Goal: Task Accomplishment & Management: Manage account settings

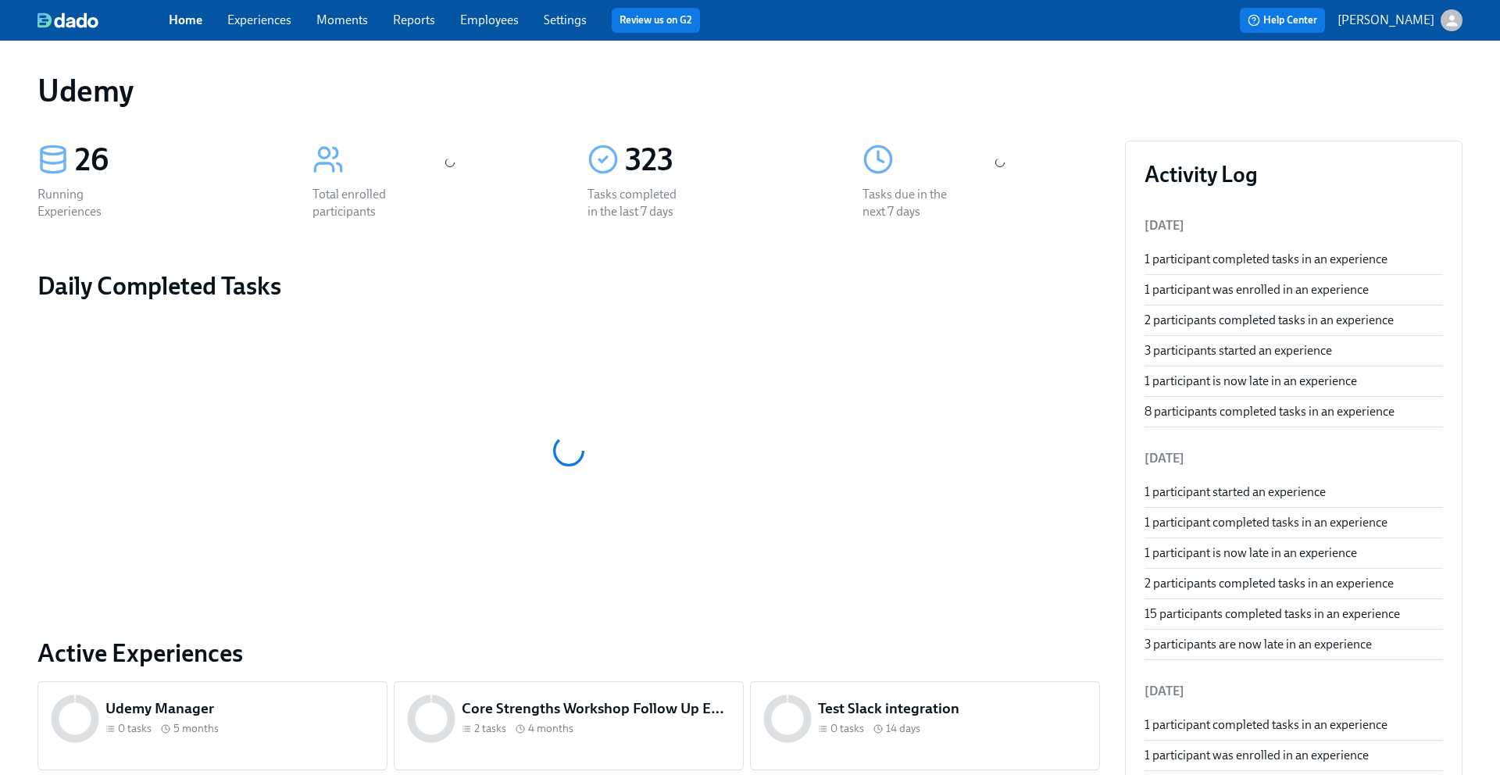
click at [274, 23] on link "Experiences" at bounding box center [259, 19] width 64 height 15
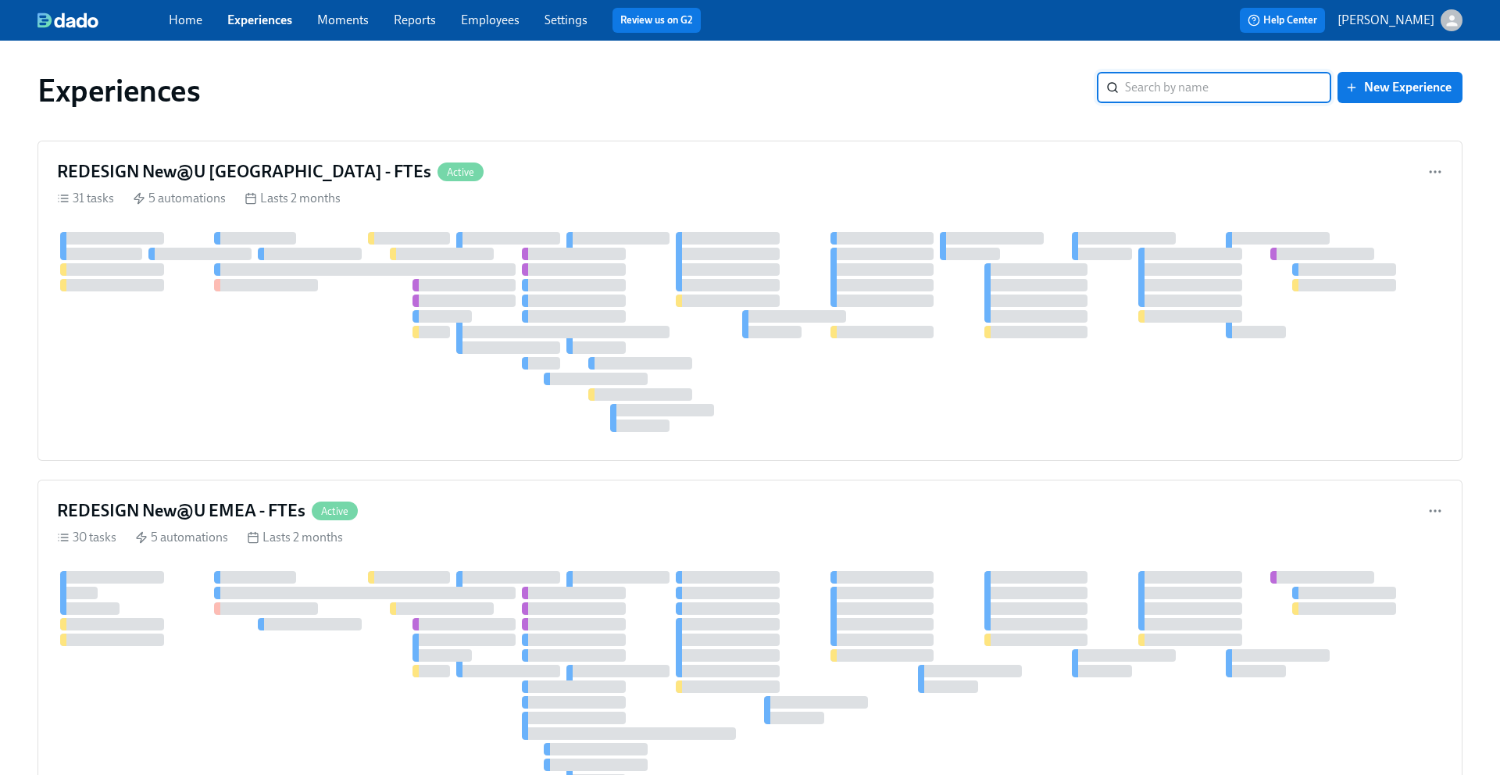
click at [262, 23] on link "Experiences" at bounding box center [259, 19] width 65 height 15
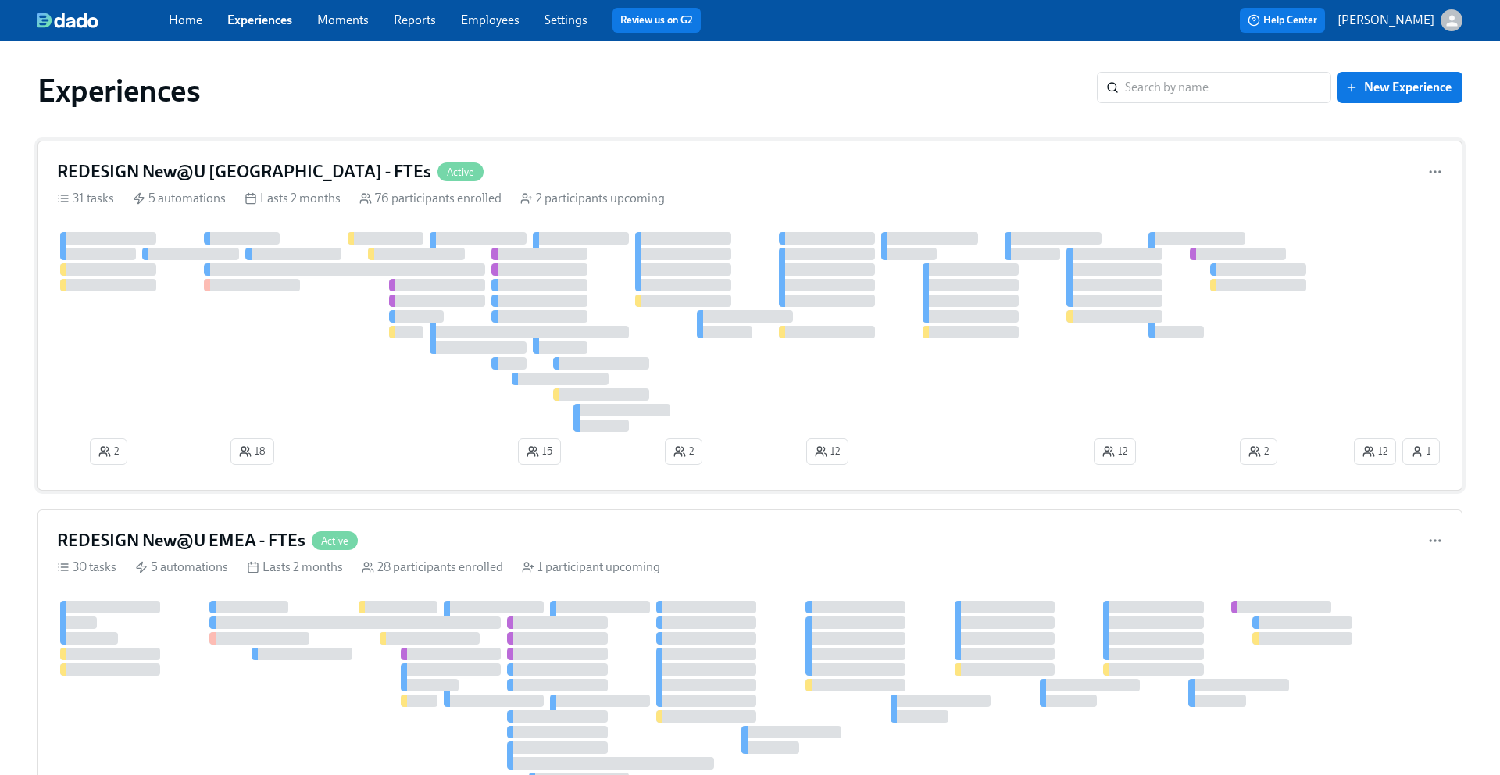
click at [233, 176] on h4 "REDESIGN New@U [GEOGRAPHIC_DATA] - FTEs" at bounding box center [244, 171] width 374 height 23
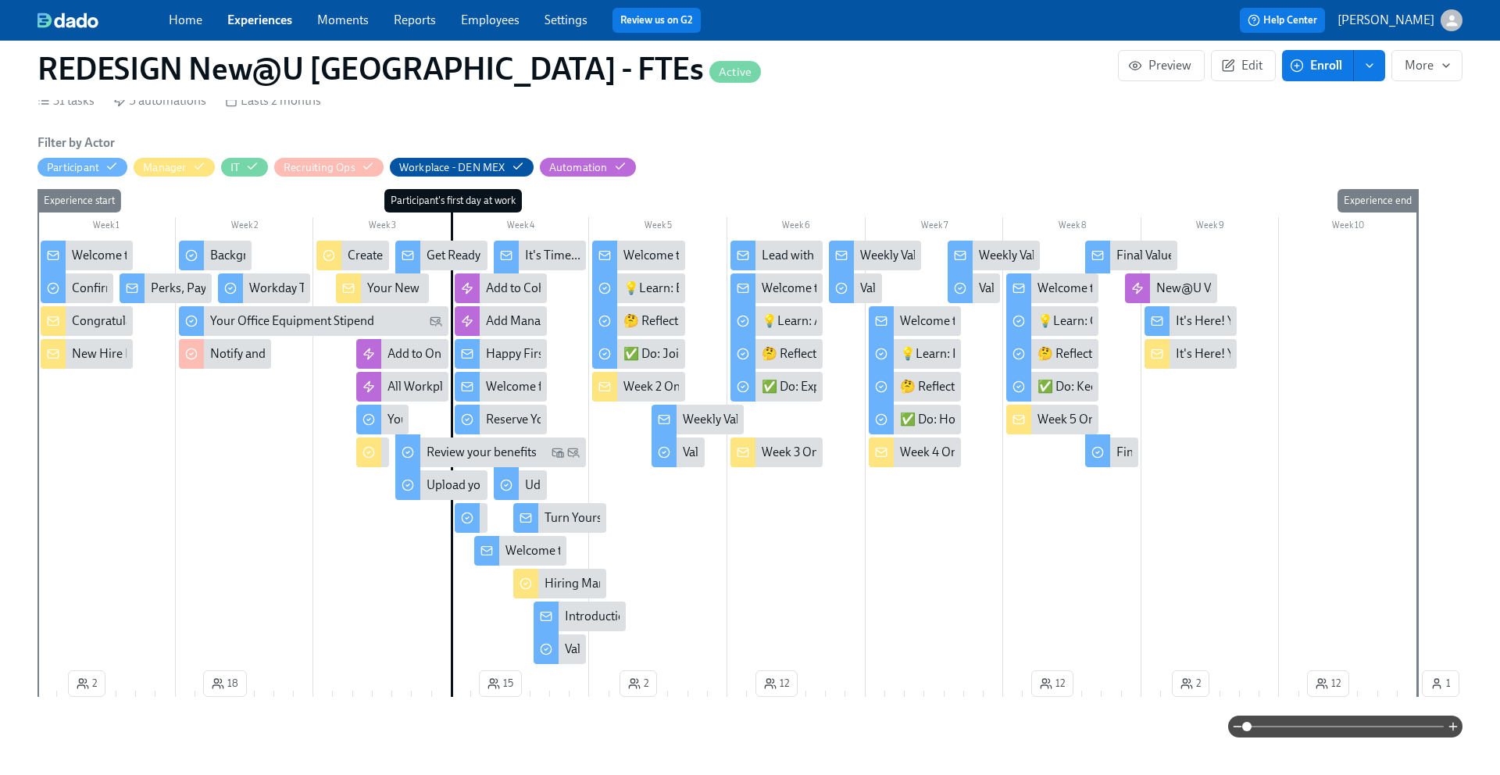
scroll to position [339, 0]
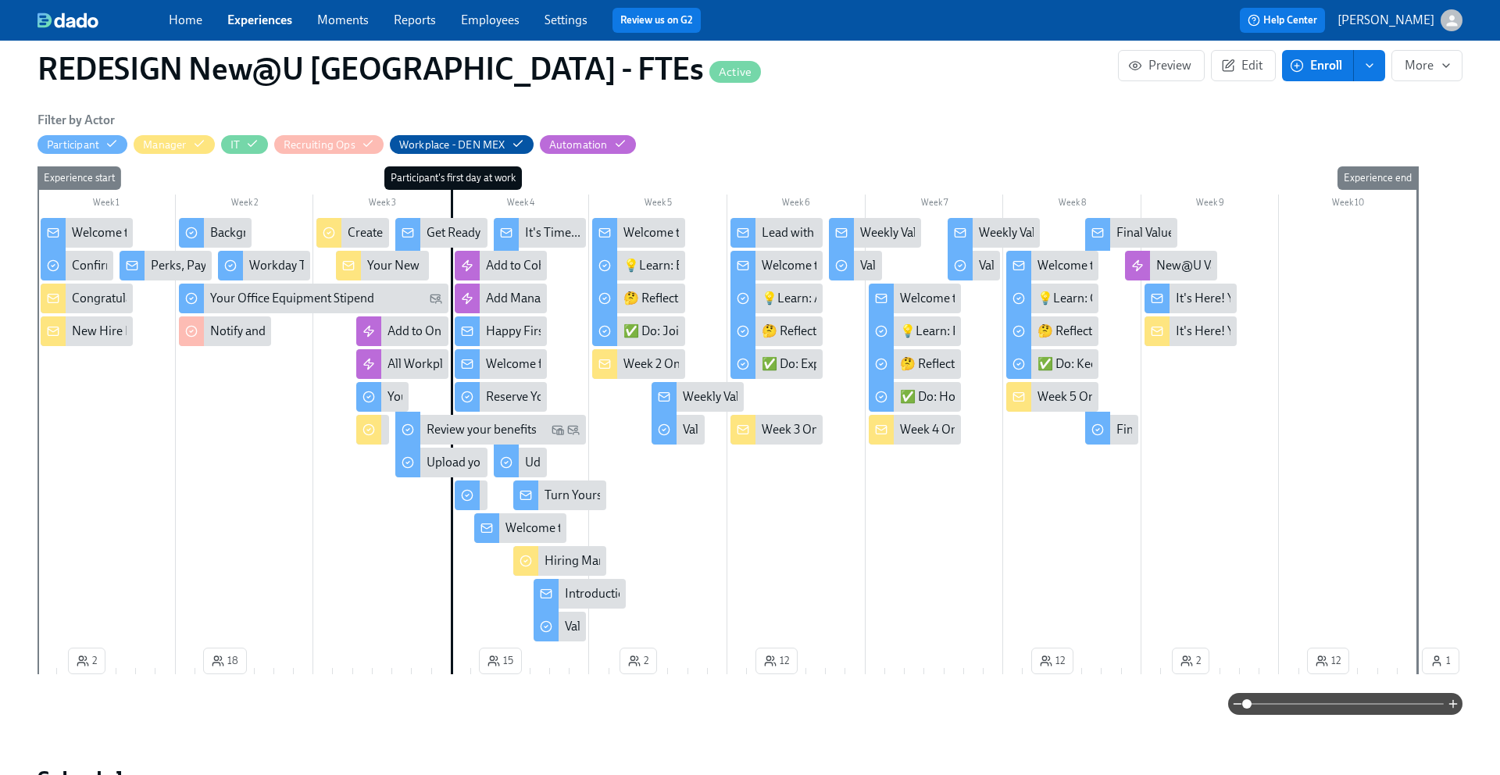
click at [701, 394] on div "Weekly Values Reflection—Embody Ownership" at bounding box center [806, 396] width 247 height 17
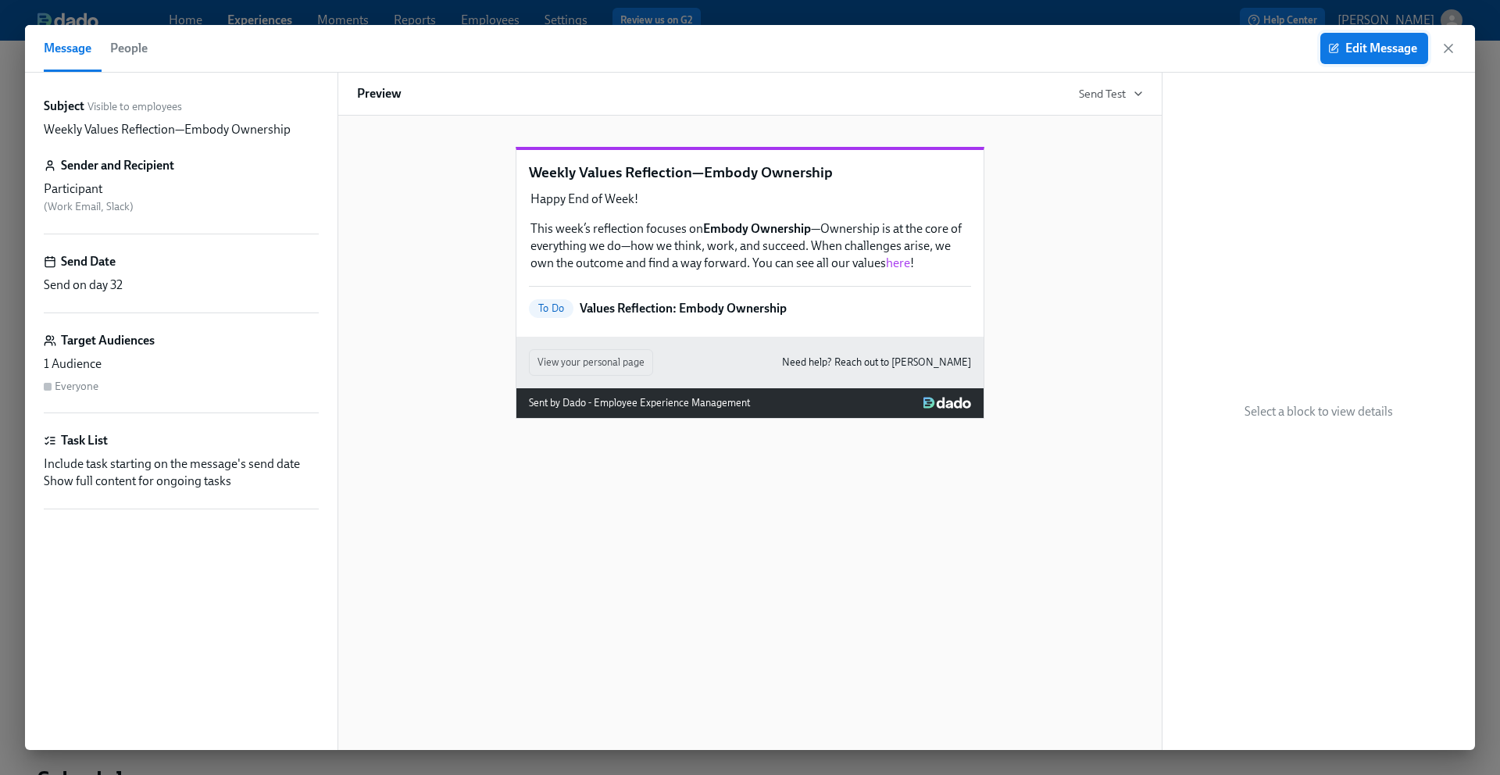
click at [1388, 50] on span "Edit Message" at bounding box center [1374, 49] width 86 height 16
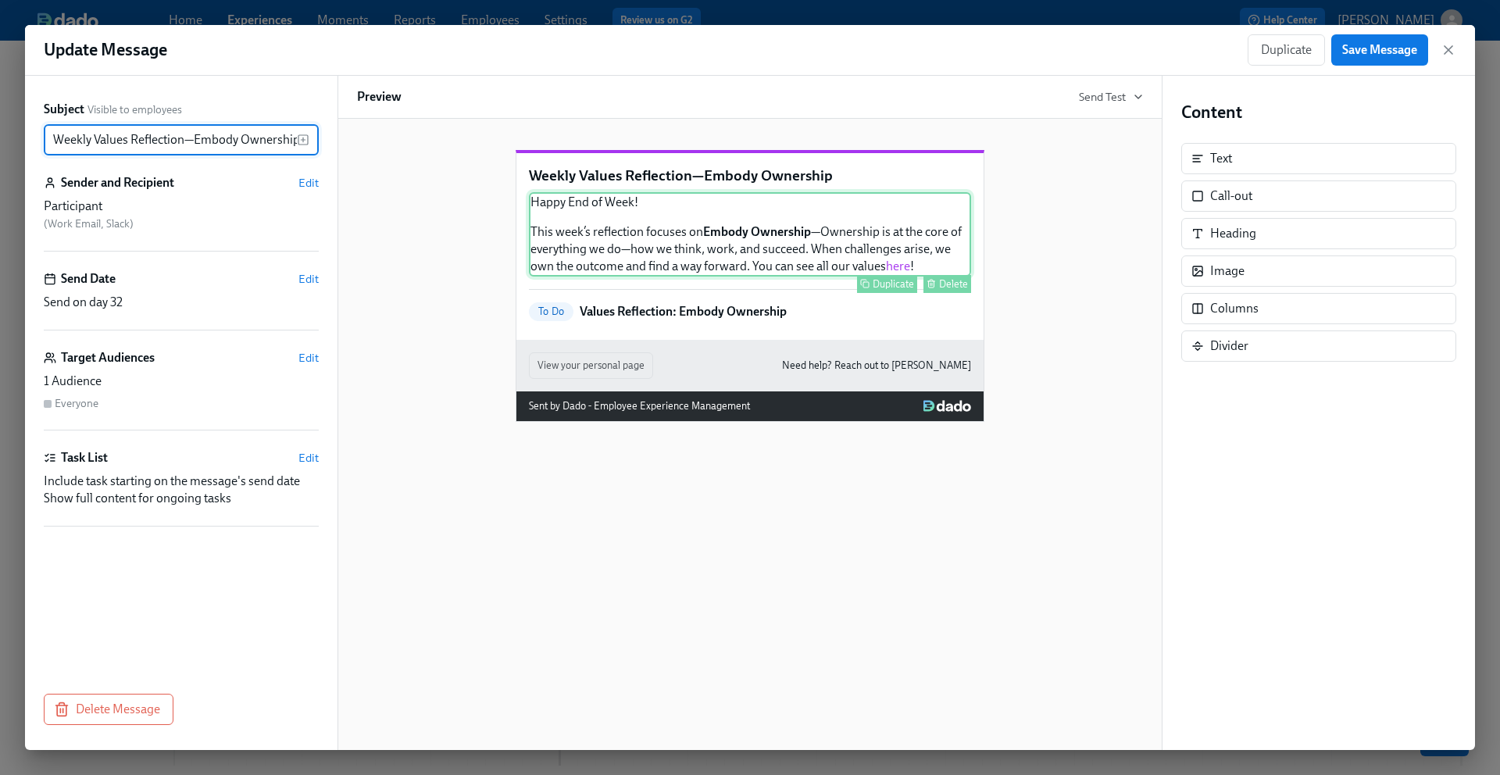
click at [895, 255] on div "Happy End of Week! This week’s reflection focuses on Embody Ownership —Ownershi…" at bounding box center [750, 234] width 442 height 84
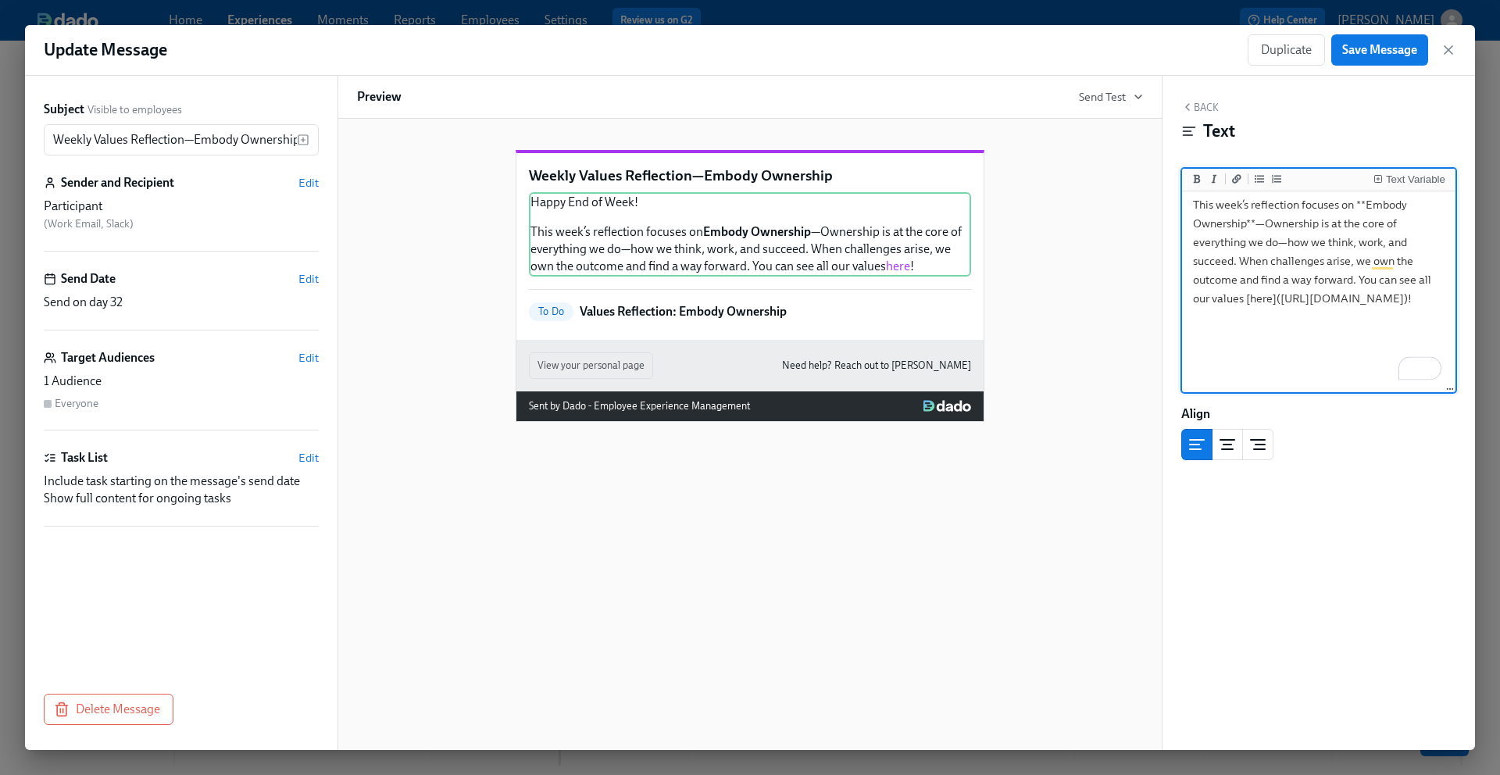
scroll to position [45, 0]
drag, startPoint x: 1415, startPoint y: 336, endPoint x: 1197, endPoint y: 323, distance: 219.1
click at [1197, 323] on textarea "Happy End of Week! This week’s reflection focuses on **Embody Ownership**—Owner…" at bounding box center [1318, 248] width 267 height 196
type textarea "Happy End of Week! This week’s reflection focuses on **Embody Ownership**—Owner…"
click at [1379, 52] on span "Save Message" at bounding box center [1379, 50] width 75 height 16
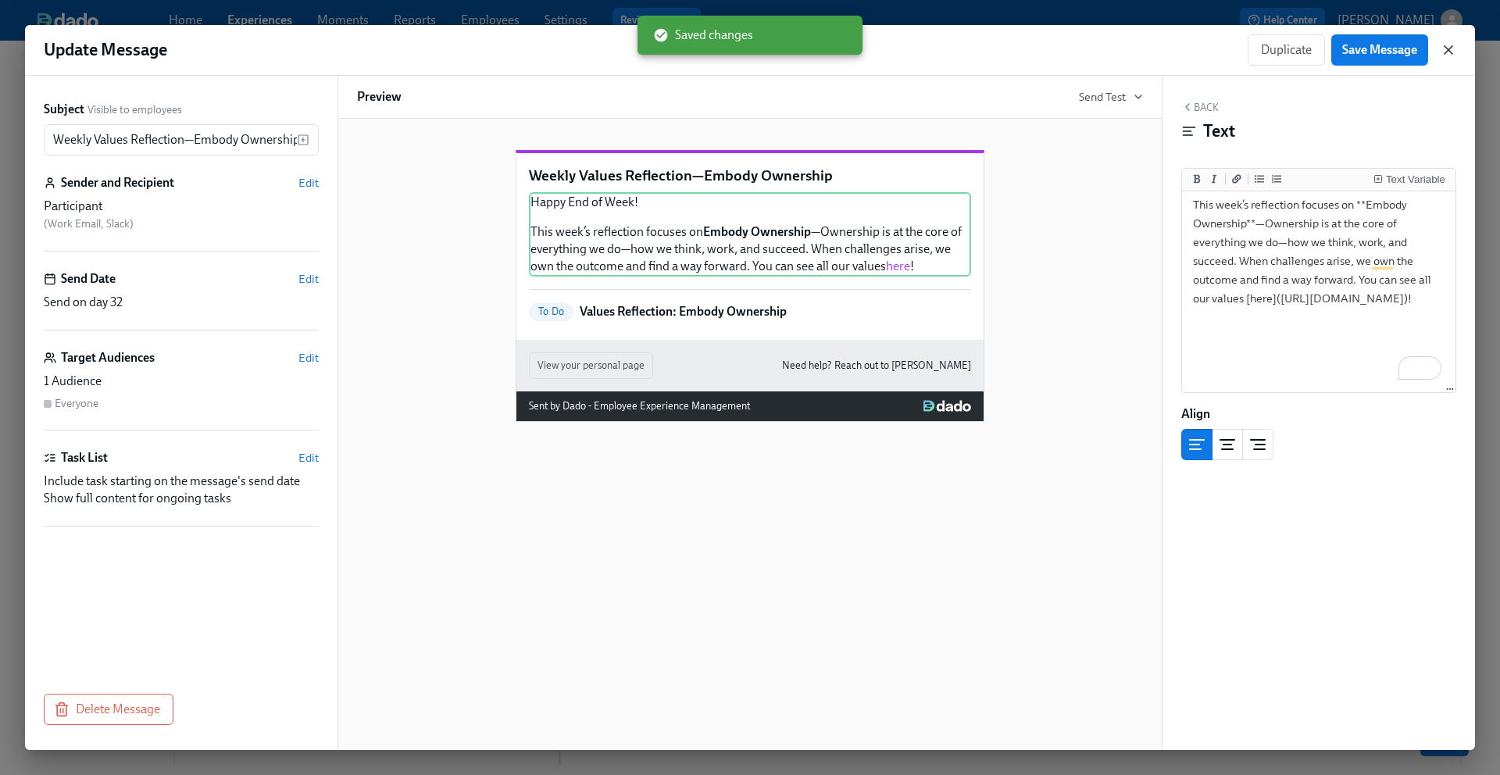
click at [1453, 55] on icon "button" at bounding box center [1448, 50] width 16 height 16
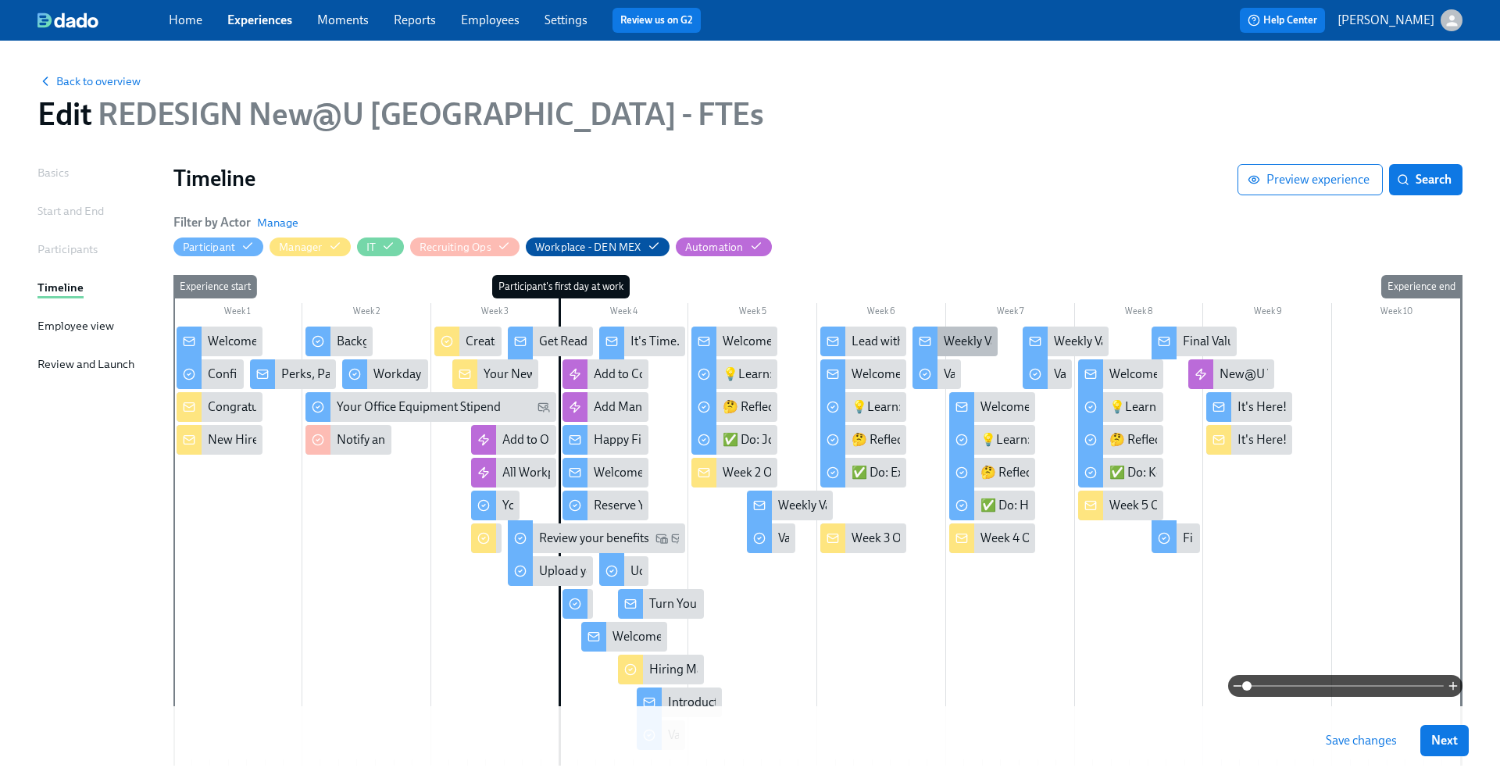
click at [929, 343] on rect at bounding box center [924, 341] width 10 height 9
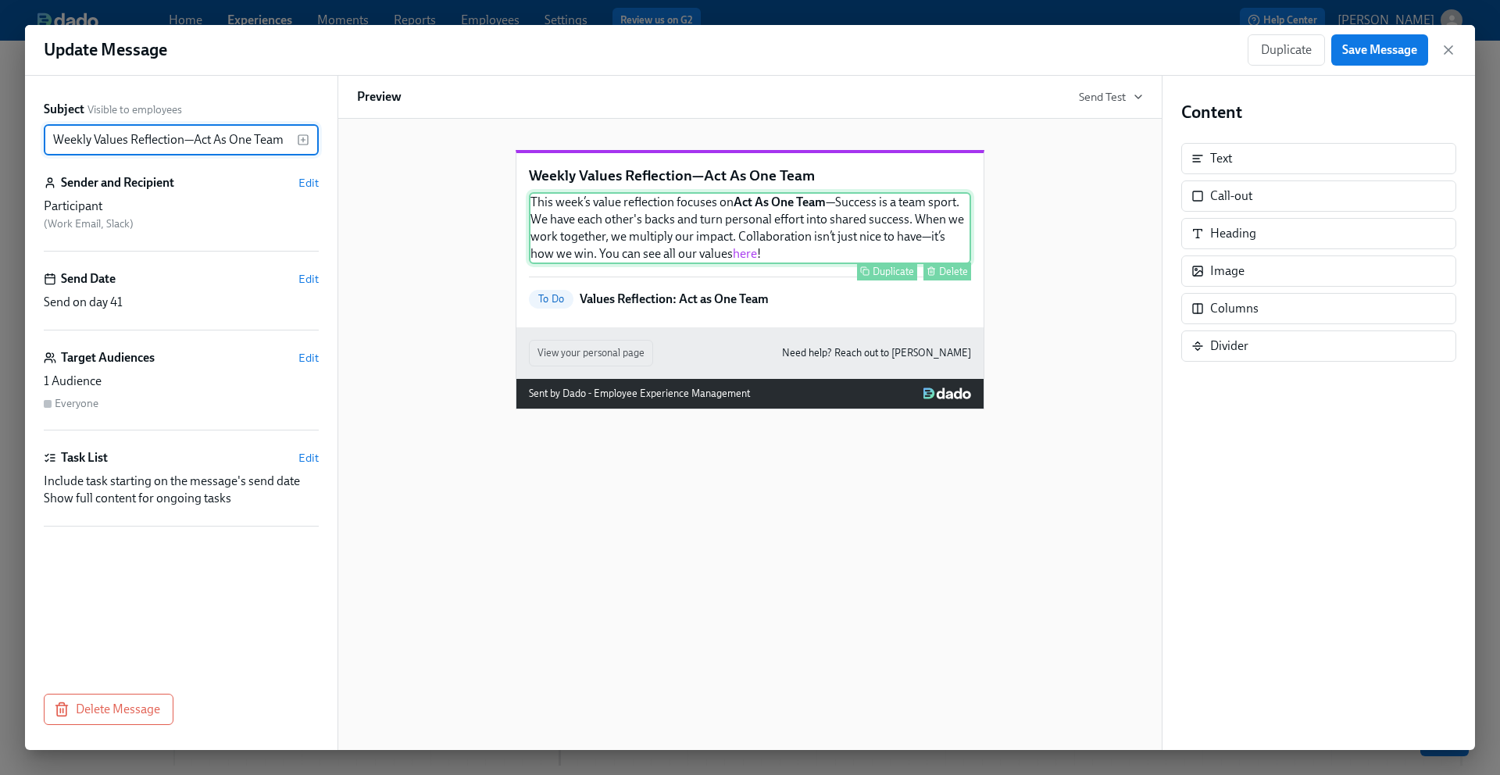
click at [779, 261] on div "This week’s value reflection focuses on Act As One Team —Success is a team spor…" at bounding box center [750, 228] width 442 height 72
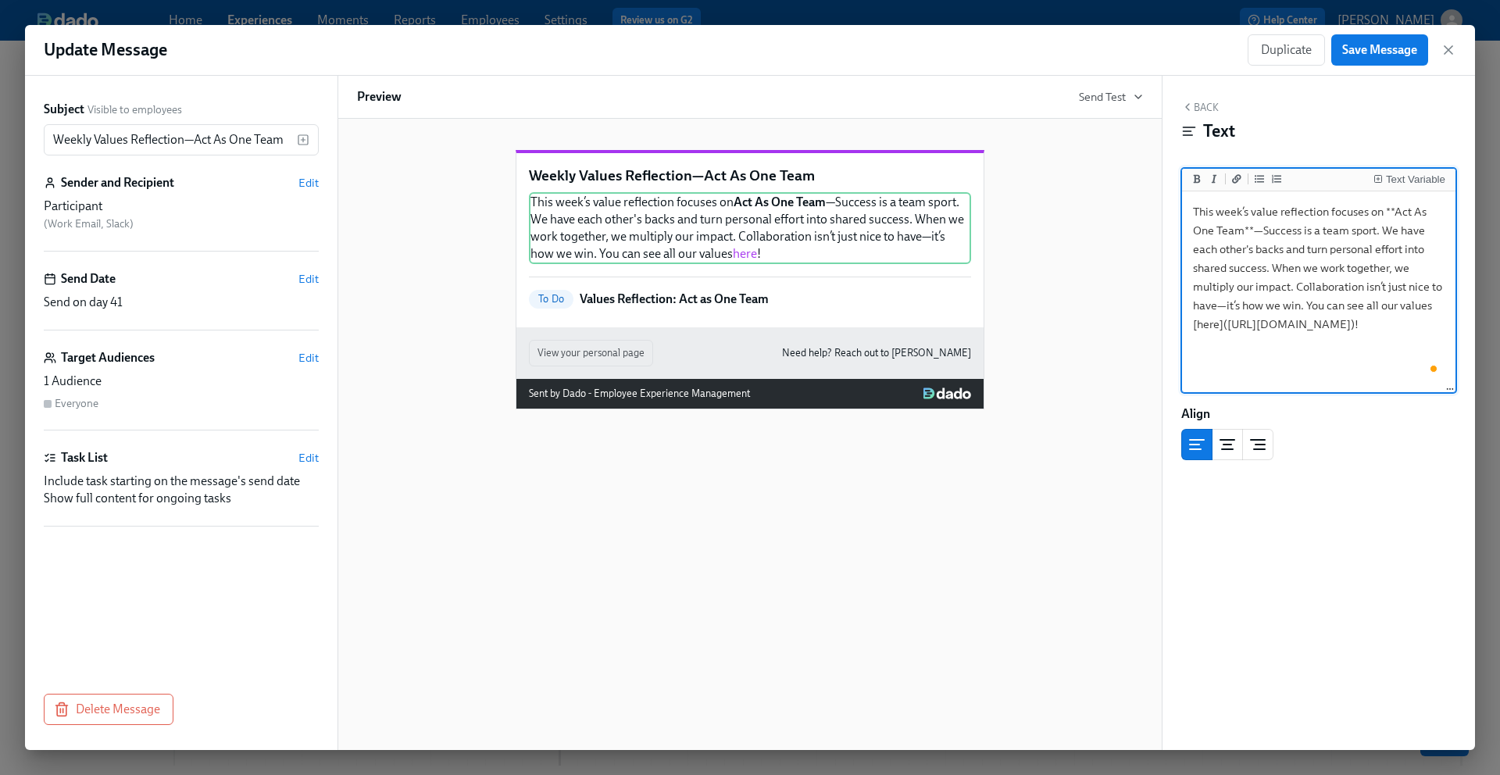
drag, startPoint x: 1415, startPoint y: 363, endPoint x: 1197, endPoint y: 351, distance: 218.2
click at [1197, 351] on textarea "This week’s value reflection focuses on **Act As One Team**—Success is a team s…" at bounding box center [1318, 292] width 267 height 196
type textarea "This week’s value reflection focuses on **Act As One Team**—Success is a team s…"
click at [1383, 55] on span "Save Message" at bounding box center [1379, 50] width 75 height 16
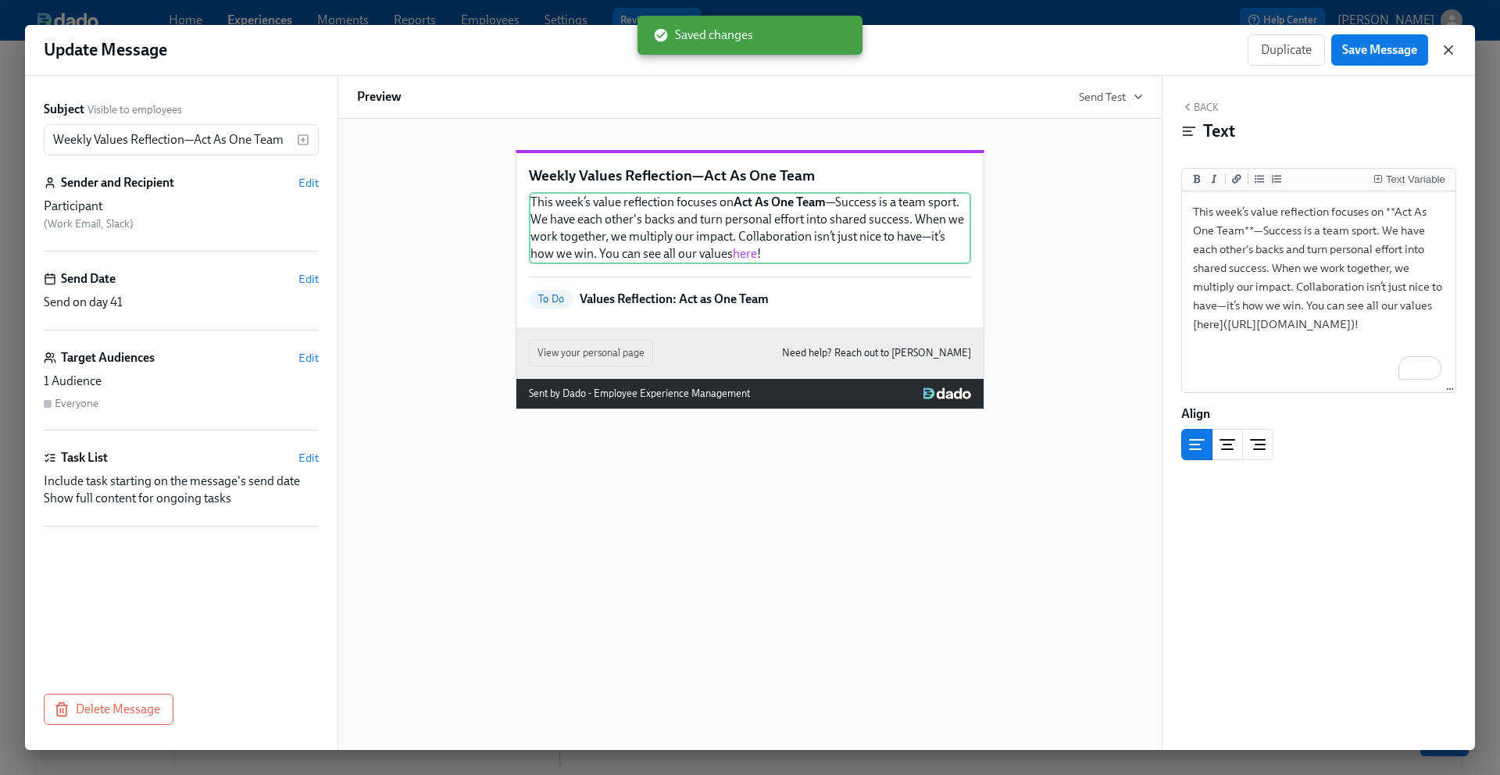
click at [1448, 52] on icon "button" at bounding box center [1448, 50] width 16 height 16
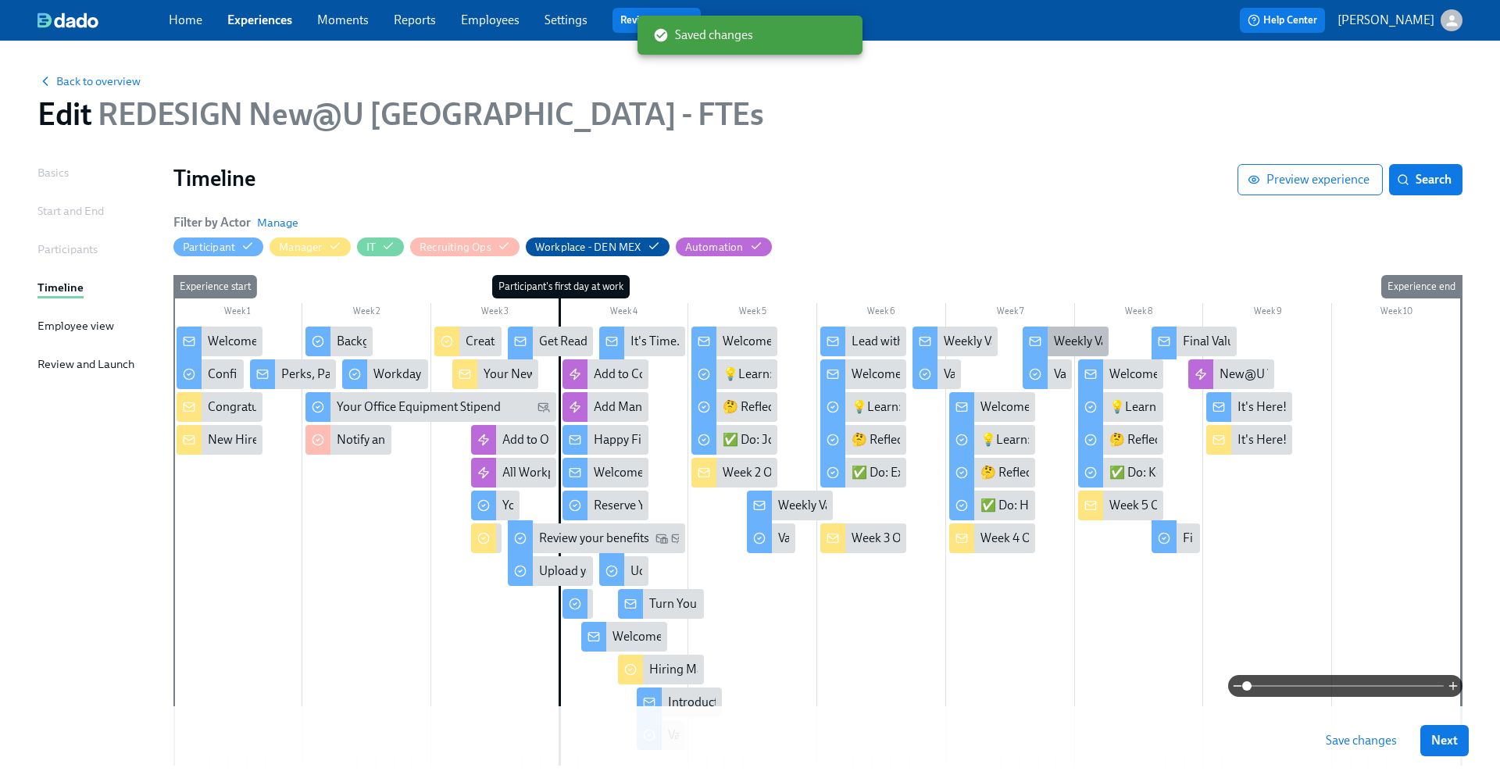
click at [1032, 340] on icon at bounding box center [1034, 340] width 10 height 3
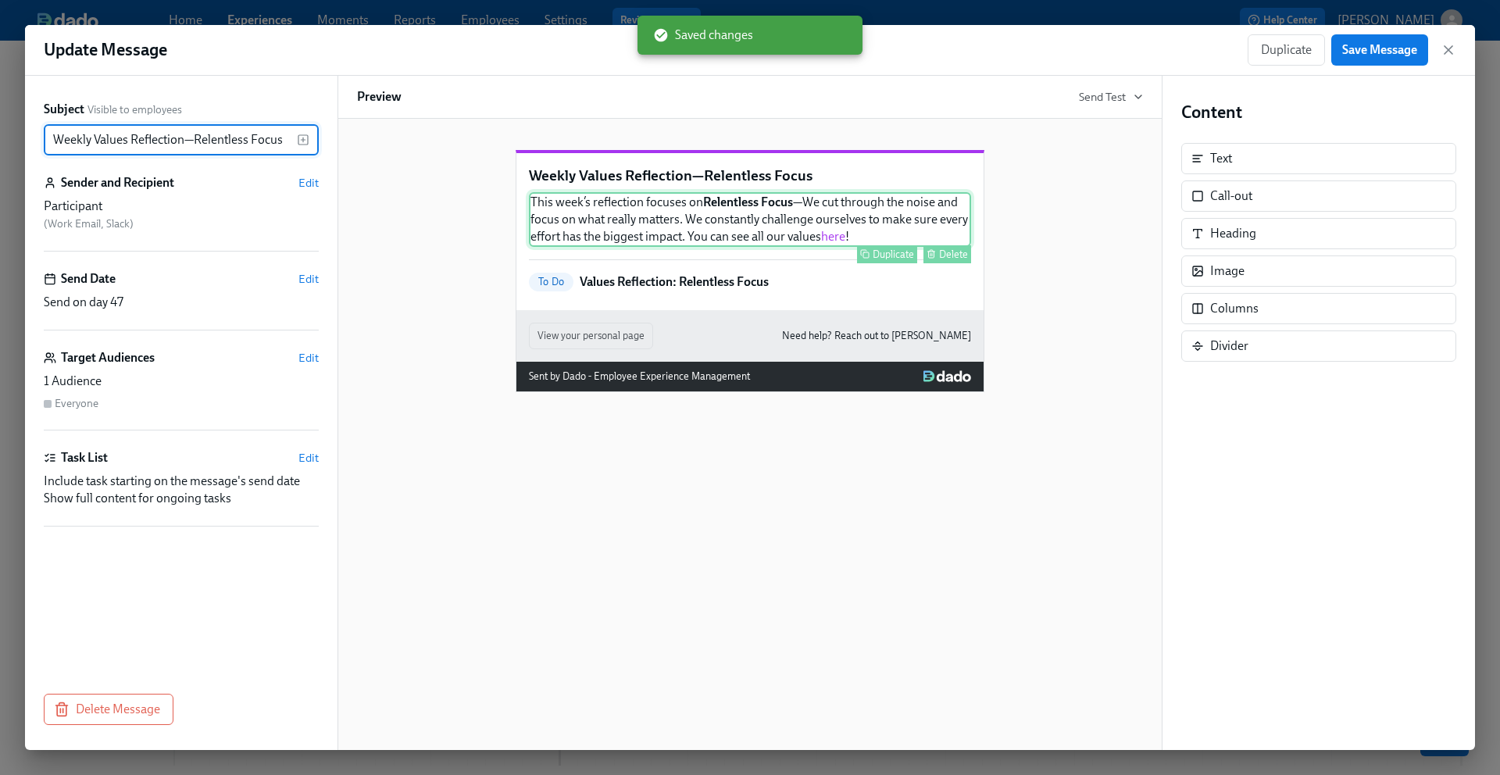
click at [846, 247] on div "This week’s reflection focuses on Relentless Focus —We cut through the noise an…" at bounding box center [750, 219] width 442 height 55
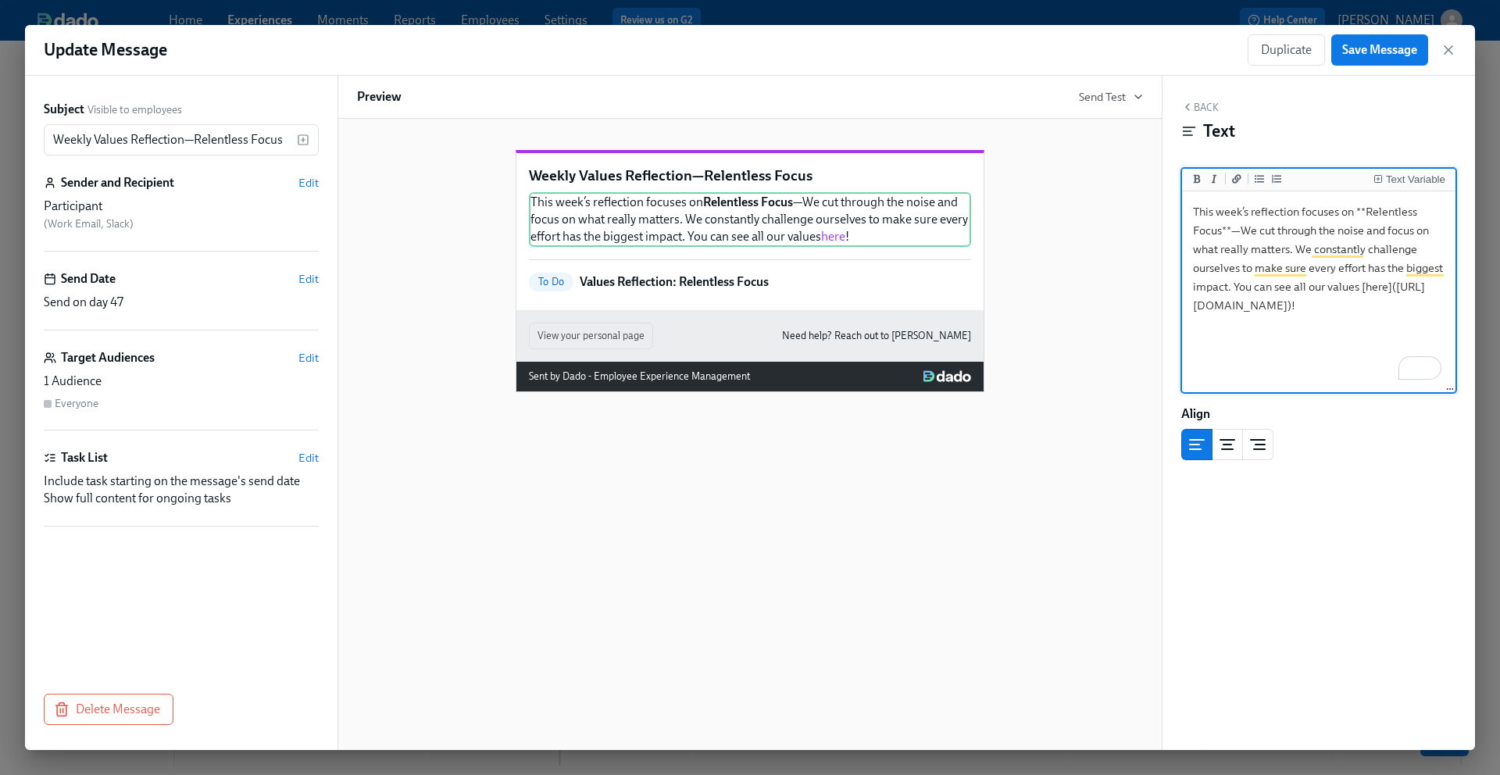
drag, startPoint x: 1414, startPoint y: 324, endPoint x: 1197, endPoint y: 309, distance: 217.7
click at [1198, 309] on textarea "This week’s reflection focuses on **Relentless Focus**—We cut through the noise…" at bounding box center [1318, 292] width 267 height 196
type textarea "This week’s reflection focuses on **Relentless Focus**—We cut through the noise…"
click at [1387, 52] on span "Save Message" at bounding box center [1379, 50] width 75 height 16
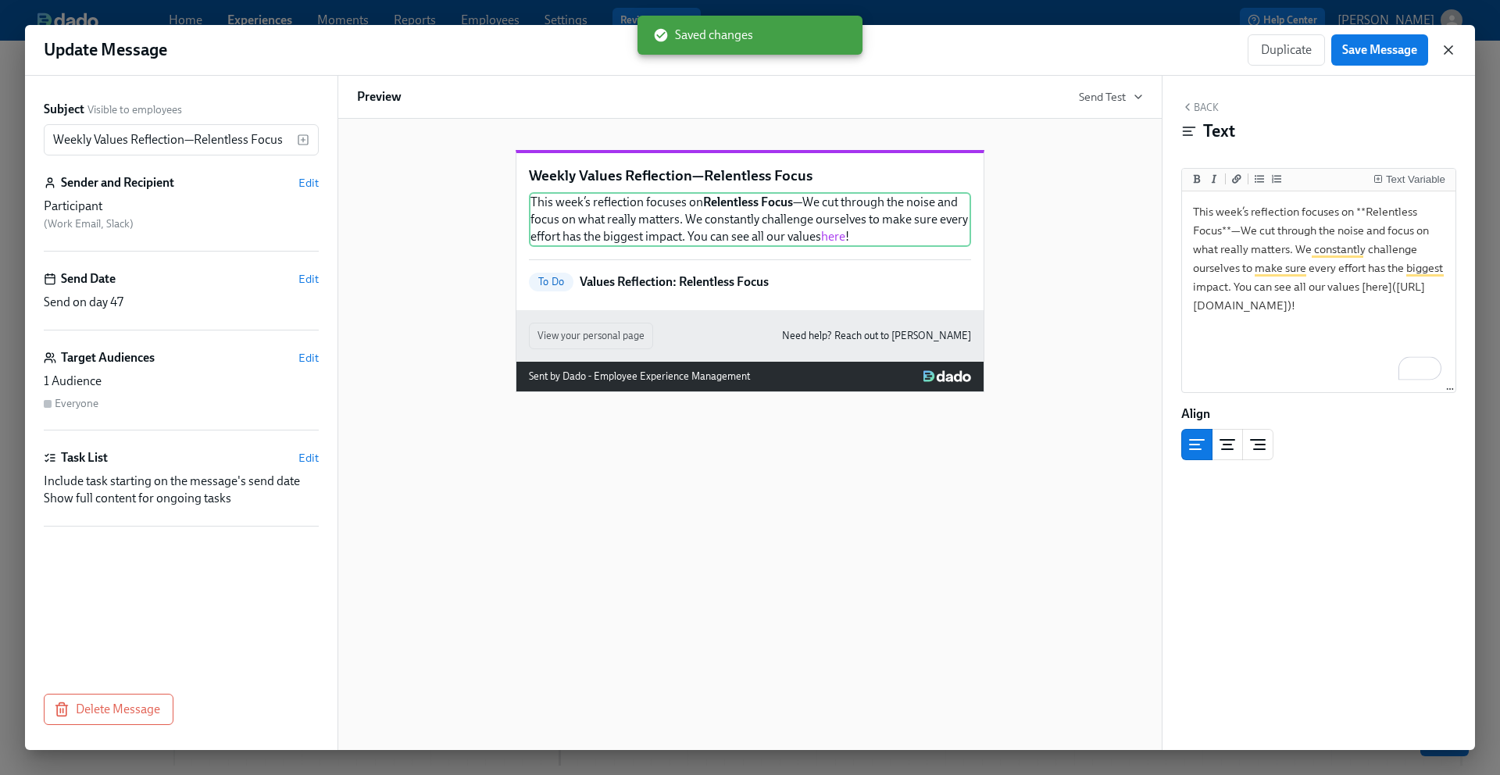
click at [1444, 55] on icon "button" at bounding box center [1448, 50] width 16 height 16
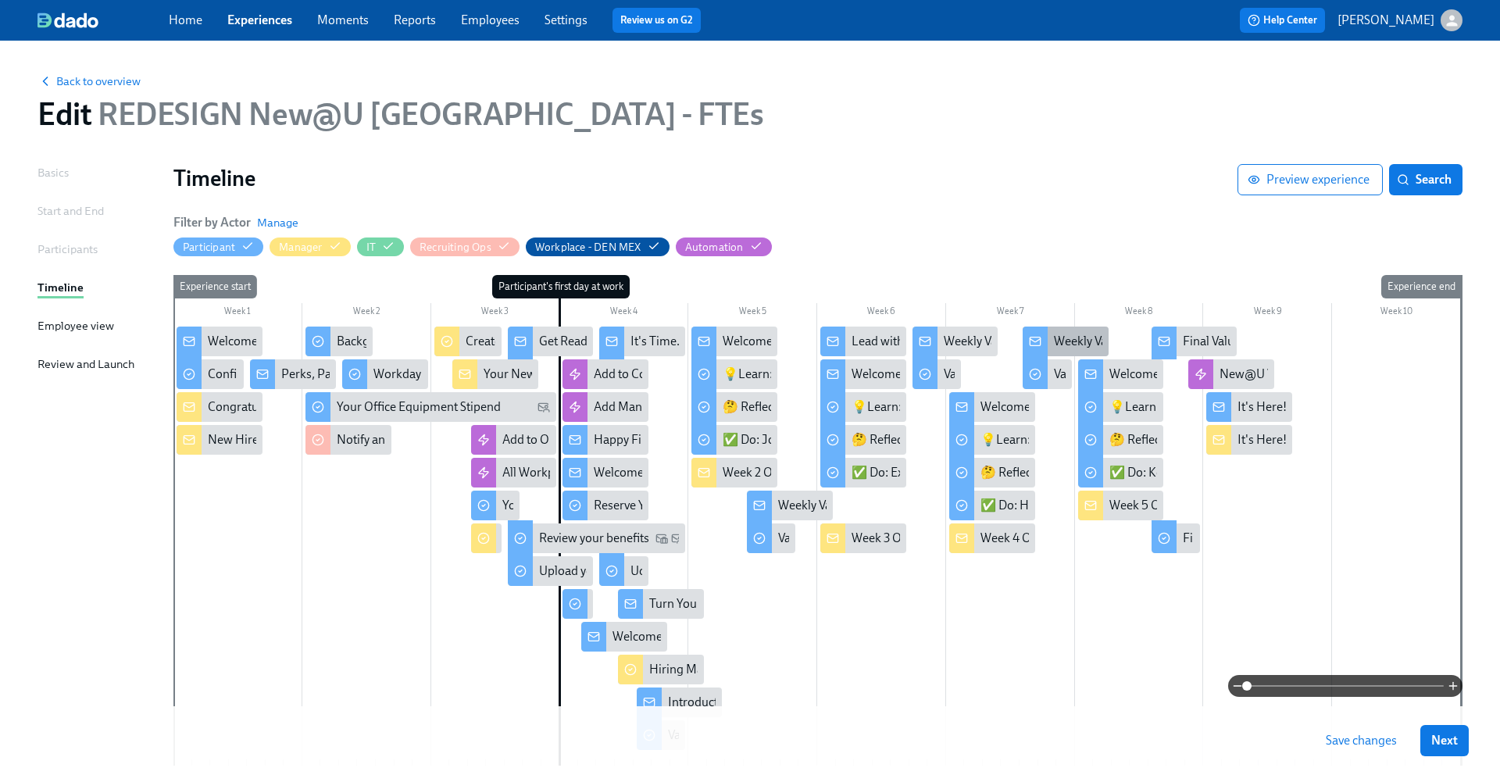
click at [1060, 336] on div "Weekly Values Reflection—Relentless Focus" at bounding box center [1169, 341] width 230 height 17
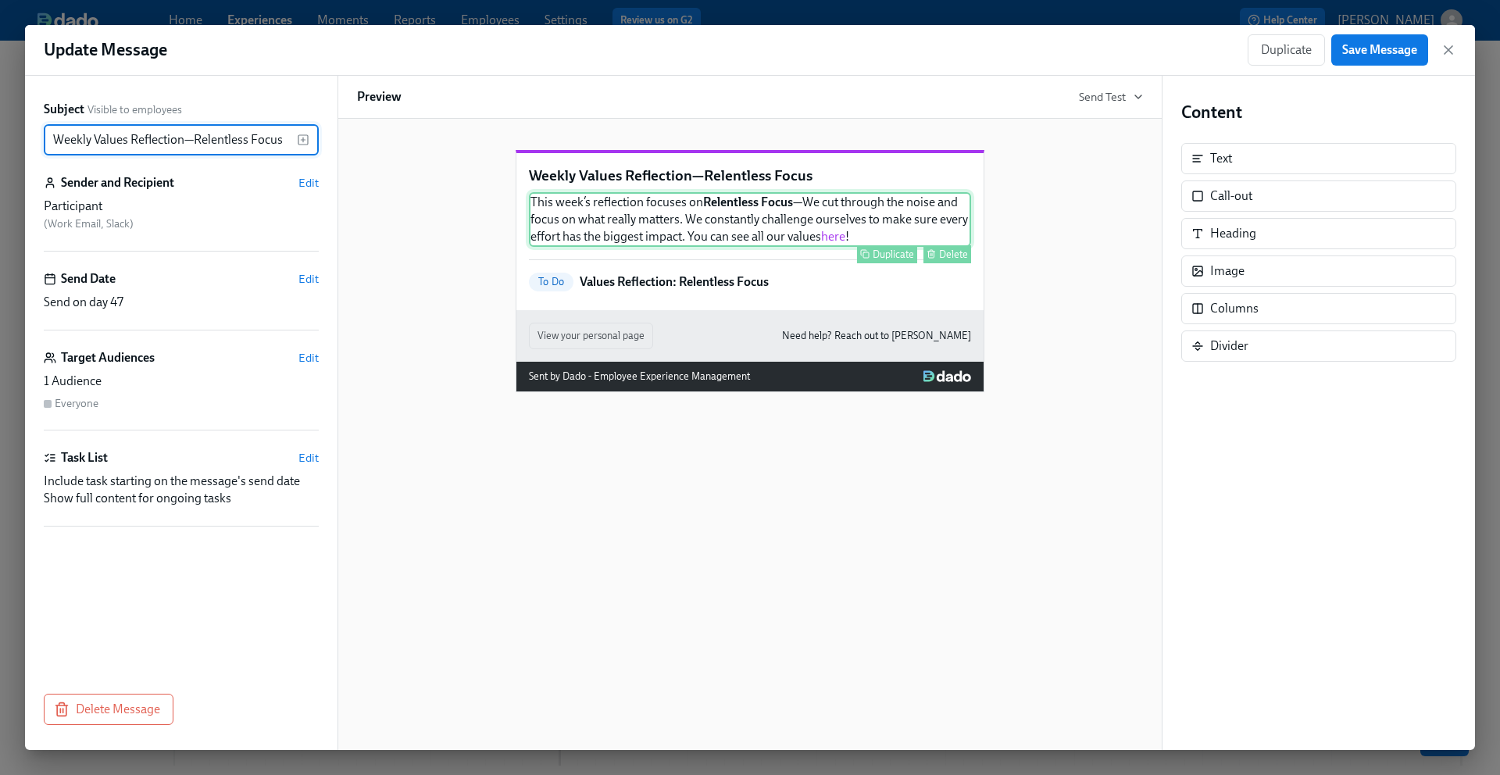
click at [862, 234] on div "This week’s reflection focuses on Relentless Focus —We cut through the noise an…" at bounding box center [750, 219] width 442 height 55
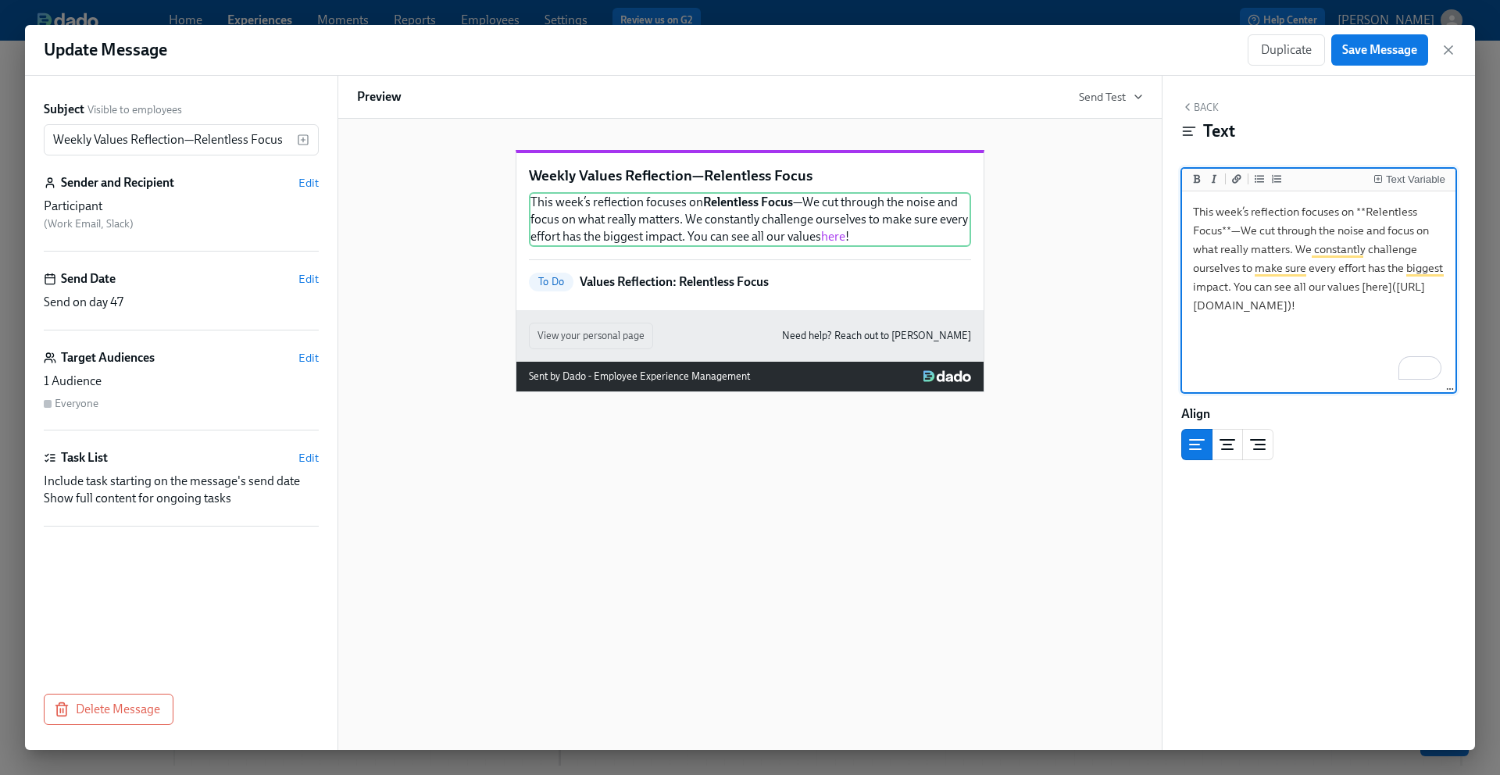
drag, startPoint x: 1372, startPoint y: 323, endPoint x: 1195, endPoint y: 311, distance: 177.7
click at [1195, 311] on textarea "This week’s reflection focuses on **Relentless Focus**—We cut through the noise…" at bounding box center [1318, 292] width 267 height 196
click at [1361, 55] on span "Save Message" at bounding box center [1379, 50] width 75 height 16
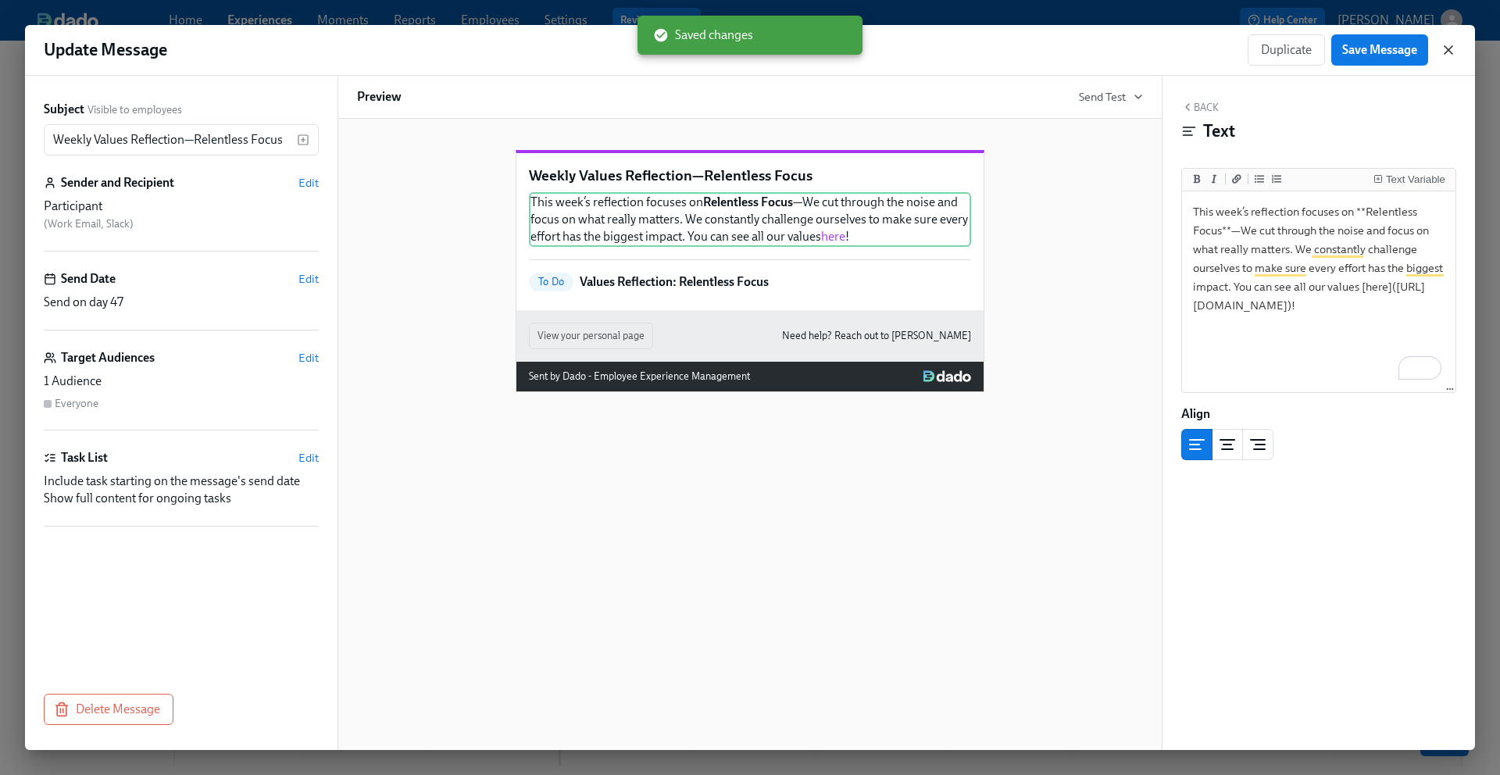
click at [1447, 51] on icon "button" at bounding box center [1448, 50] width 8 height 8
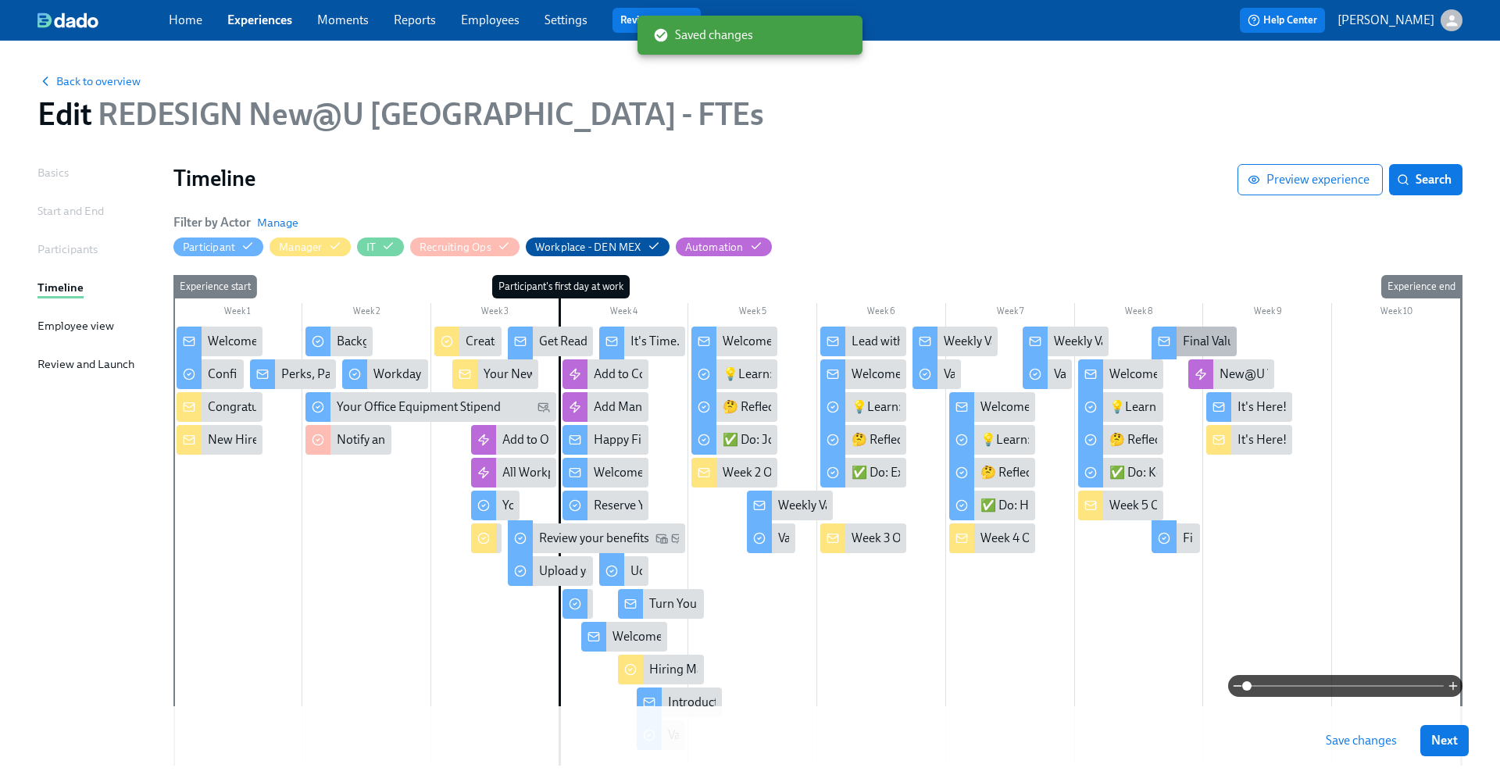
click at [1186, 340] on div "Final Values Reflection—Never Stop Learning" at bounding box center [1301, 341] width 238 height 17
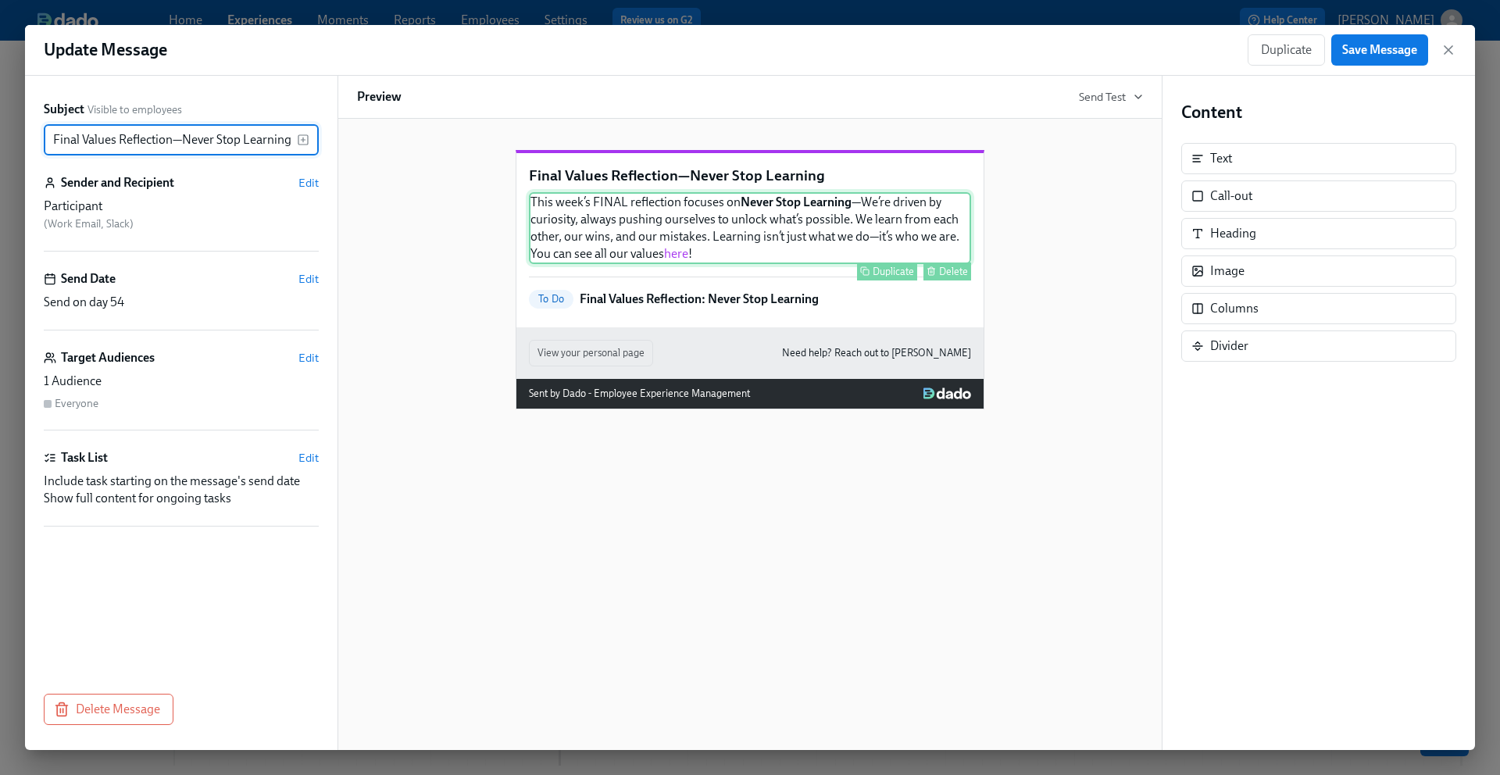
click at [804, 264] on div "This week’s FINAL reflection focuses on Never Stop Learning —We’re driven by cu…" at bounding box center [750, 228] width 442 height 72
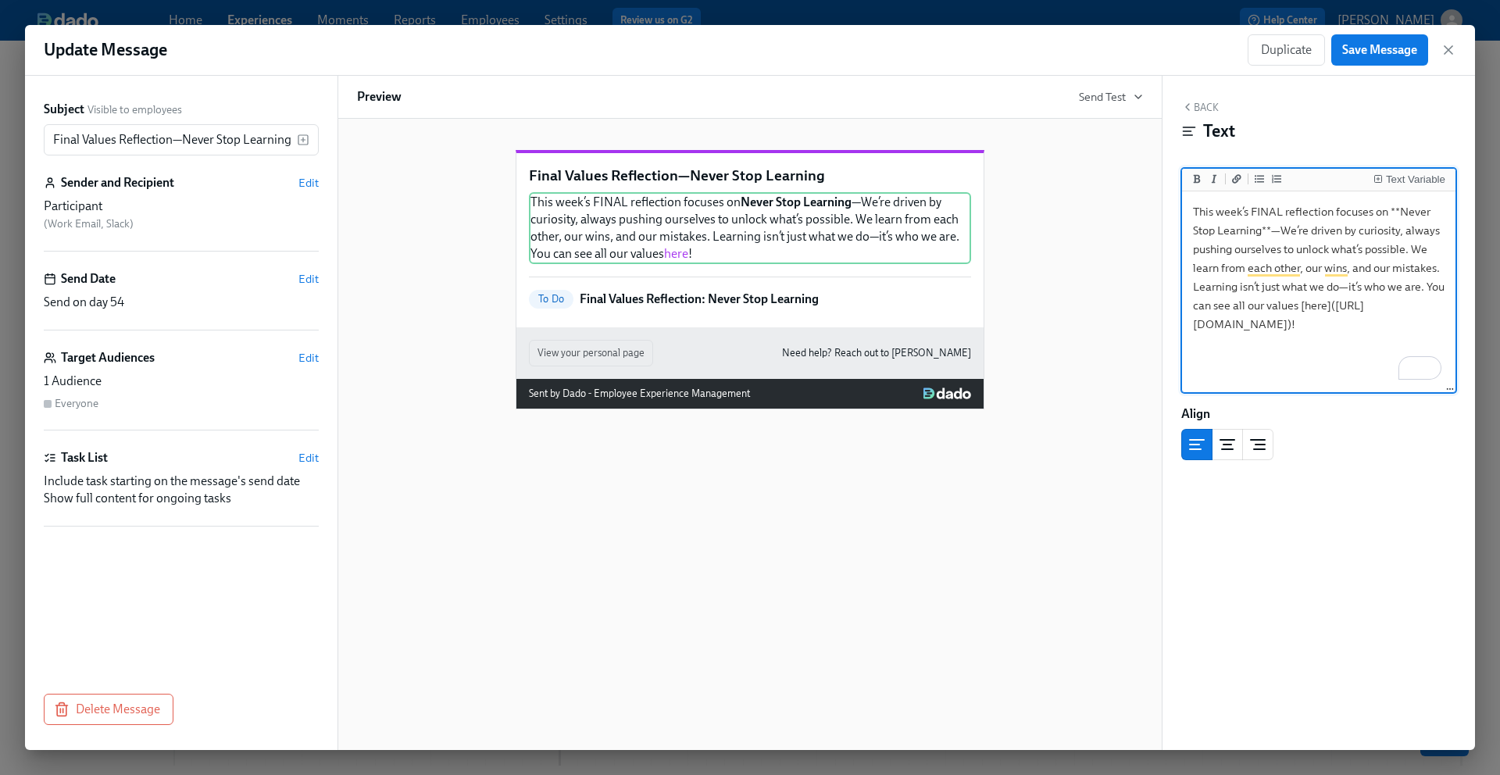
drag, startPoint x: 1414, startPoint y: 343, endPoint x: 1197, endPoint y: 330, distance: 218.3
click at [1197, 330] on textarea "This week’s FINAL reflection focuses on **Never Stop Learning**—We’re driven by…" at bounding box center [1318, 292] width 267 height 196
type textarea "This week’s FINAL reflection focuses on **Never Stop Learning**—We’re driven by…"
click at [1352, 59] on button "Save Message" at bounding box center [1379, 49] width 97 height 31
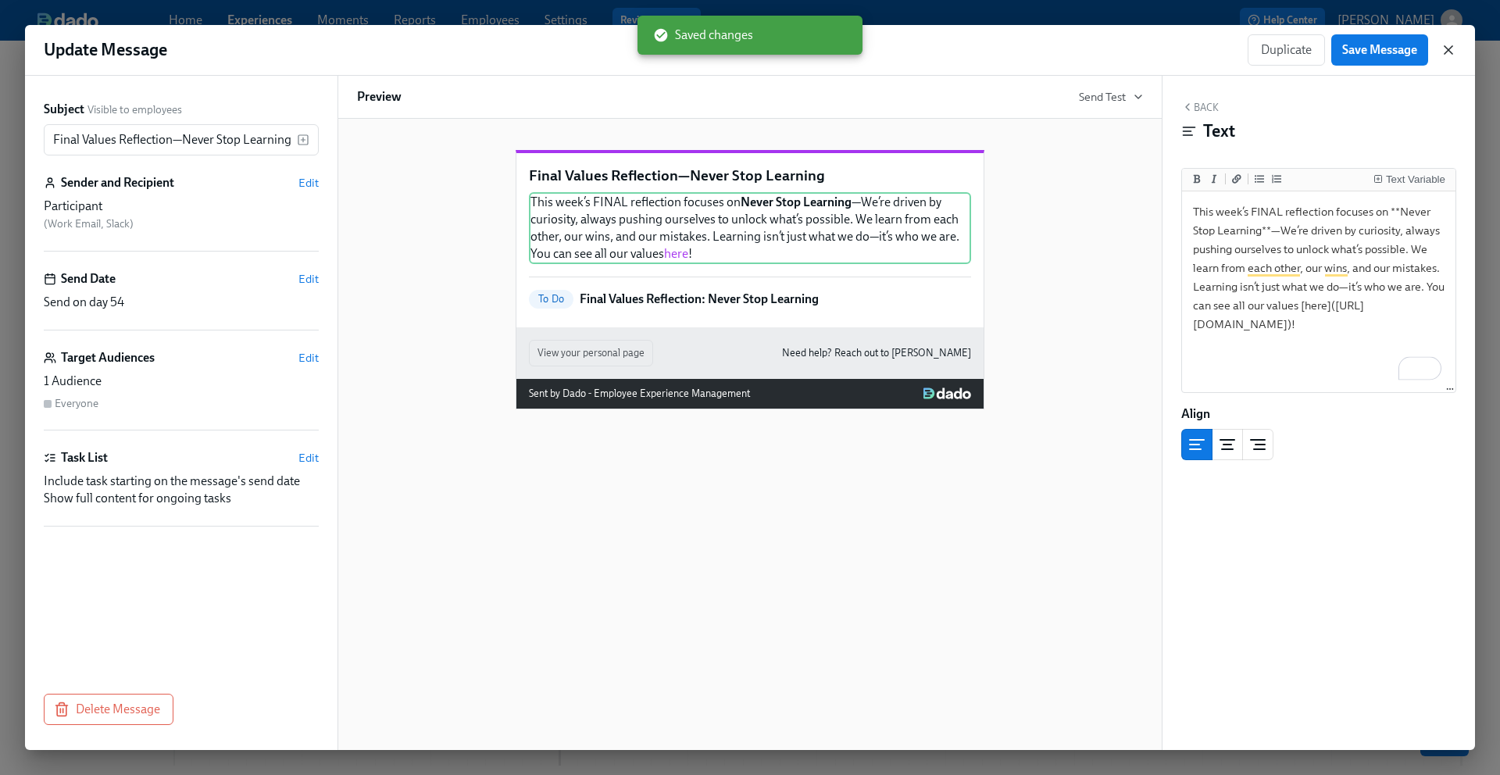
click at [1448, 50] on icon "button" at bounding box center [1448, 50] width 8 height 8
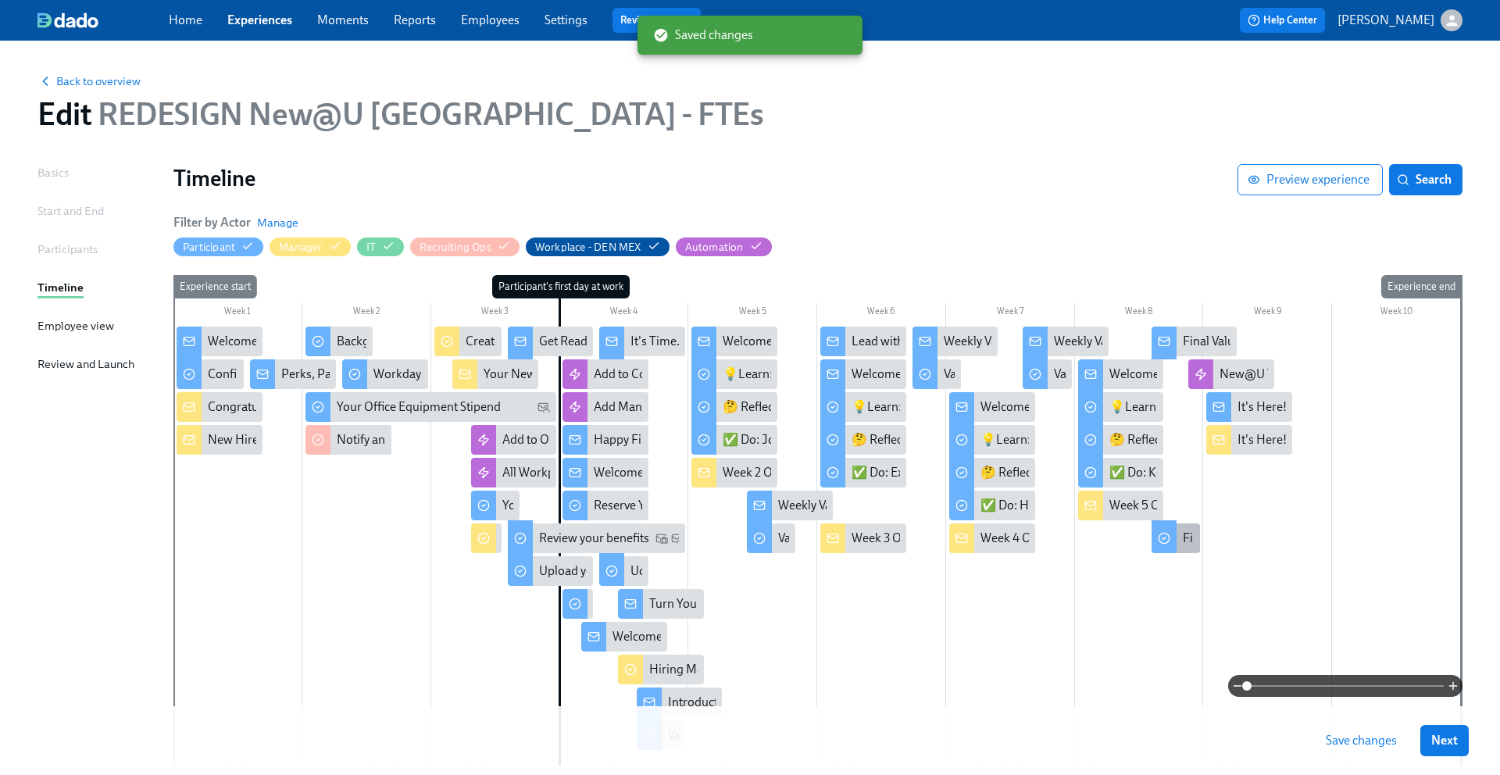
click at [1183, 535] on div "Final Values Reflection: Never Stop Learning" at bounding box center [1299, 538] width 234 height 17
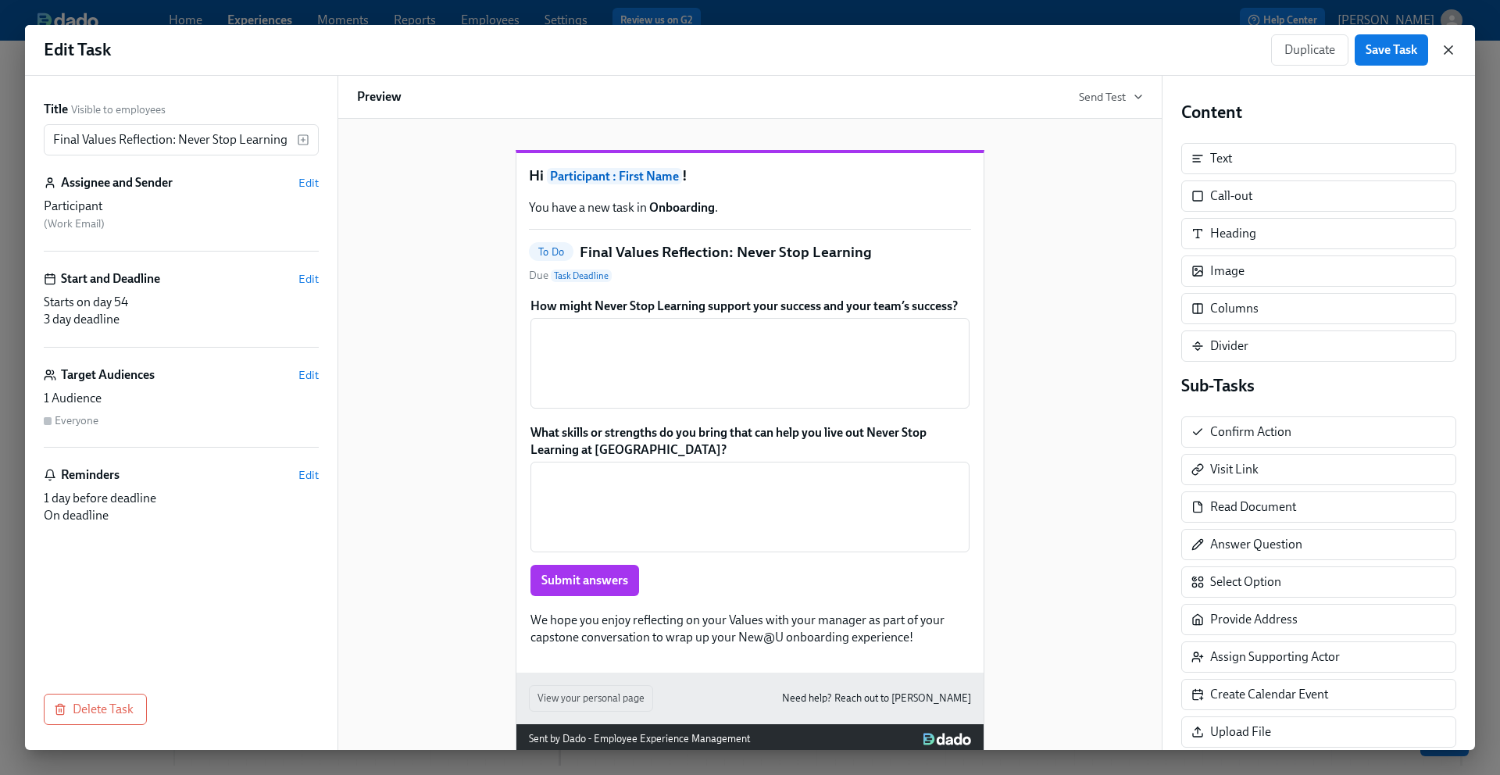
click at [1450, 48] on icon "button" at bounding box center [1448, 50] width 8 height 8
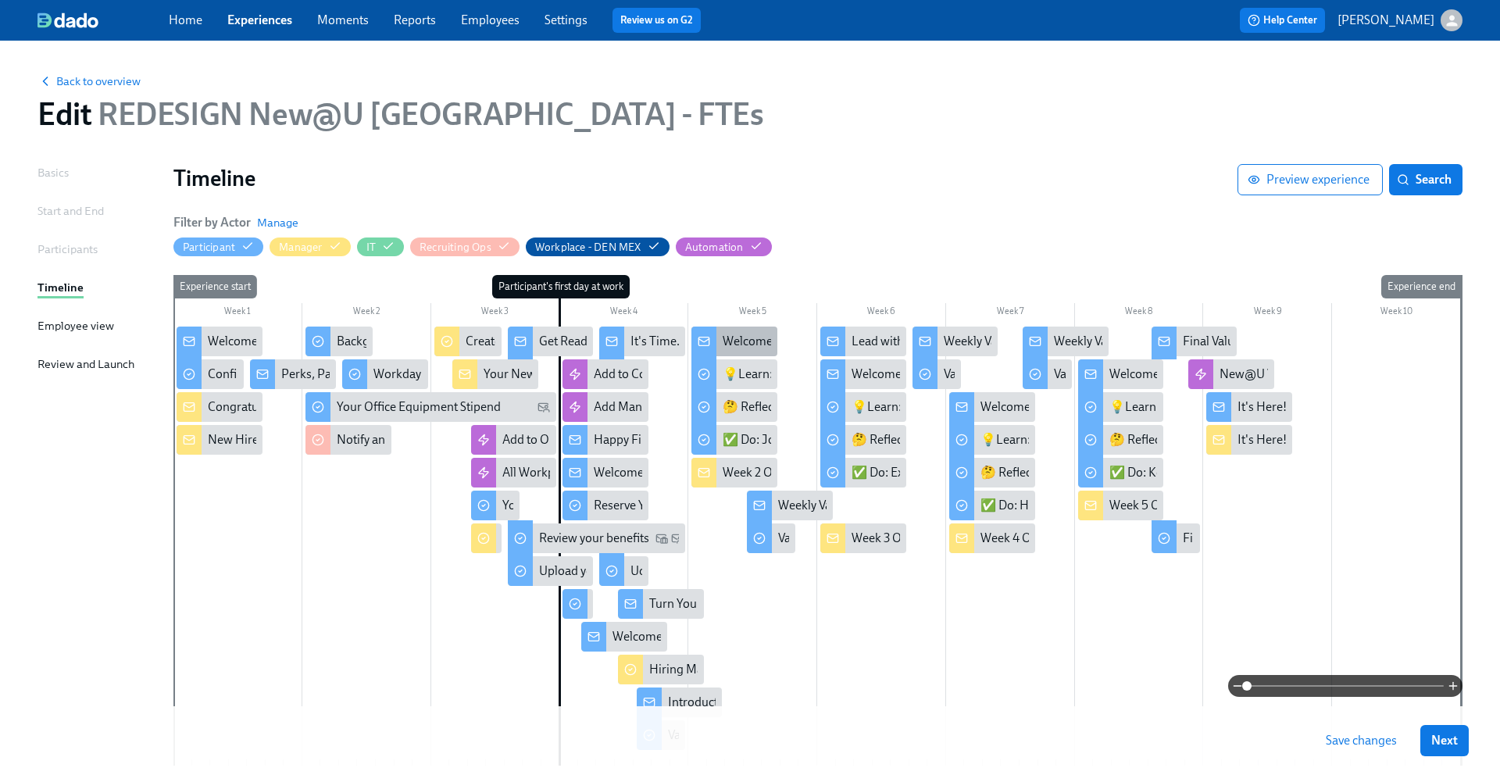
click at [741, 341] on div "Welcome to Week 2 at Udemy - you're off and running!" at bounding box center [866, 341] width 288 height 17
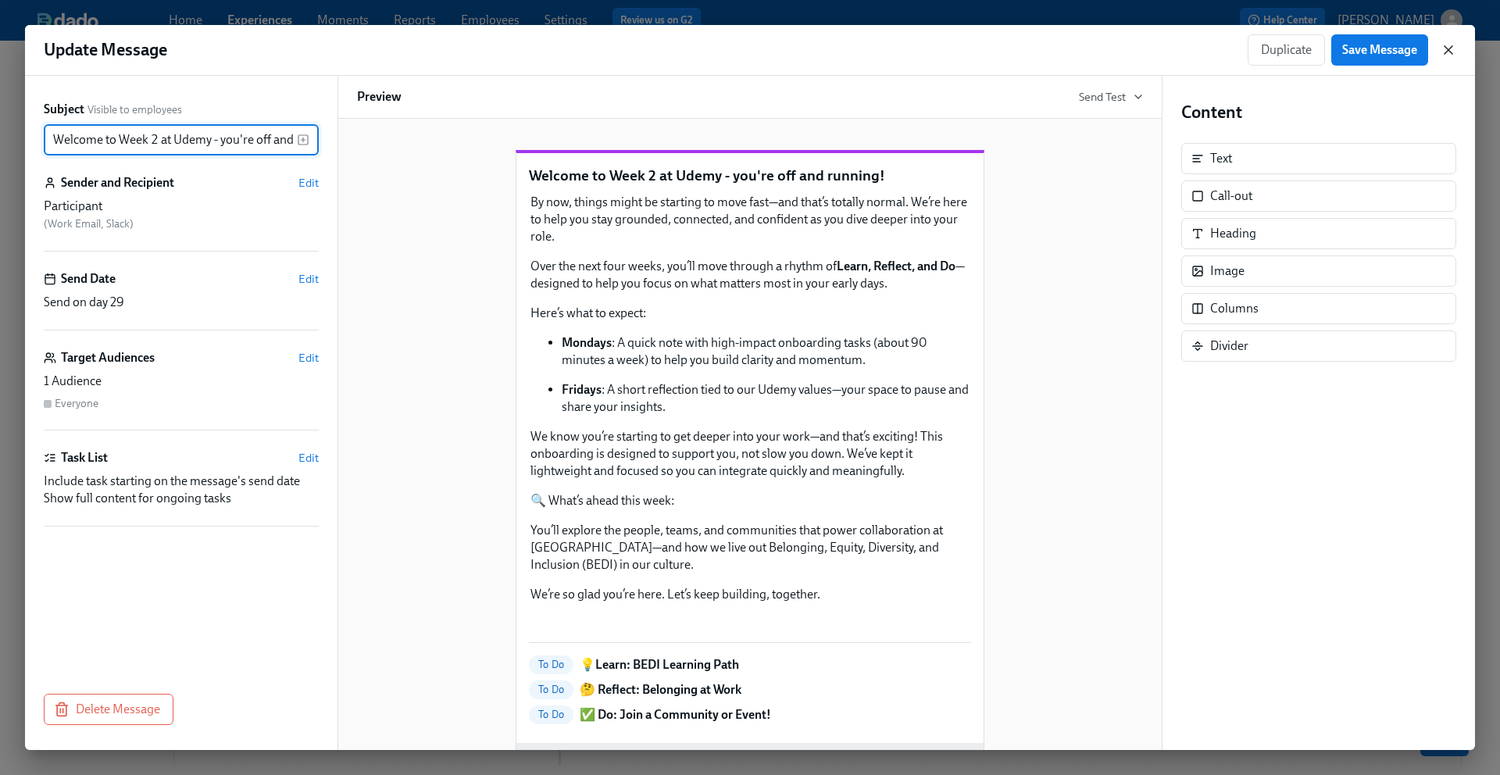
click at [1446, 52] on icon "button" at bounding box center [1448, 50] width 16 height 16
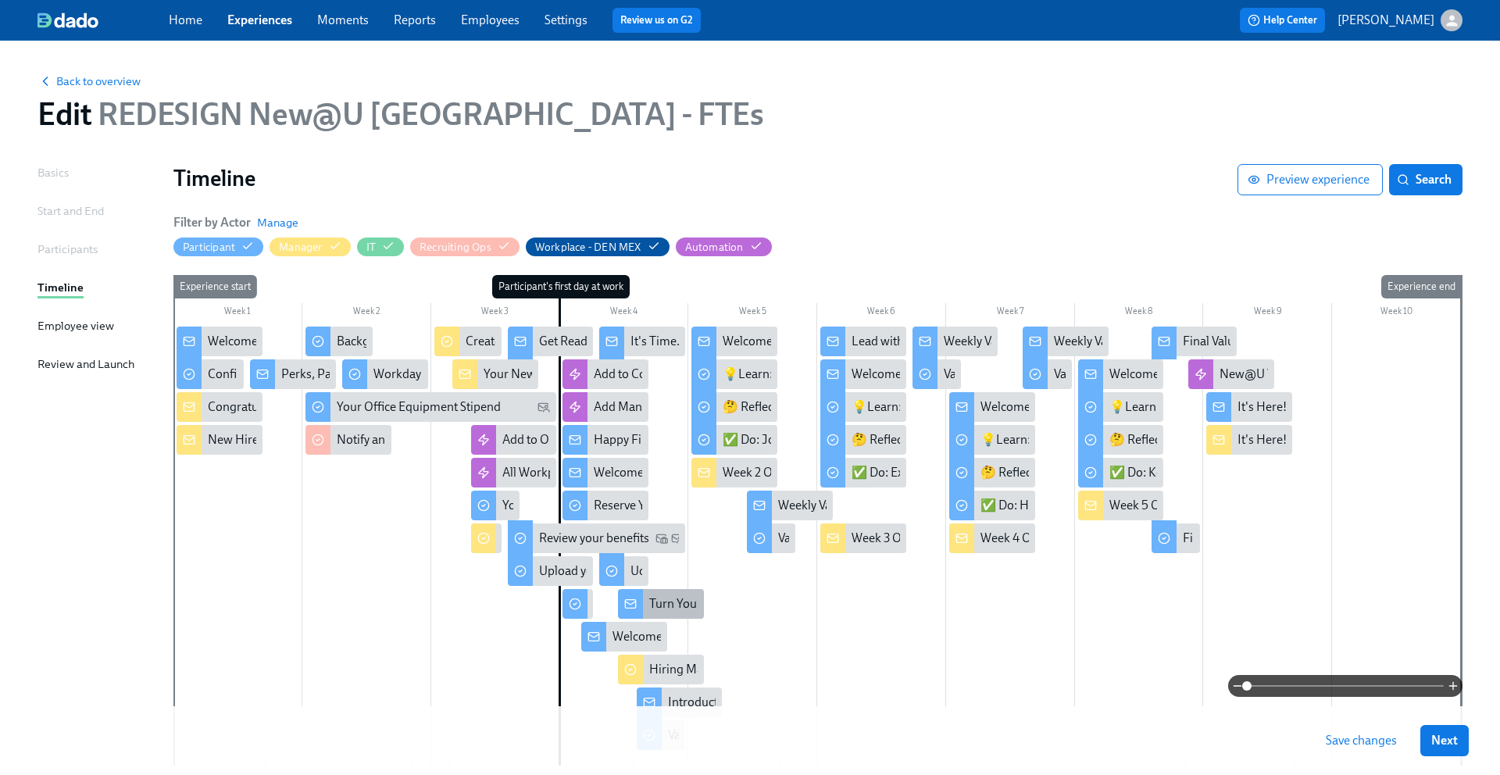
click at [660, 610] on div "Turn Yourself into AI Art with [PERSON_NAME]! 🎨" at bounding box center [786, 603] width 274 height 17
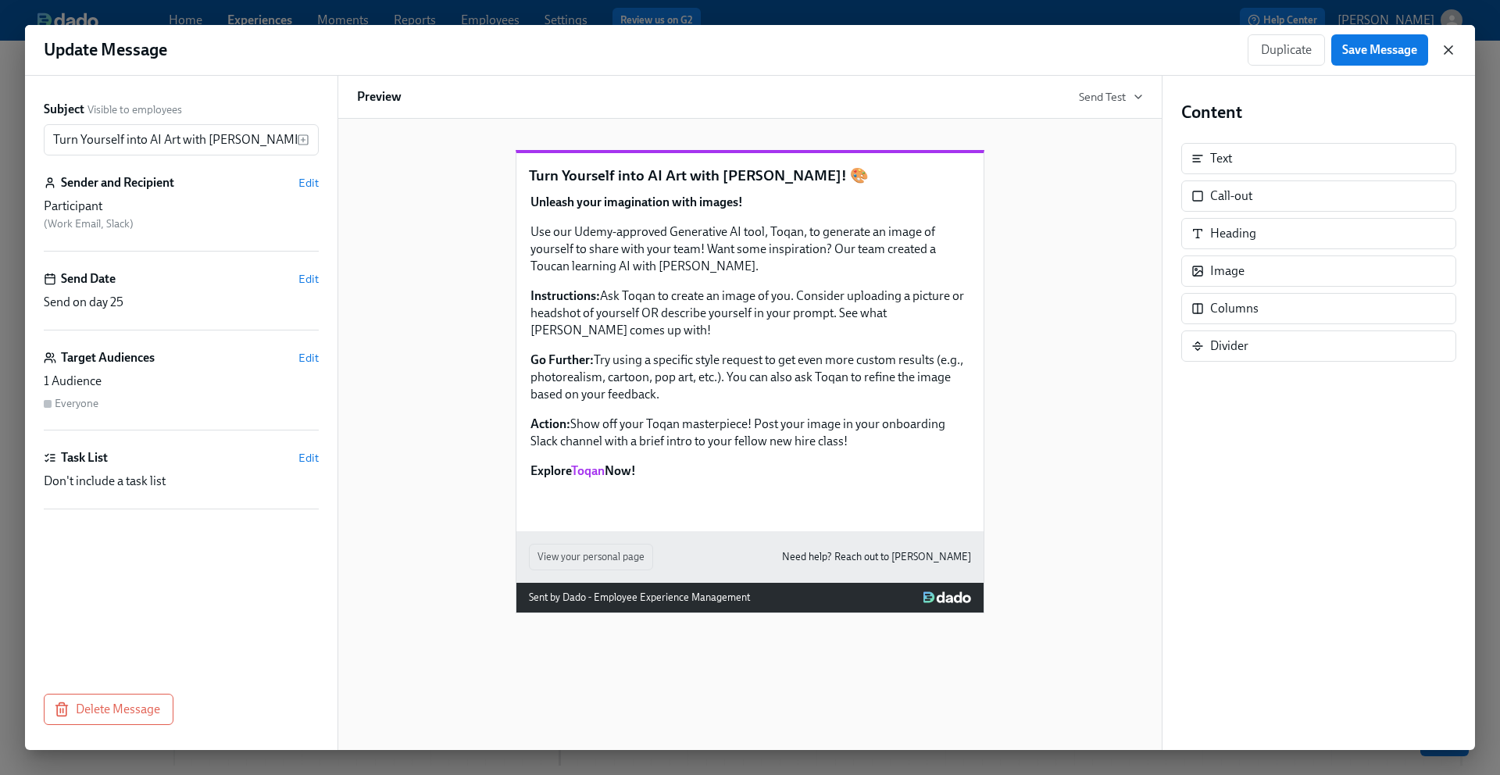
click at [1449, 56] on icon "button" at bounding box center [1448, 50] width 16 height 16
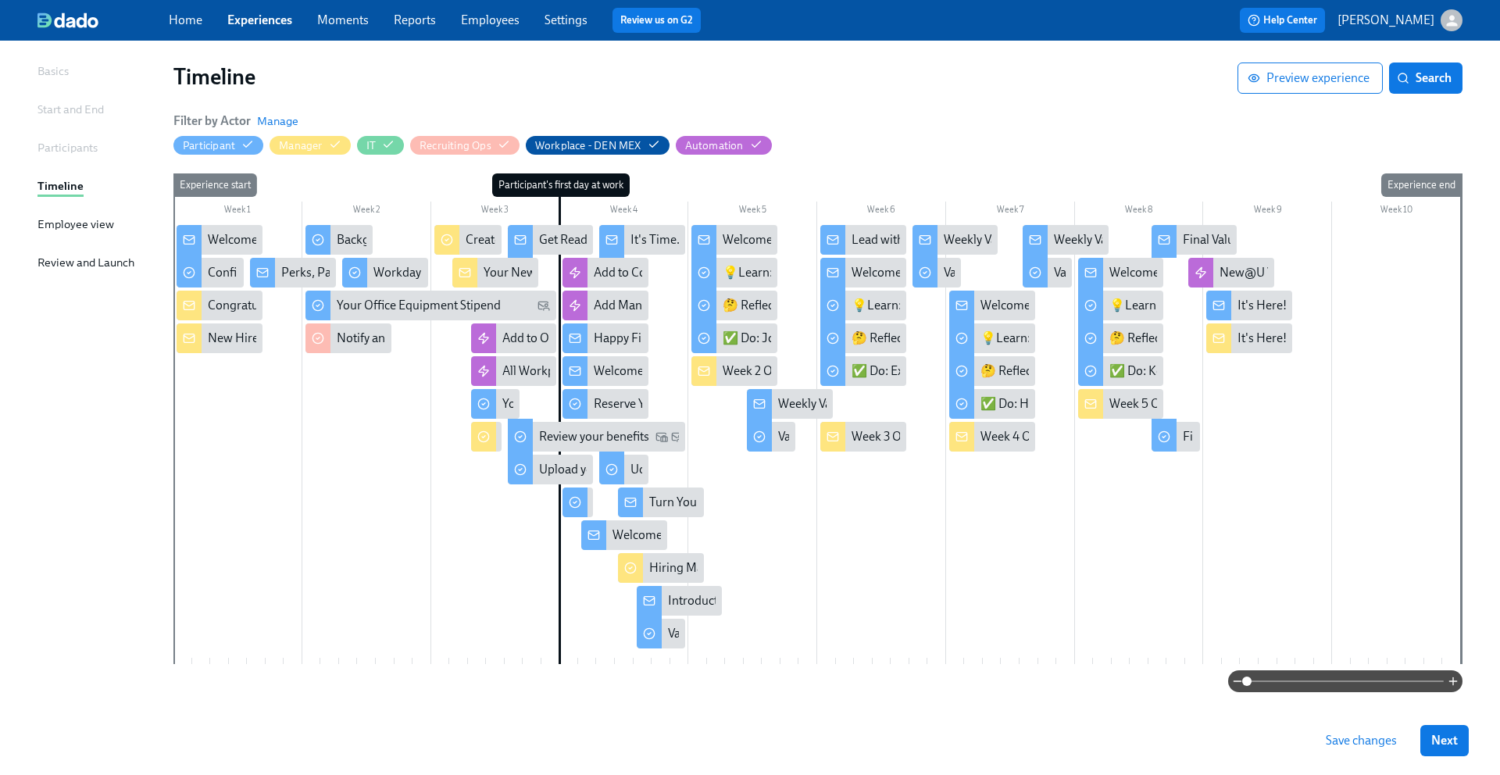
scroll to position [98, 0]
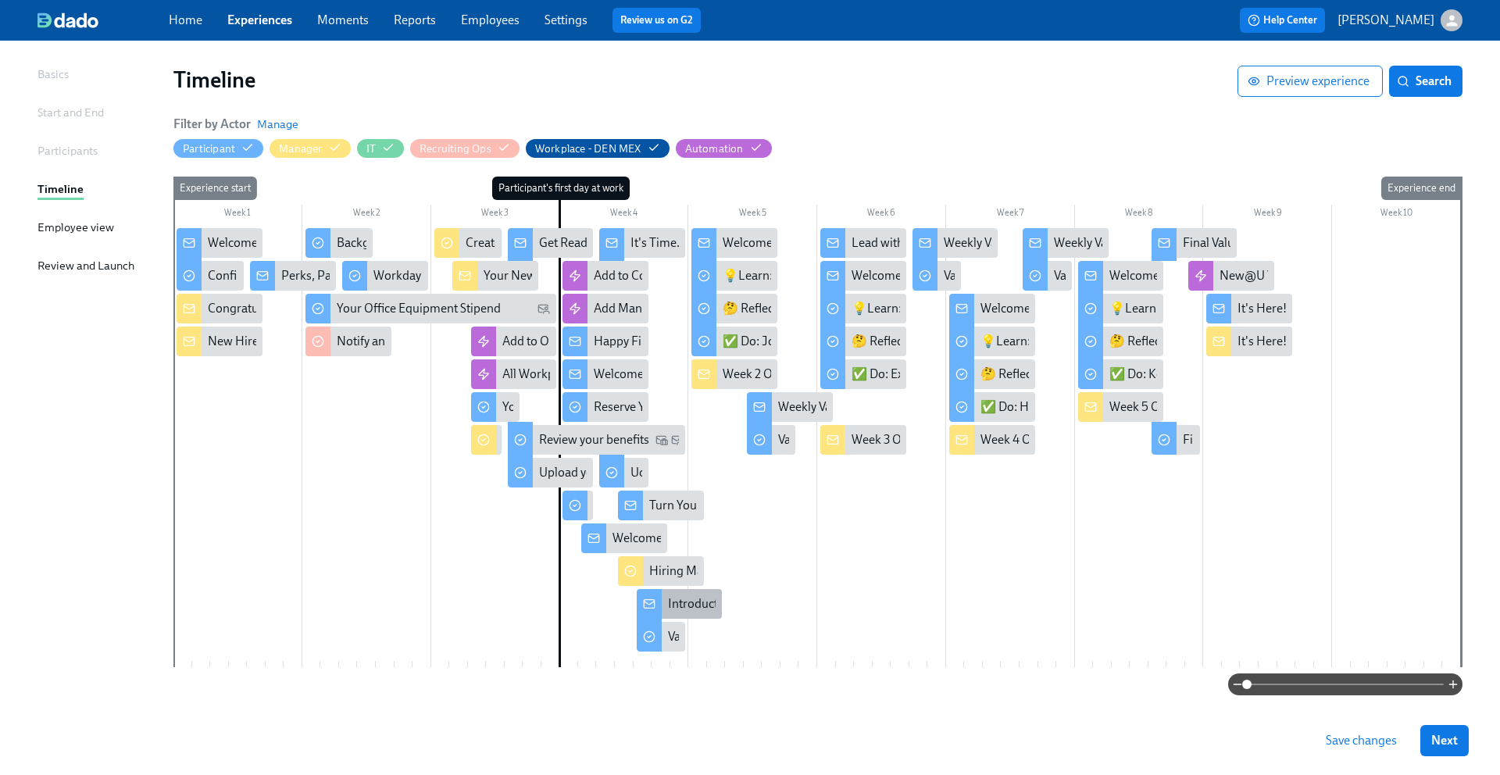
click at [679, 605] on div "Introduction to Weekly Reflections: Udemy Values" at bounding box center [799, 603] width 263 height 17
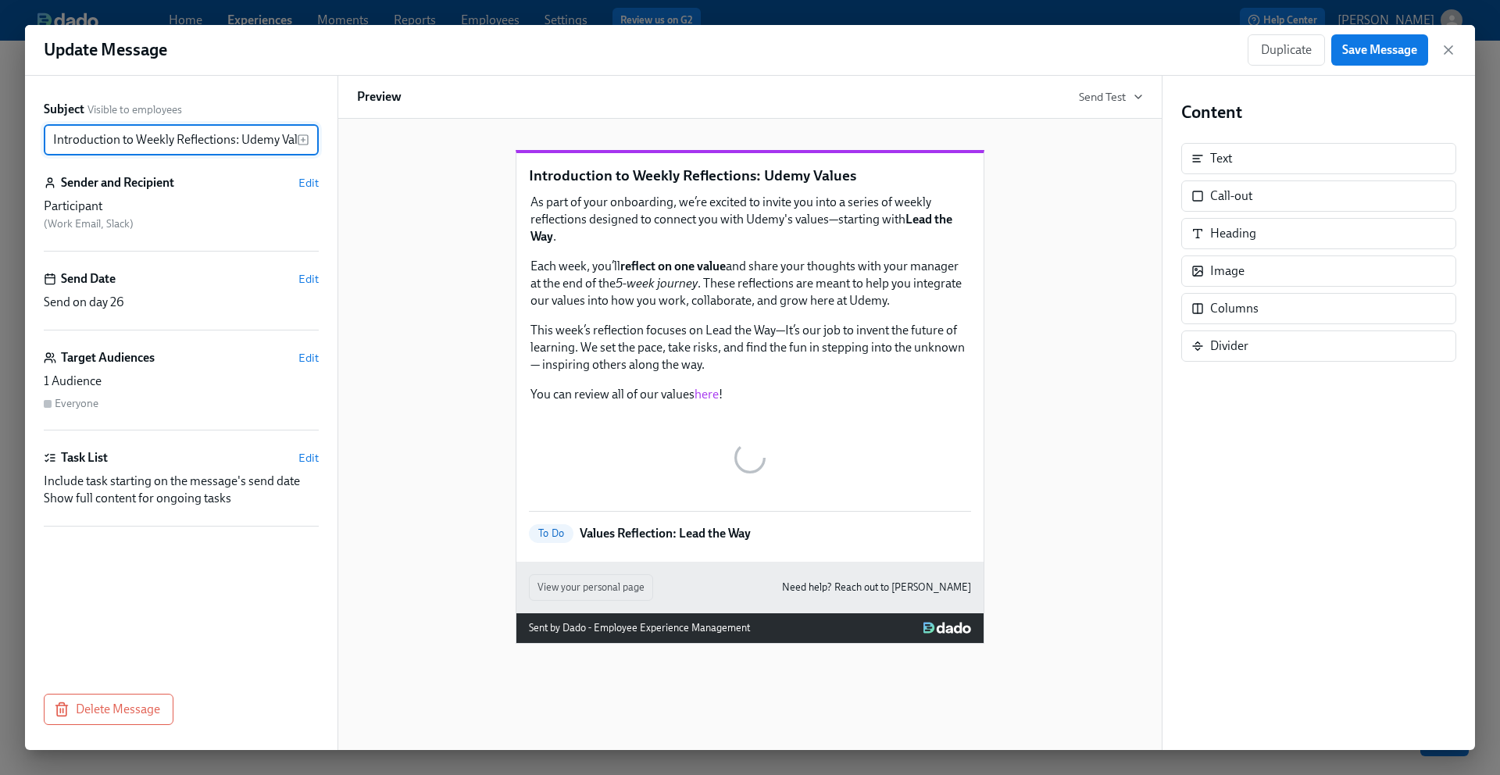
scroll to position [0, 20]
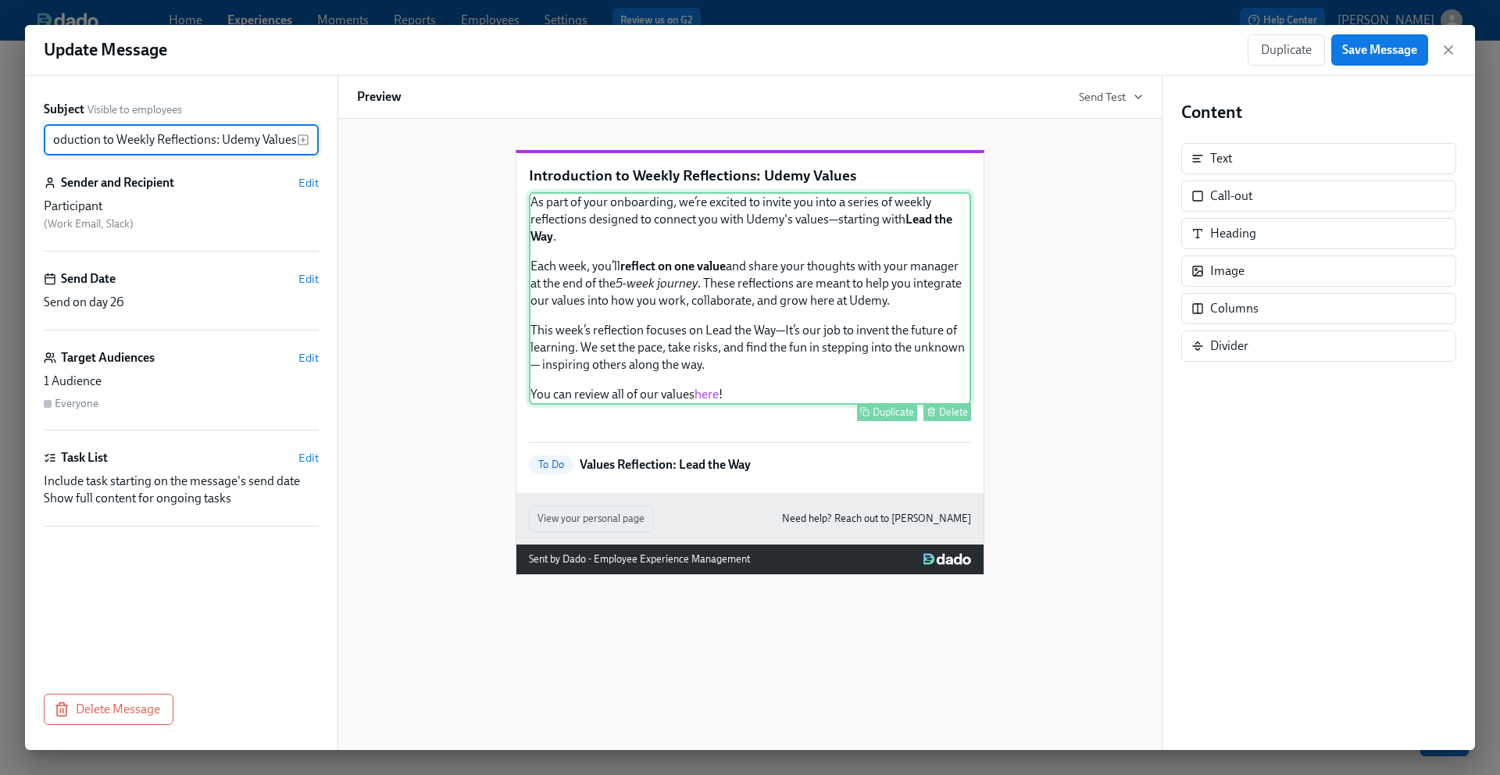
click at [727, 351] on div "As part of your onboarding, we’re excited to invite you into a series of weekly…" at bounding box center [750, 298] width 442 height 212
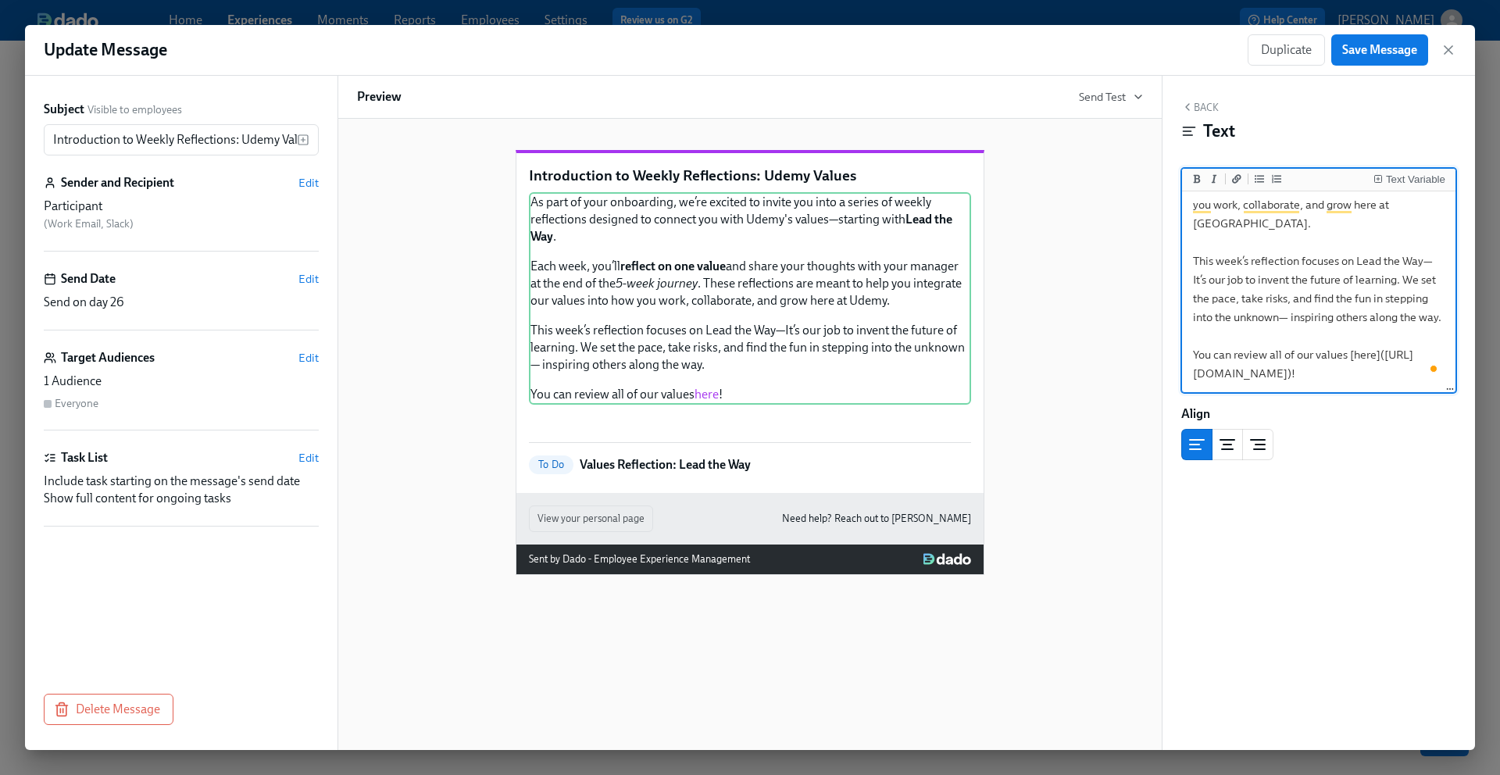
scroll to position [125, 0]
drag, startPoint x: 1414, startPoint y: 377, endPoint x: 1197, endPoint y: 358, distance: 217.2
click at [1197, 358] on textarea "As part of your onboarding, we’re excited to invite you into a series of weekly…" at bounding box center [1318, 205] width 267 height 372
type textarea "As part of your onboarding, we’re excited to invite you into a series of weekly…"
click at [1369, 45] on span "Save Message" at bounding box center [1379, 50] width 75 height 16
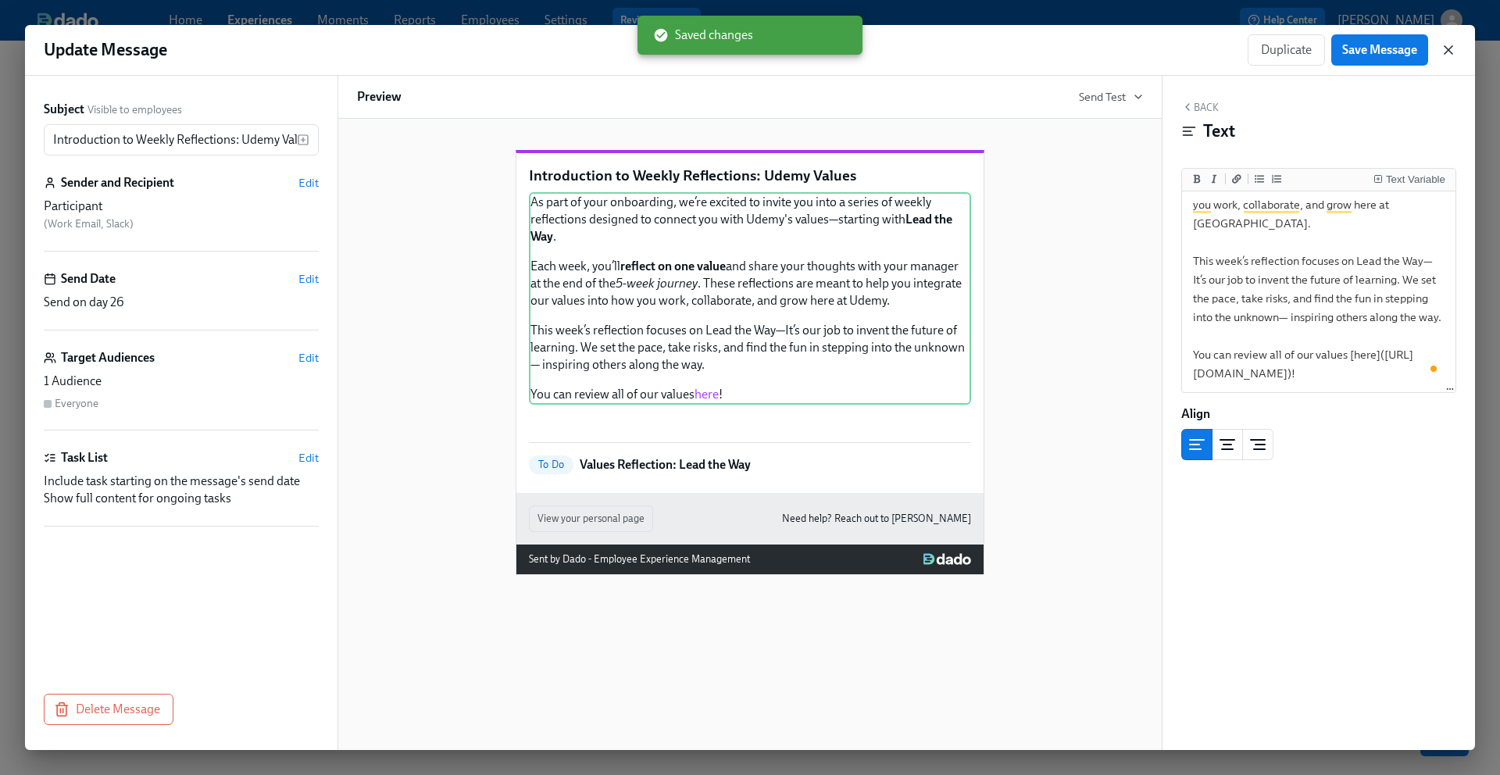
click at [1446, 55] on icon "button" at bounding box center [1448, 50] width 16 height 16
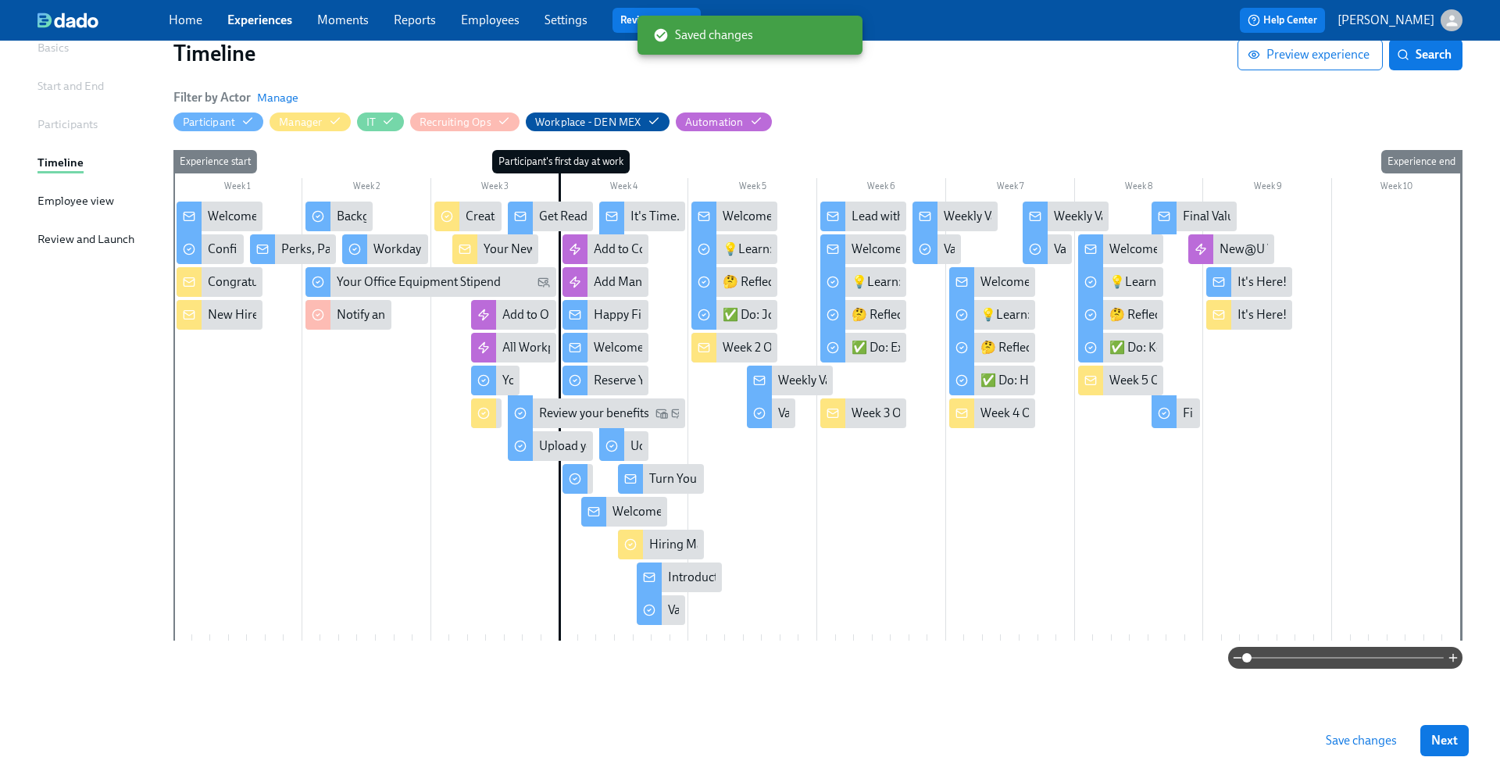
click at [1370, 739] on span "Save changes" at bounding box center [1360, 741] width 71 height 16
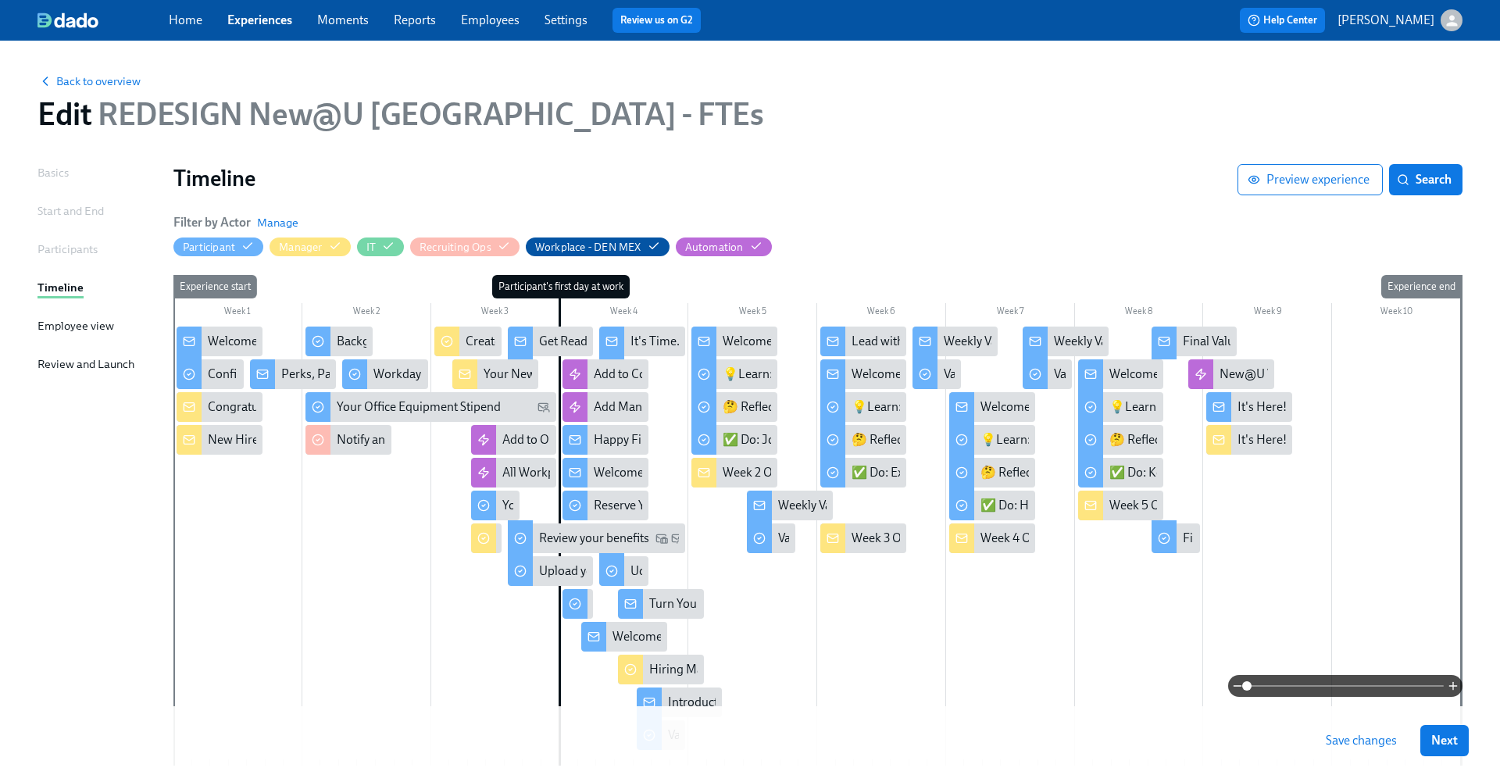
click at [264, 27] on link "Experiences" at bounding box center [259, 19] width 65 height 15
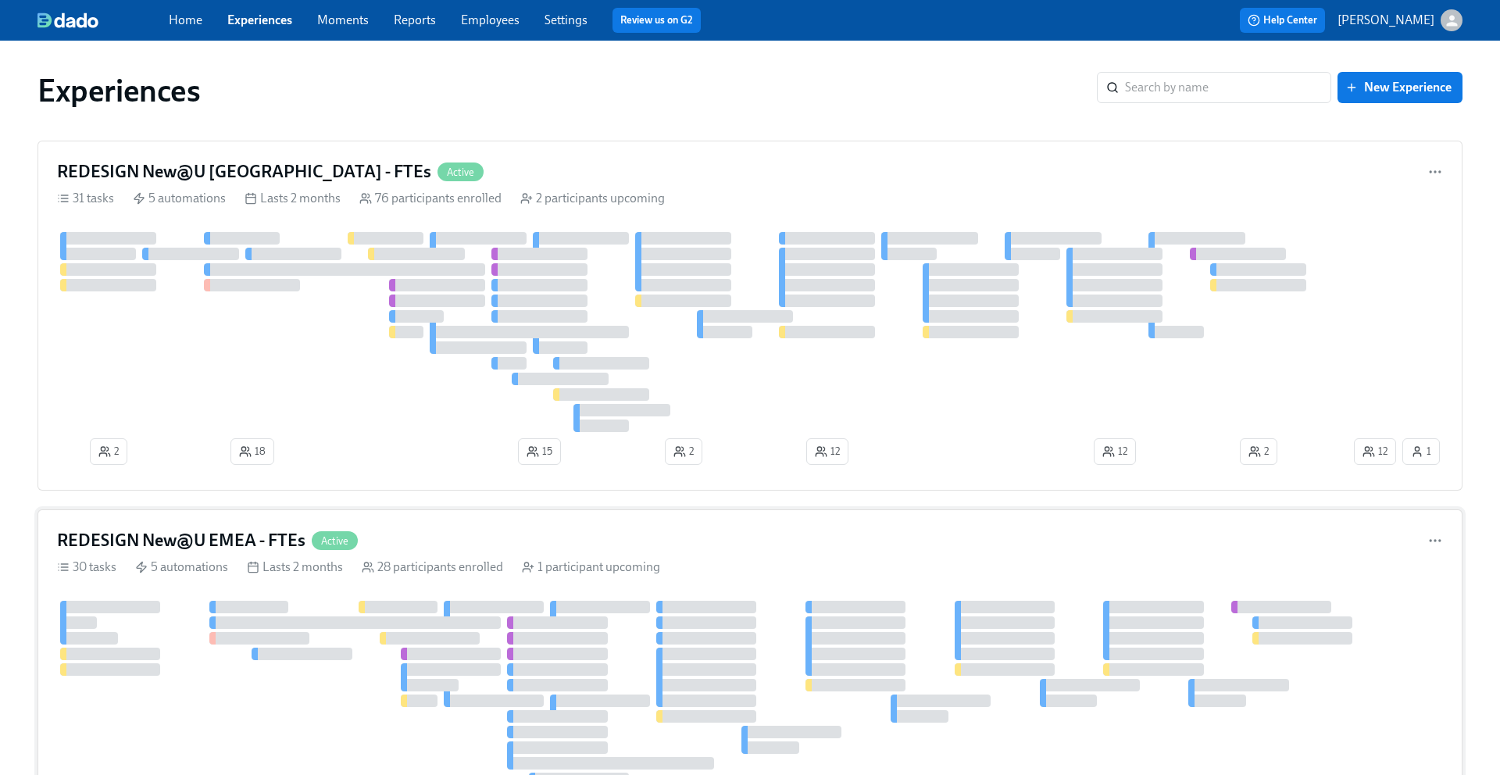
click at [210, 544] on h4 "REDESIGN New@U EMEA - FTEs" at bounding box center [181, 540] width 248 height 23
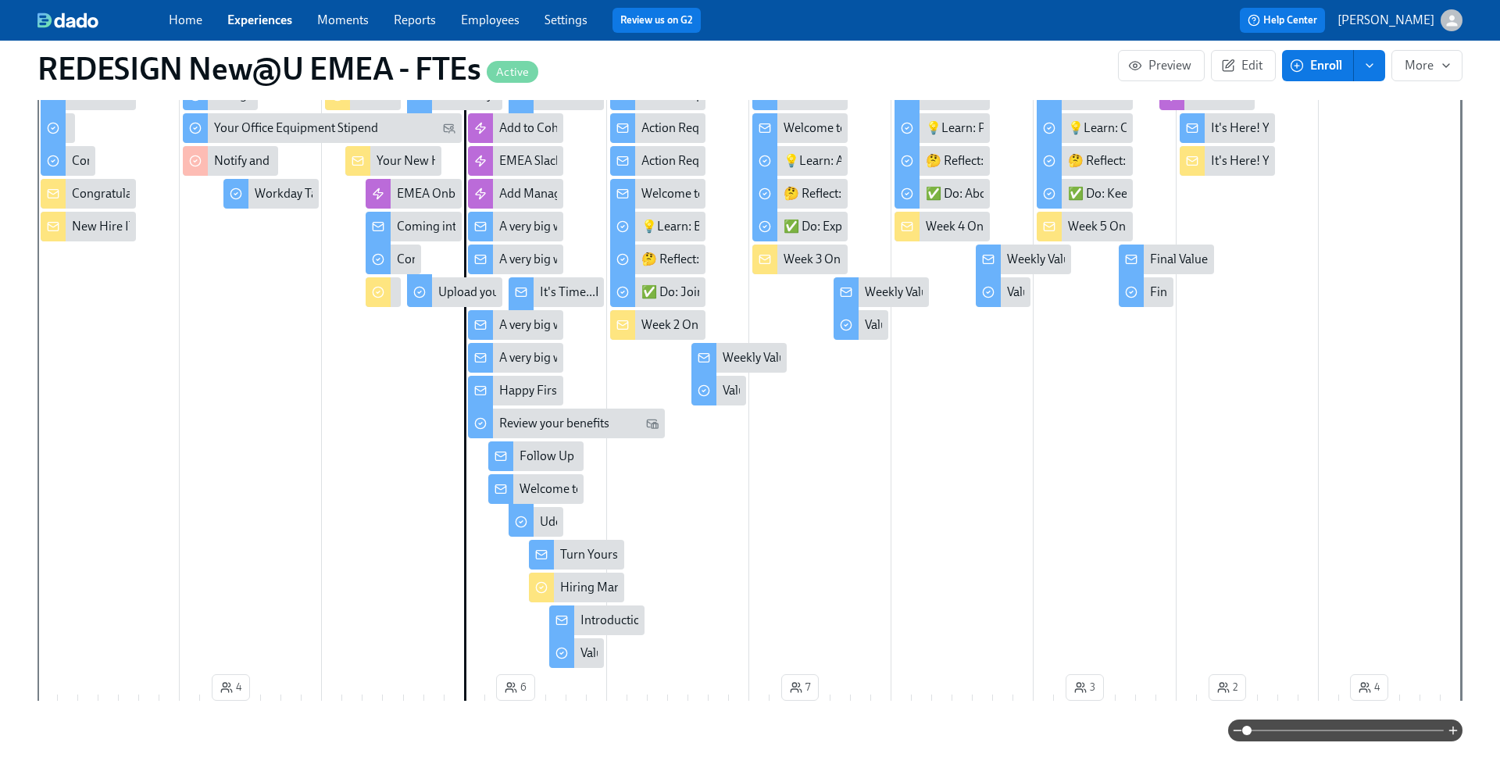
scroll to position [485, 0]
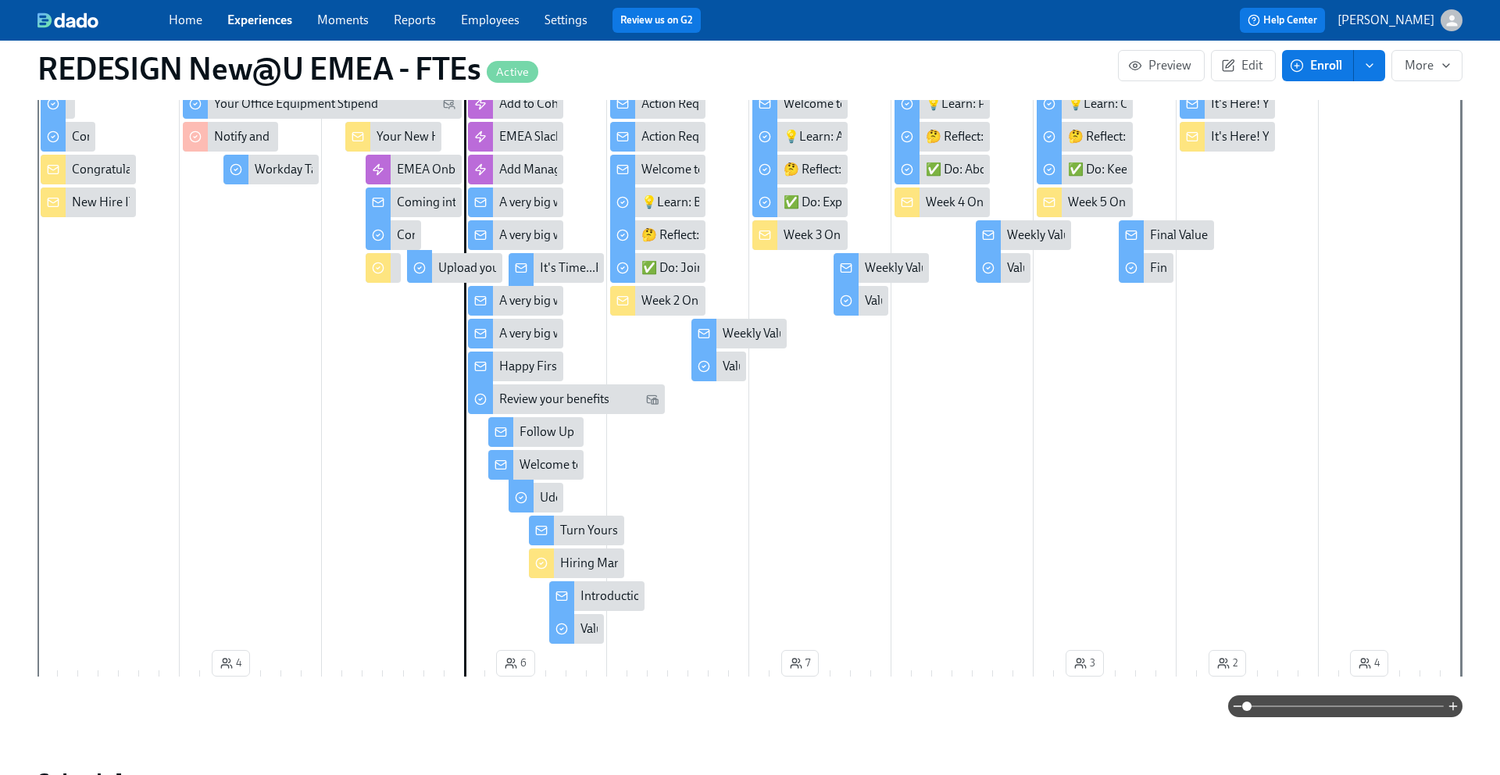
click at [629, 596] on div "Introduction to Weekly Reflections: Udemy Values" at bounding box center [711, 595] width 263 height 17
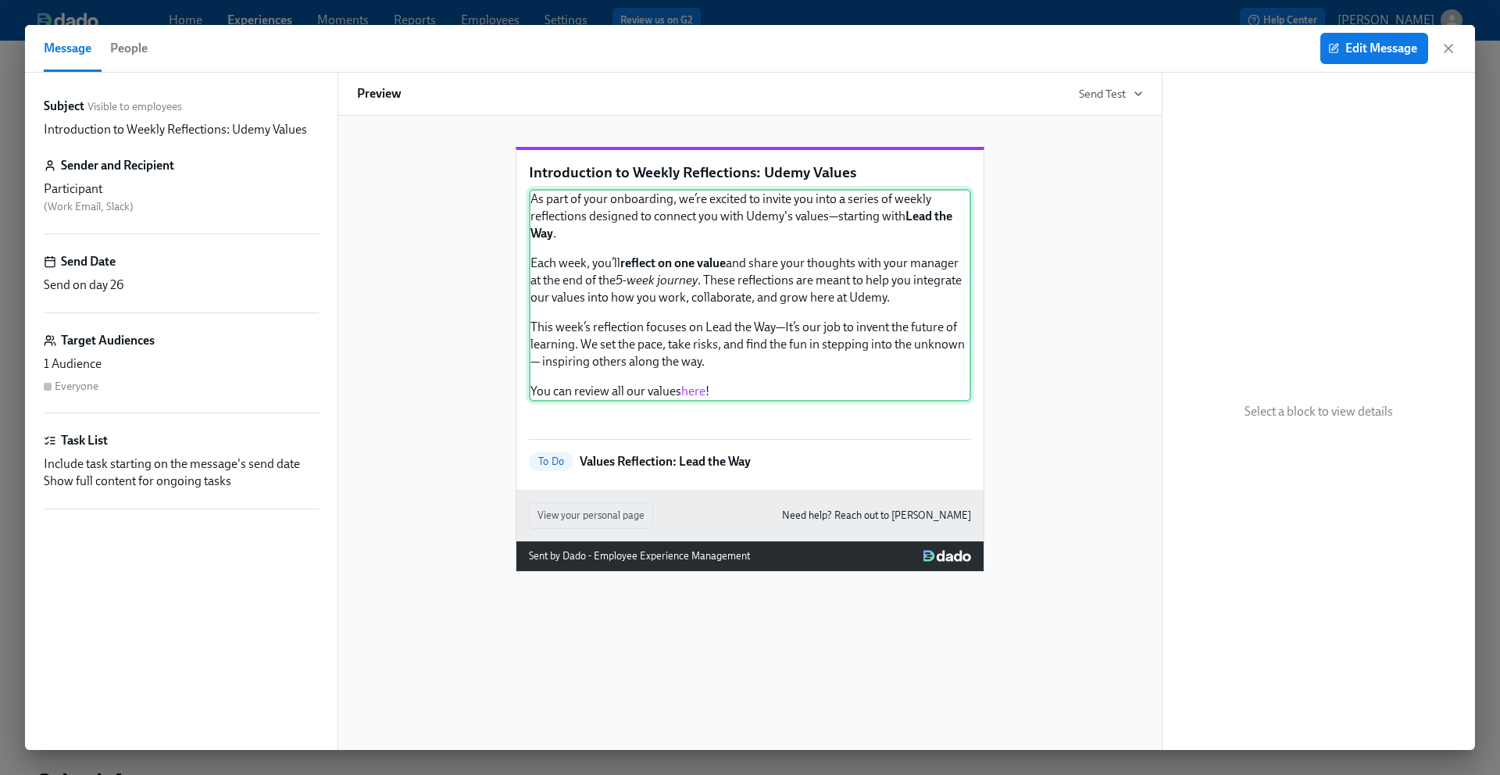
click at [671, 374] on div "As part of your onboarding, we’re excited to invite you into a series of weekly…" at bounding box center [750, 295] width 442 height 212
click at [1353, 39] on button "Edit Message" at bounding box center [1374, 48] width 108 height 31
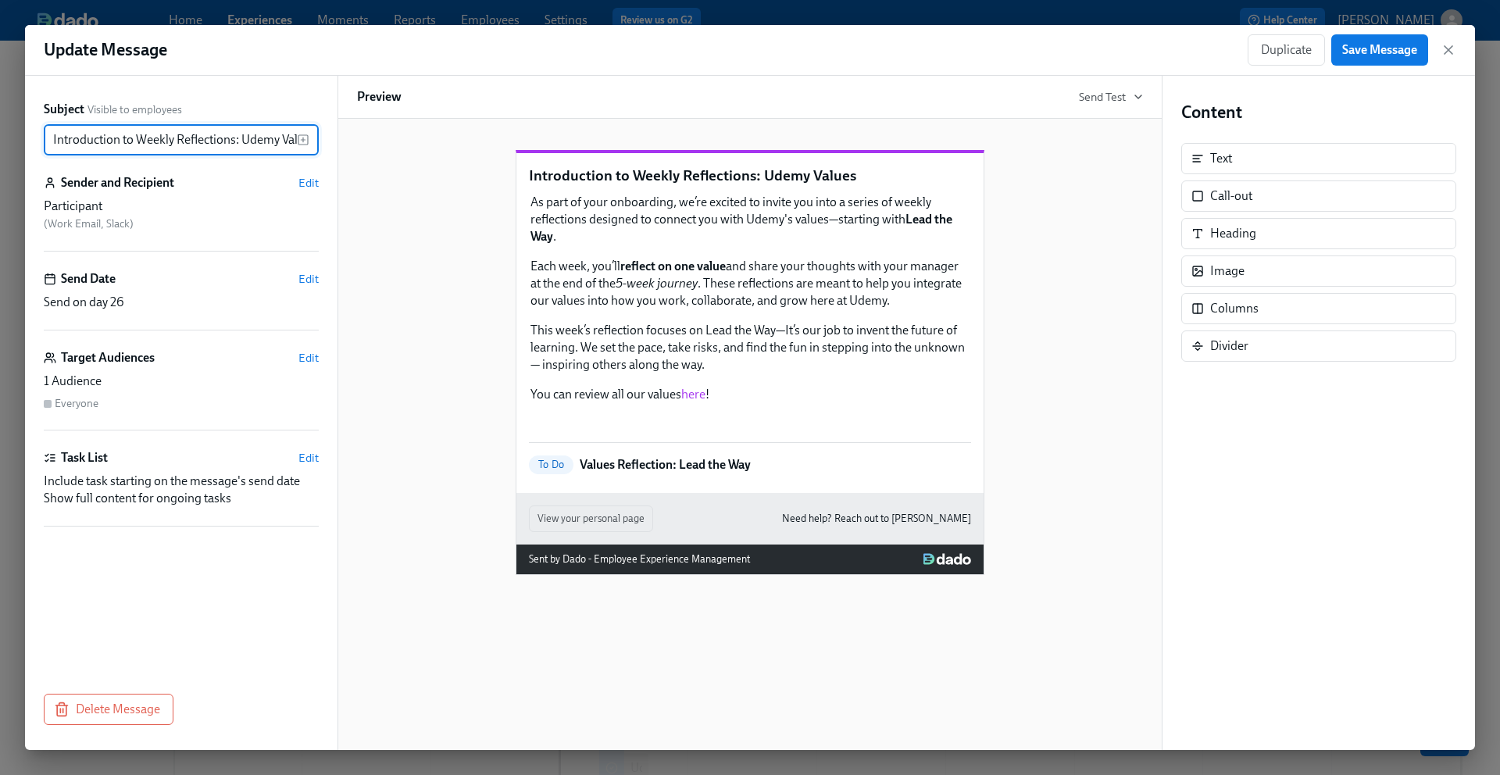
scroll to position [0, 20]
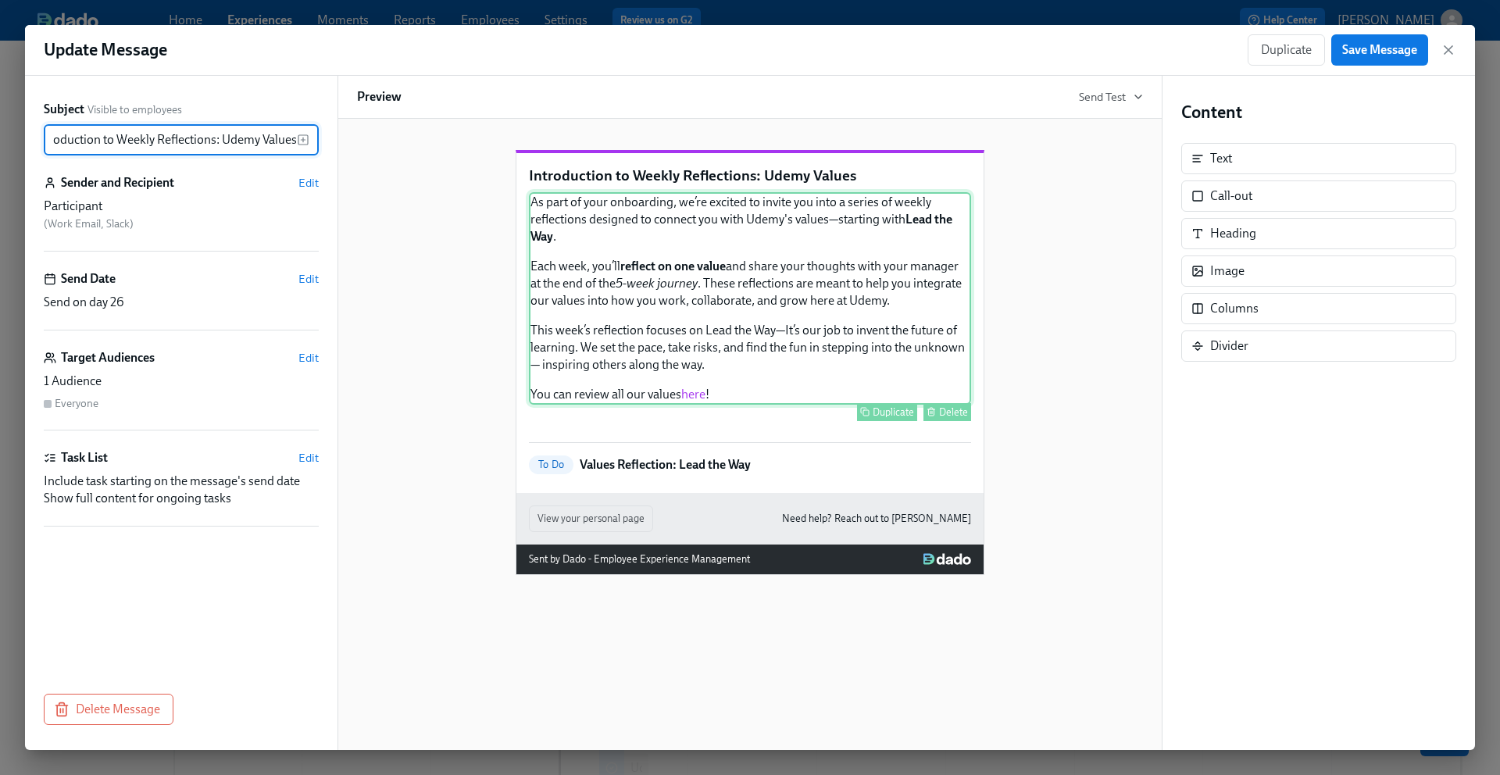
click at [845, 348] on div "As part of your onboarding, we’re excited to invite you into a series of weekly…" at bounding box center [750, 298] width 442 height 212
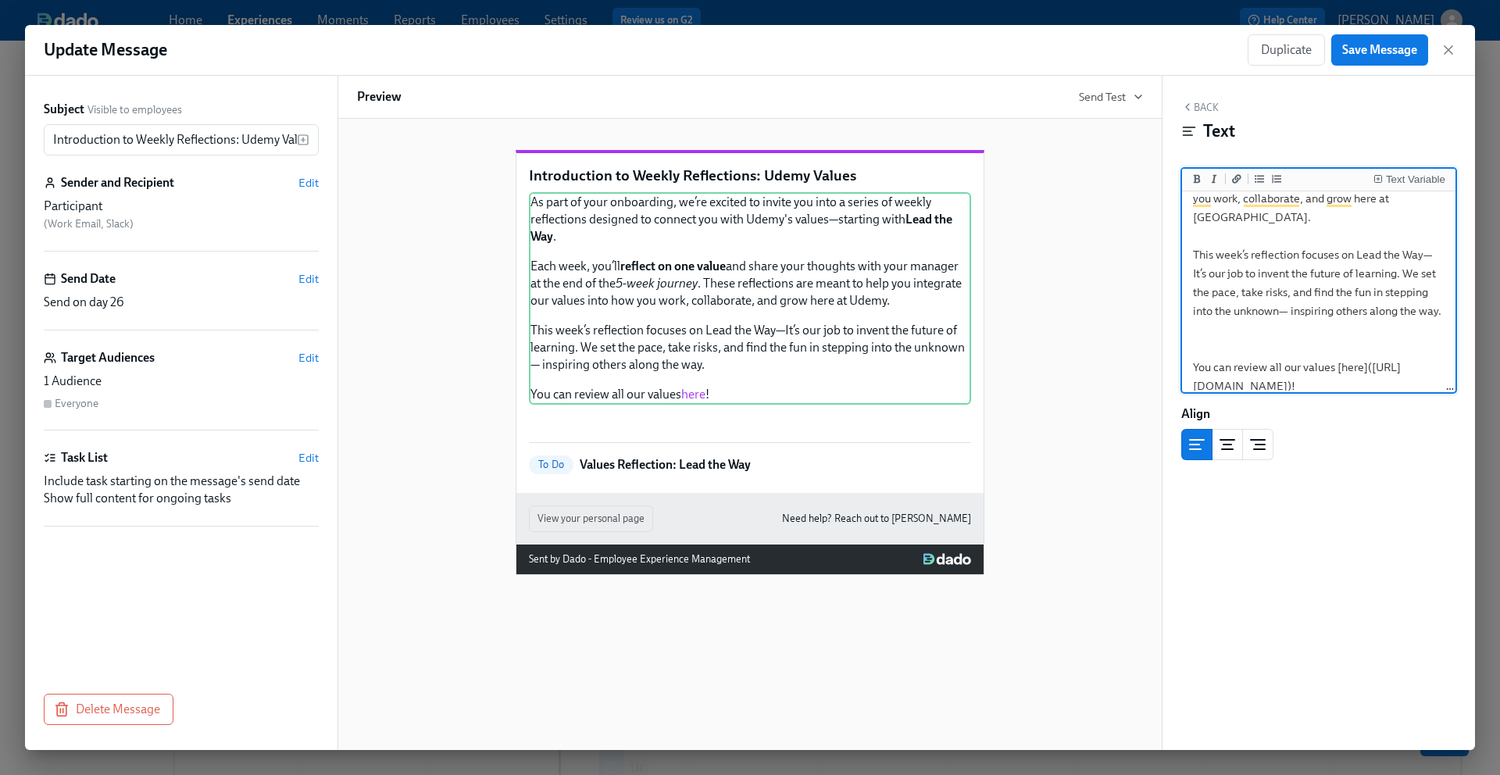
scroll to position [0, 0]
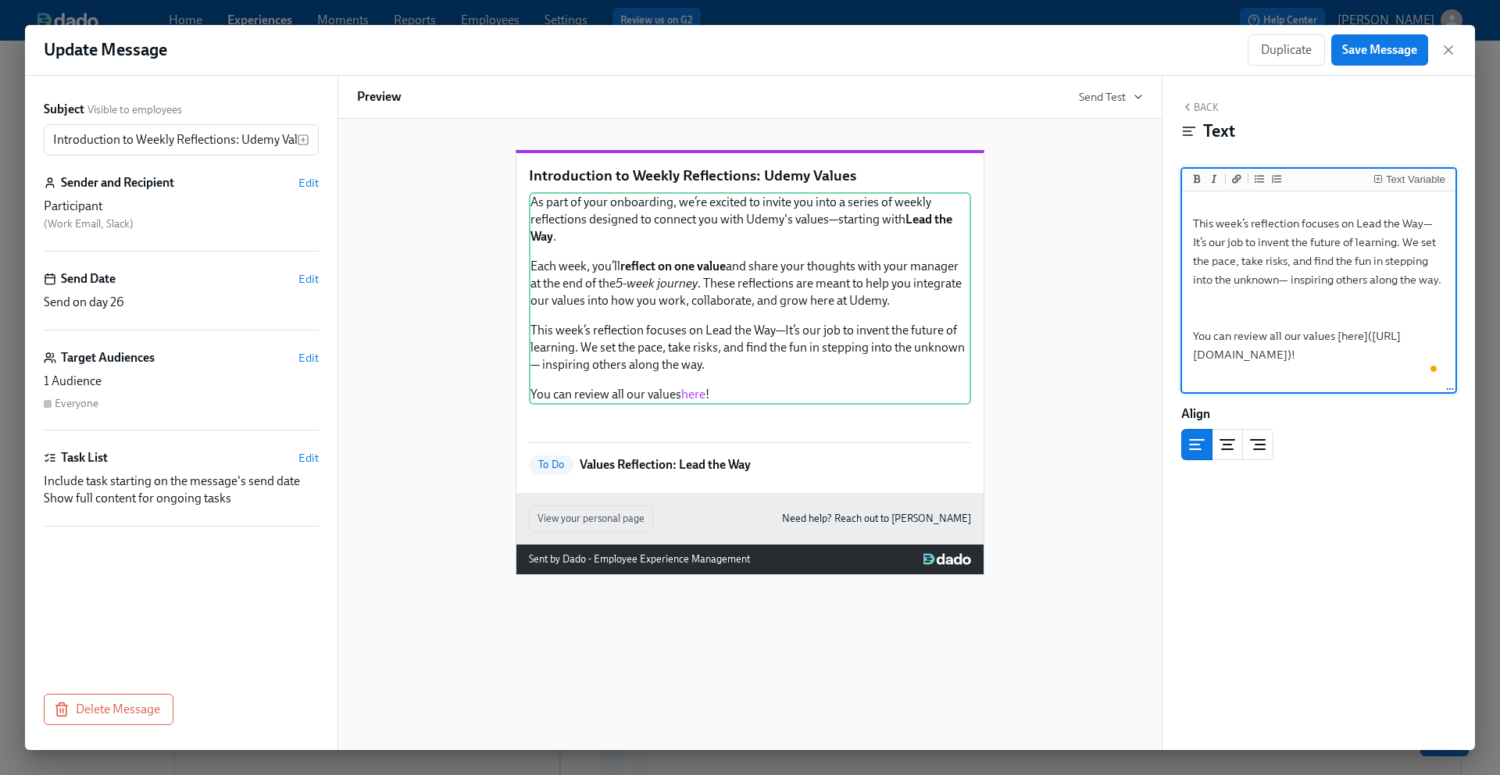
drag, startPoint x: 1414, startPoint y: 353, endPoint x: 1197, endPoint y: 341, distance: 217.4
click at [1197, 341] on textarea "As part of your onboarding, we’re excited to invite you into a series of weekly…" at bounding box center [1318, 176] width 267 height 391
type textarea "As part of your onboarding, we’re excited to invite you into a series of weekly…"
click at [1373, 53] on span "Save Message" at bounding box center [1379, 50] width 75 height 16
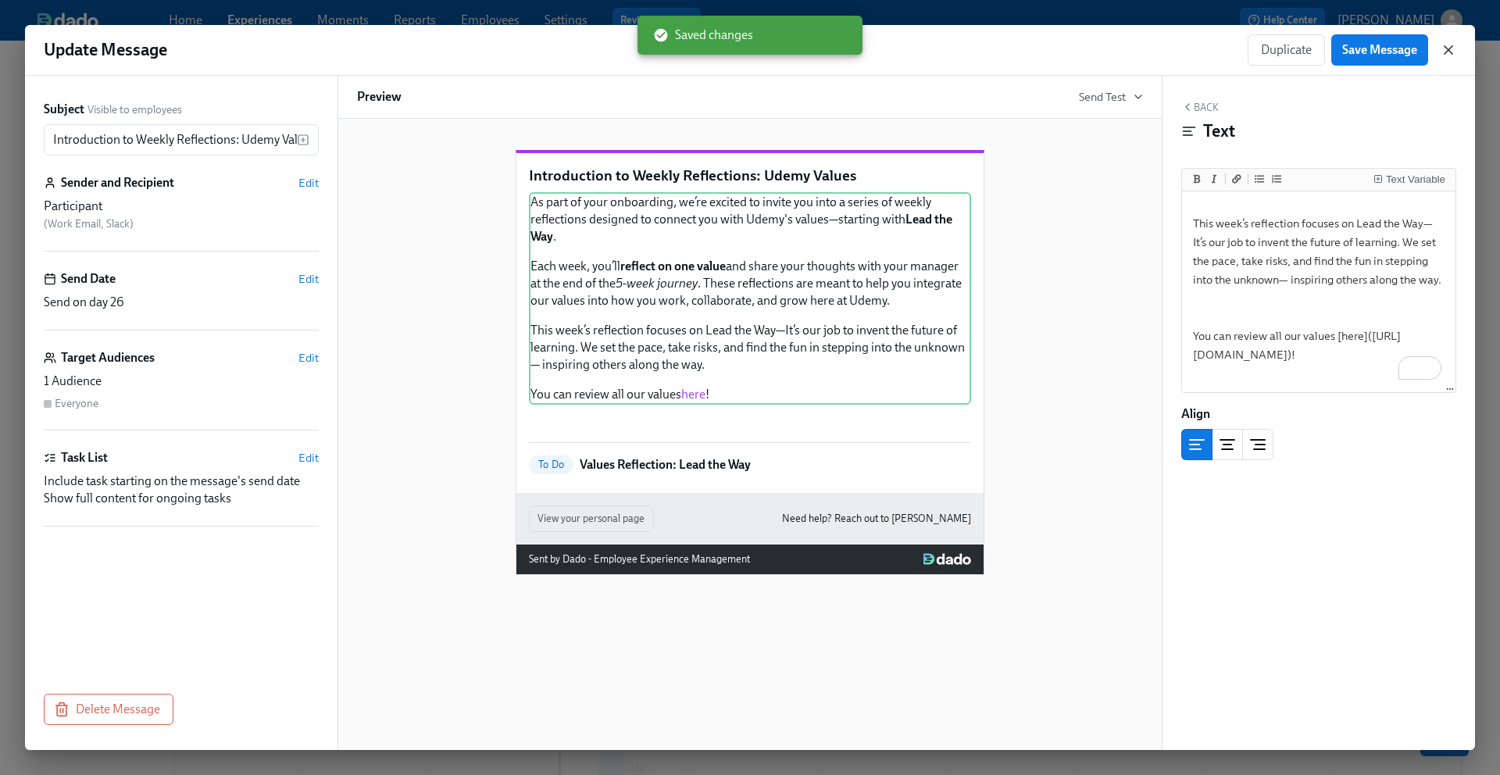
click at [1446, 50] on icon "button" at bounding box center [1448, 50] width 8 height 8
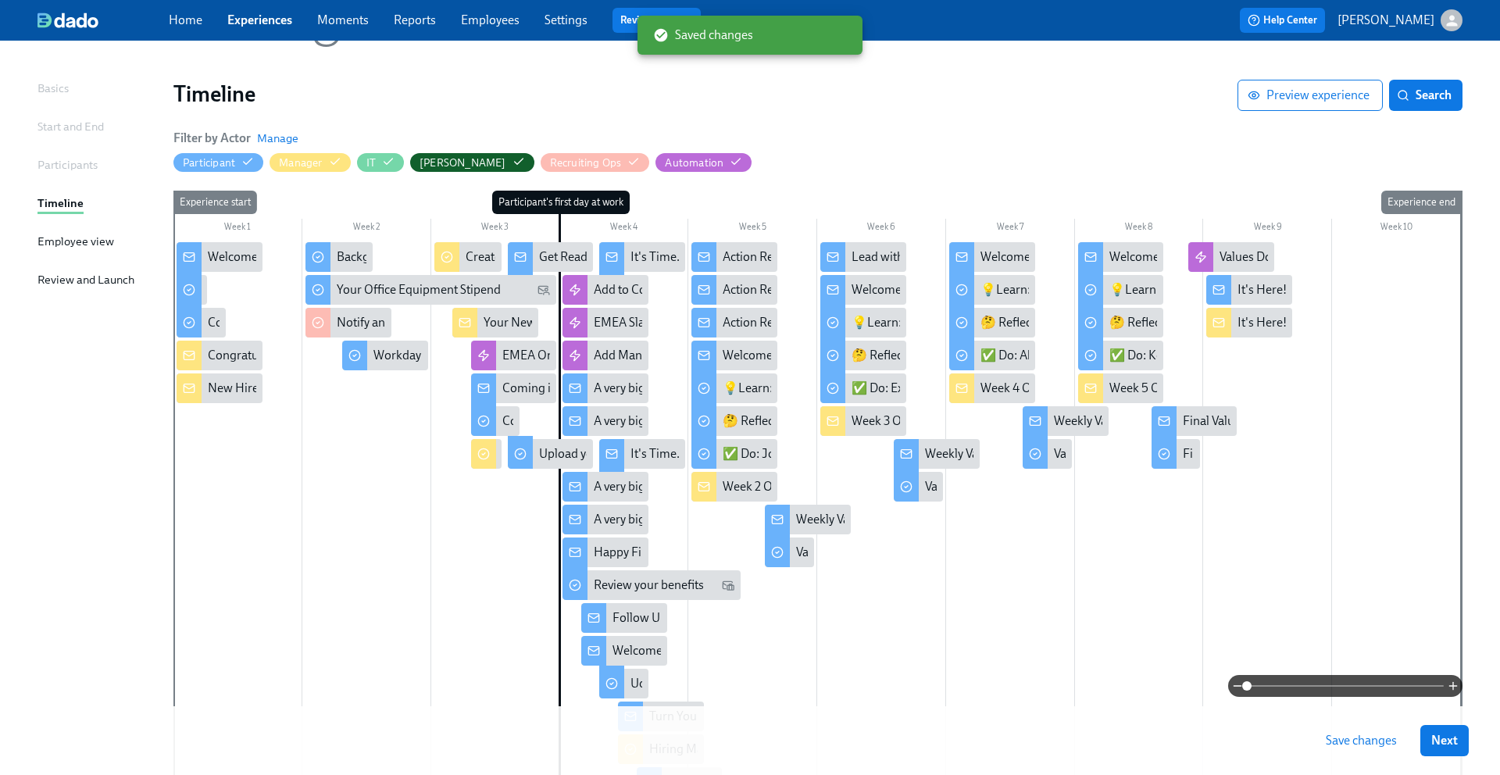
scroll to position [90, 0]
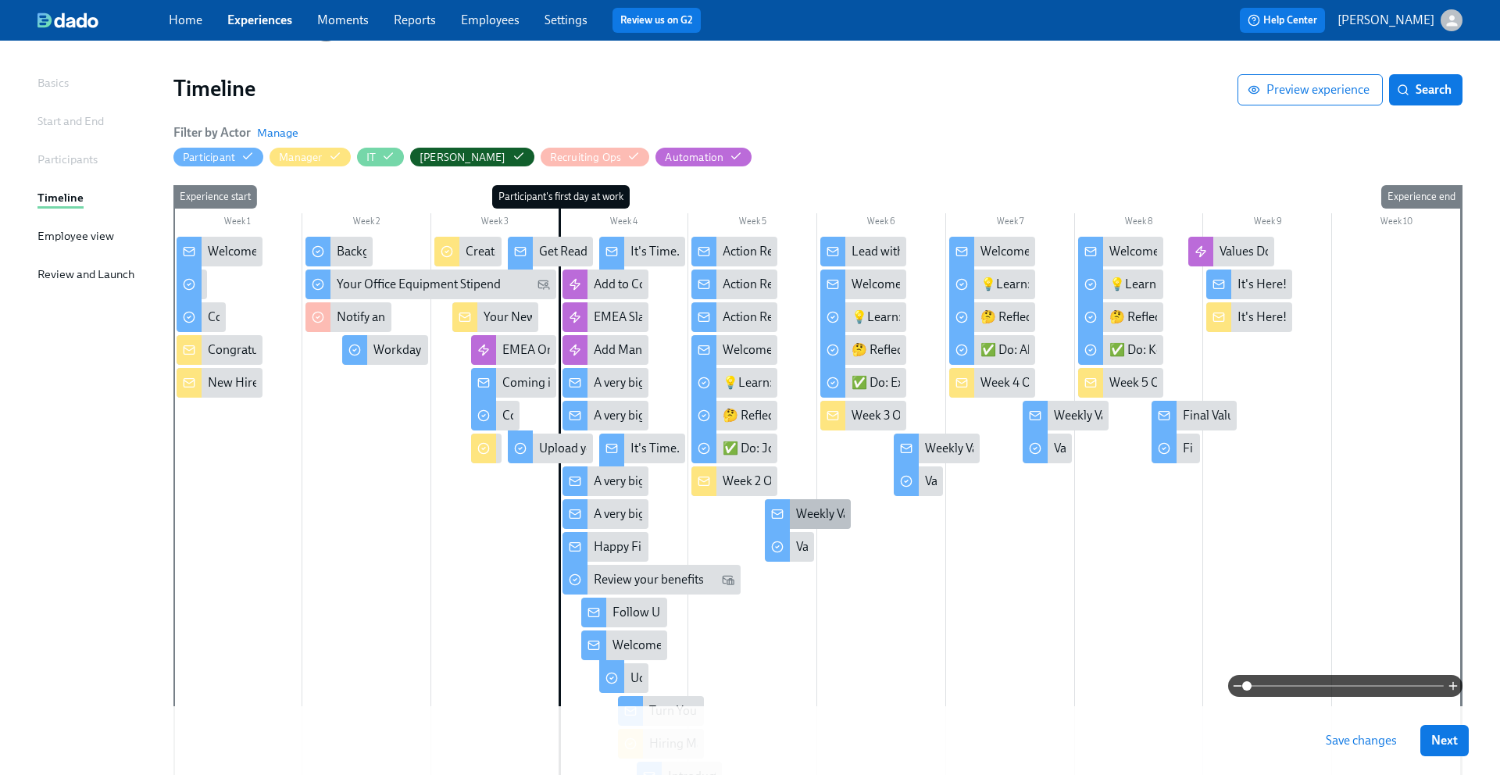
click at [804, 509] on div "Weekly Values Reflection—Embody Ownership" at bounding box center [919, 513] width 247 height 17
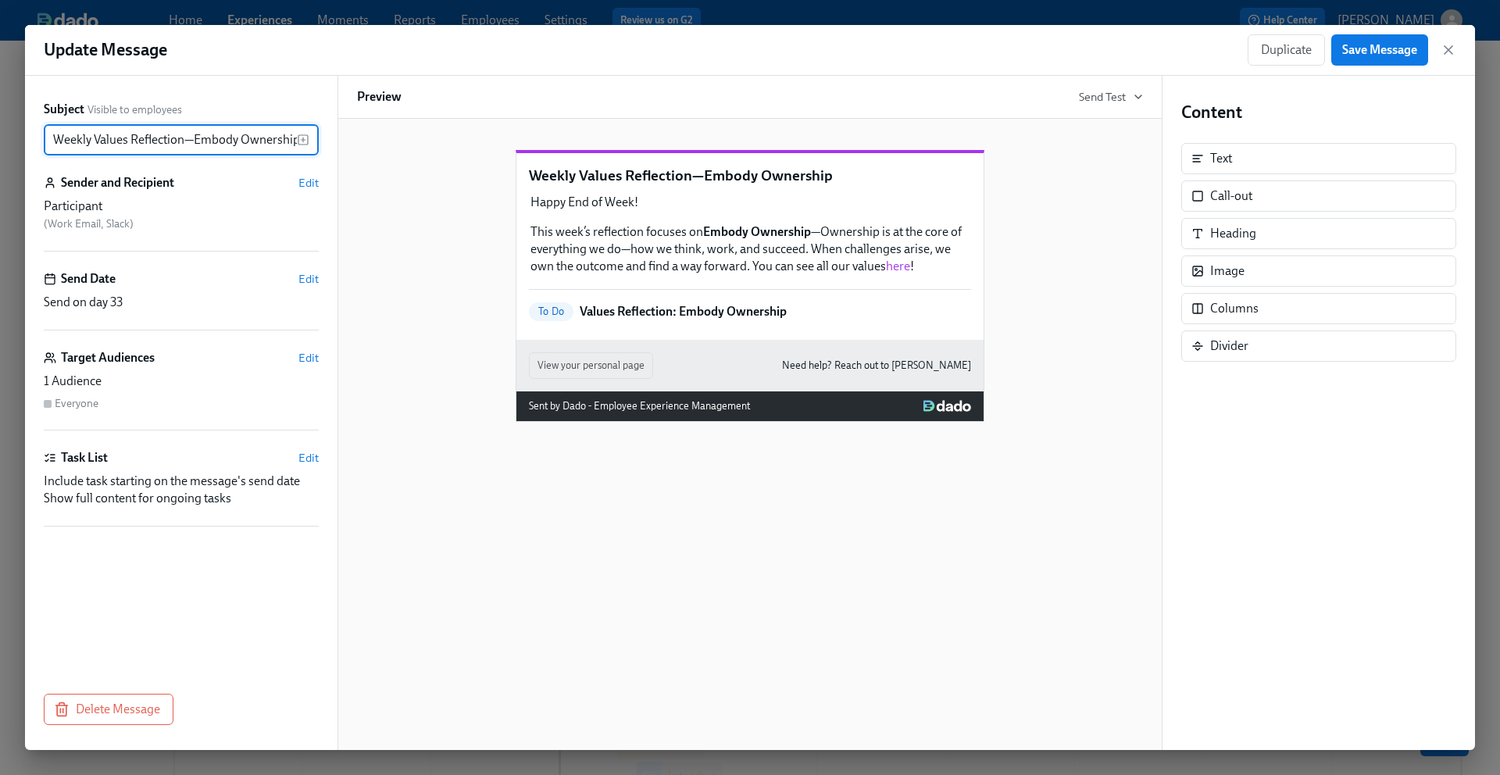
scroll to position [0, 2]
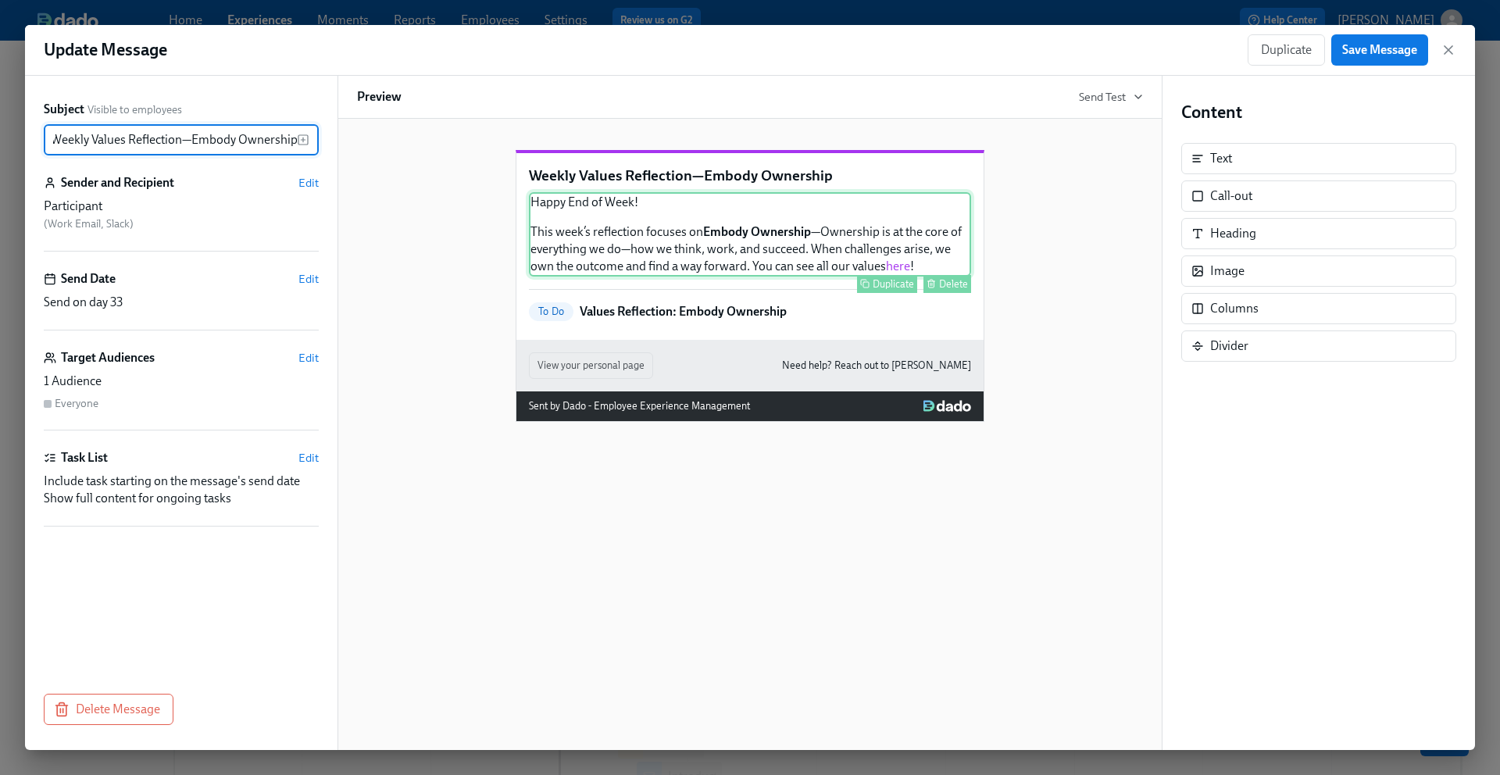
click at [825, 276] on div "Happy End of Week! This week’s reflection focuses on Embody Ownership —Ownershi…" at bounding box center [750, 234] width 442 height 84
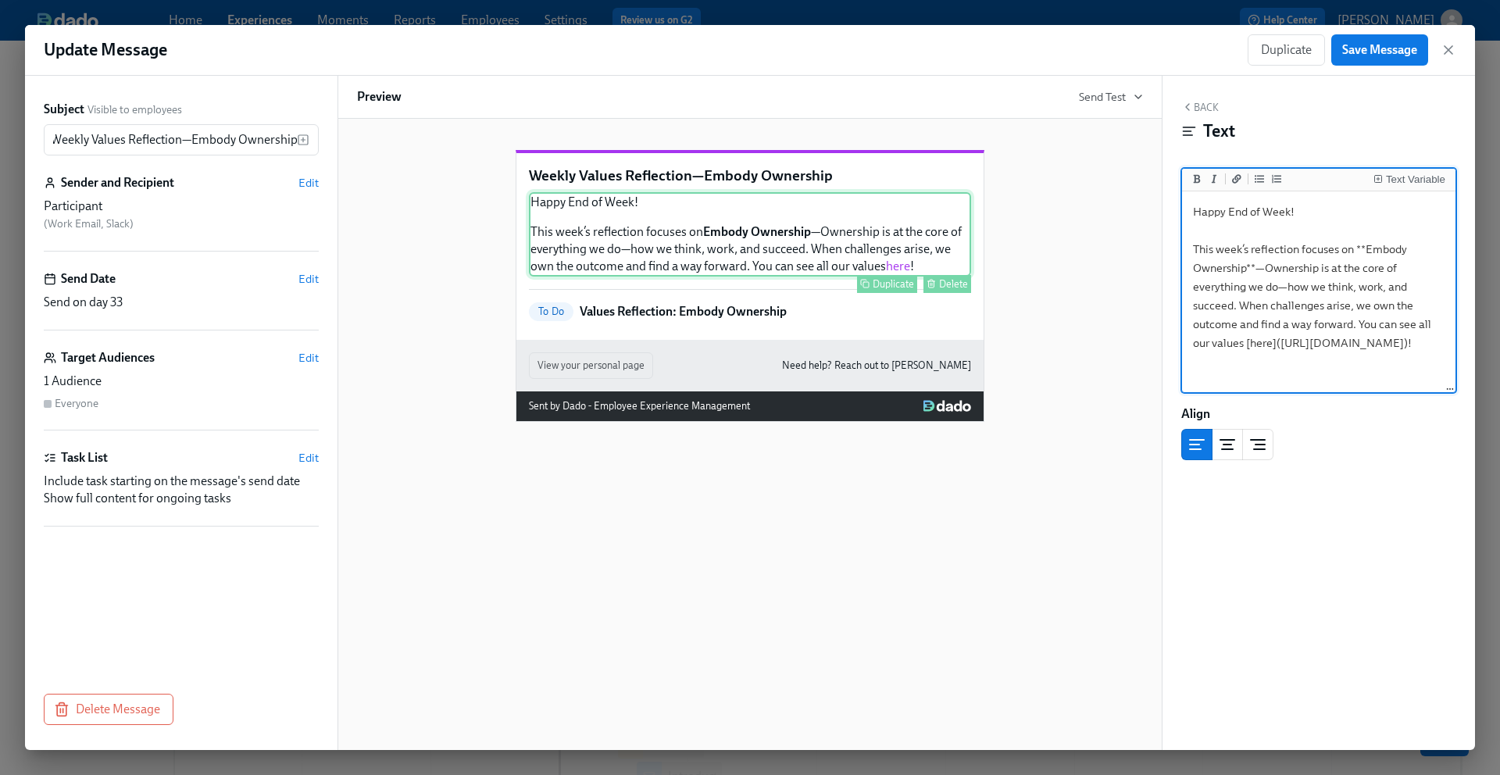
scroll to position [0, 0]
drag, startPoint x: 1416, startPoint y: 373, endPoint x: 1198, endPoint y: 360, distance: 218.3
click at [1198, 360] on textarea "Happy End of Week! This week’s reflection focuses on **Embody Ownership**—Owner…" at bounding box center [1318, 285] width 267 height 196
type textarea "Happy End of Week! This week’s reflection focuses on **Embody Ownership**—Owner…"
click at [1395, 48] on span "Save Message" at bounding box center [1379, 50] width 75 height 16
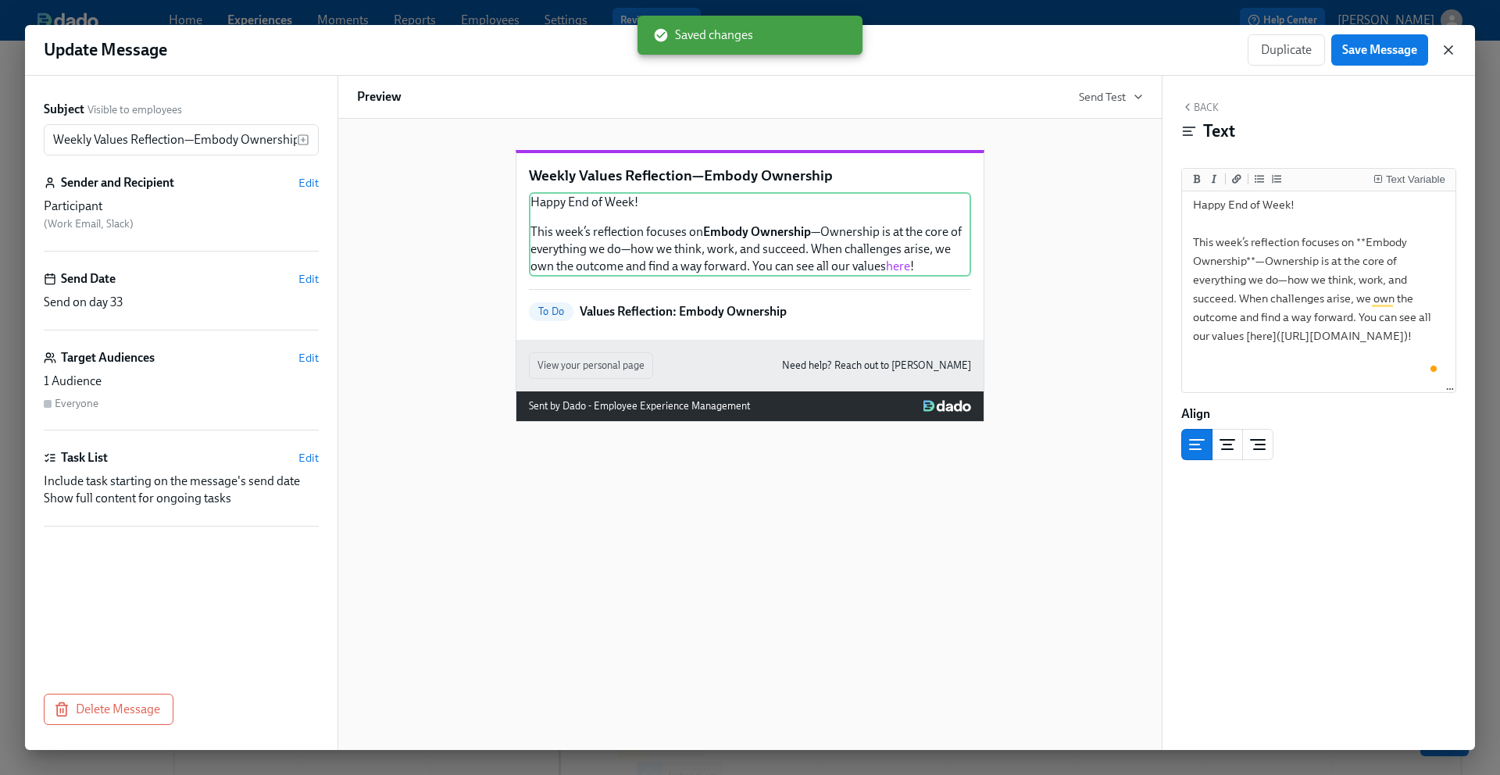
click at [1447, 52] on icon "button" at bounding box center [1448, 50] width 16 height 16
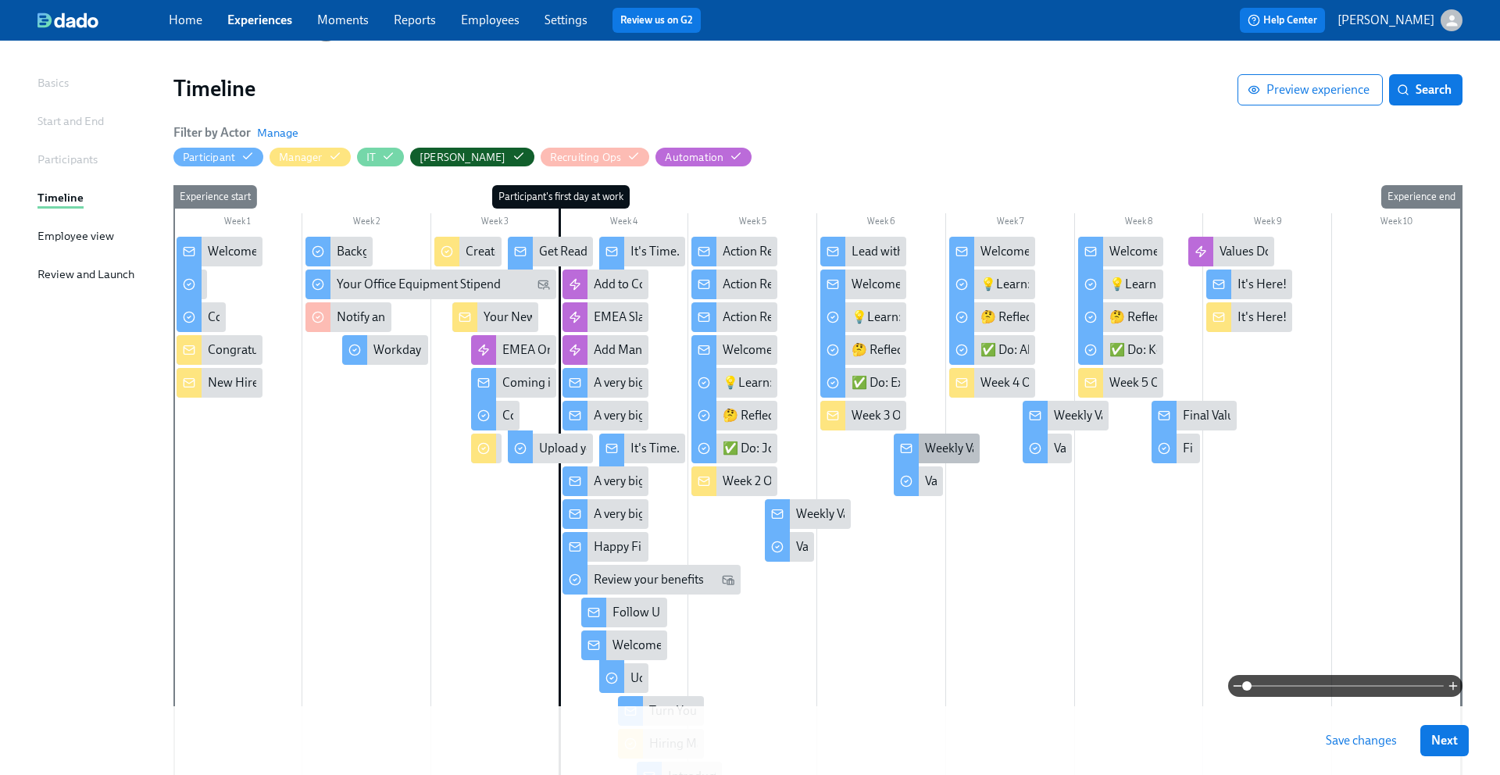
click at [931, 451] on div "Weekly Values Reflection - Act As One Team" at bounding box center [1040, 448] width 230 height 17
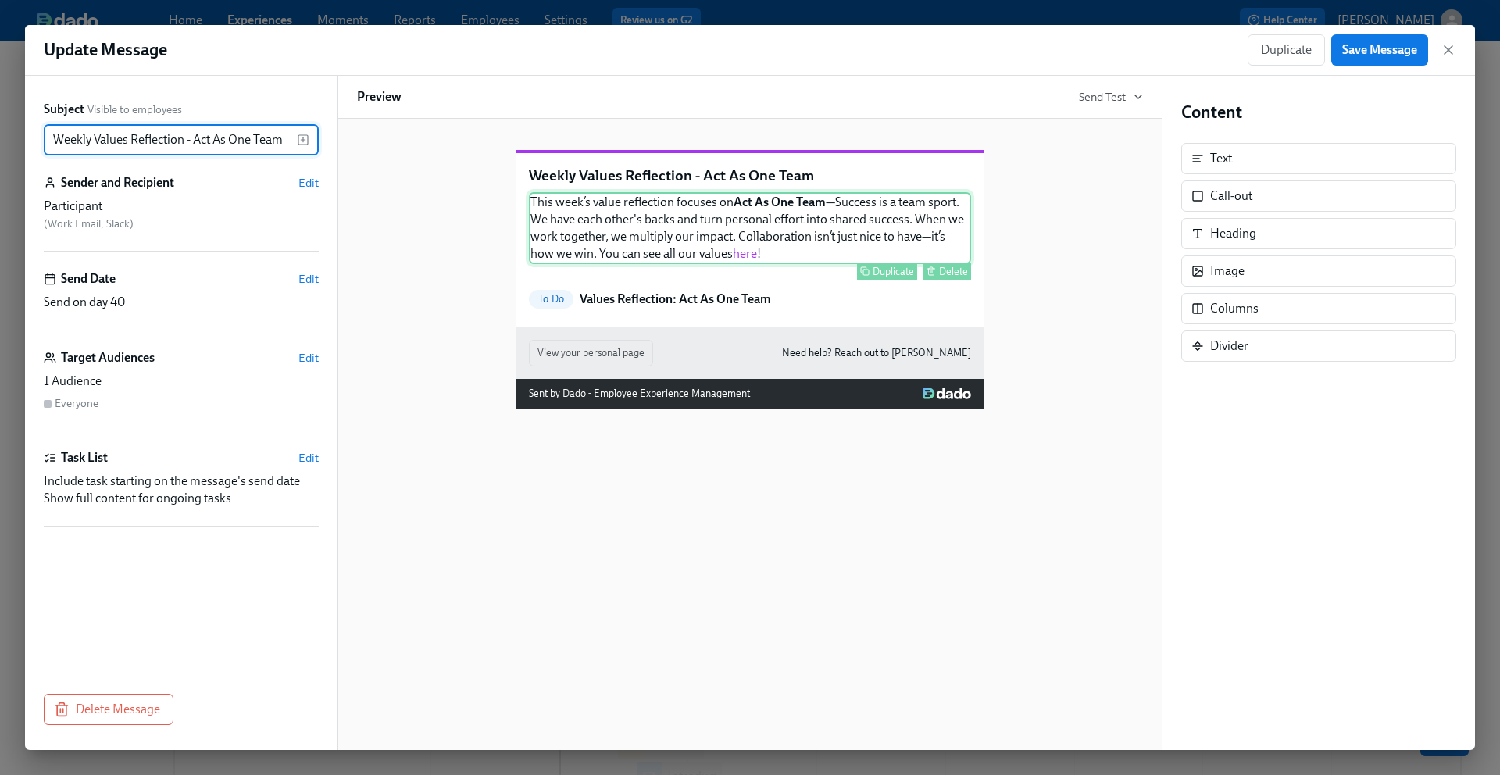
click at [807, 264] on div "This week’s value reflection focuses on Act As One Team —Success is a team spor…" at bounding box center [750, 228] width 442 height 72
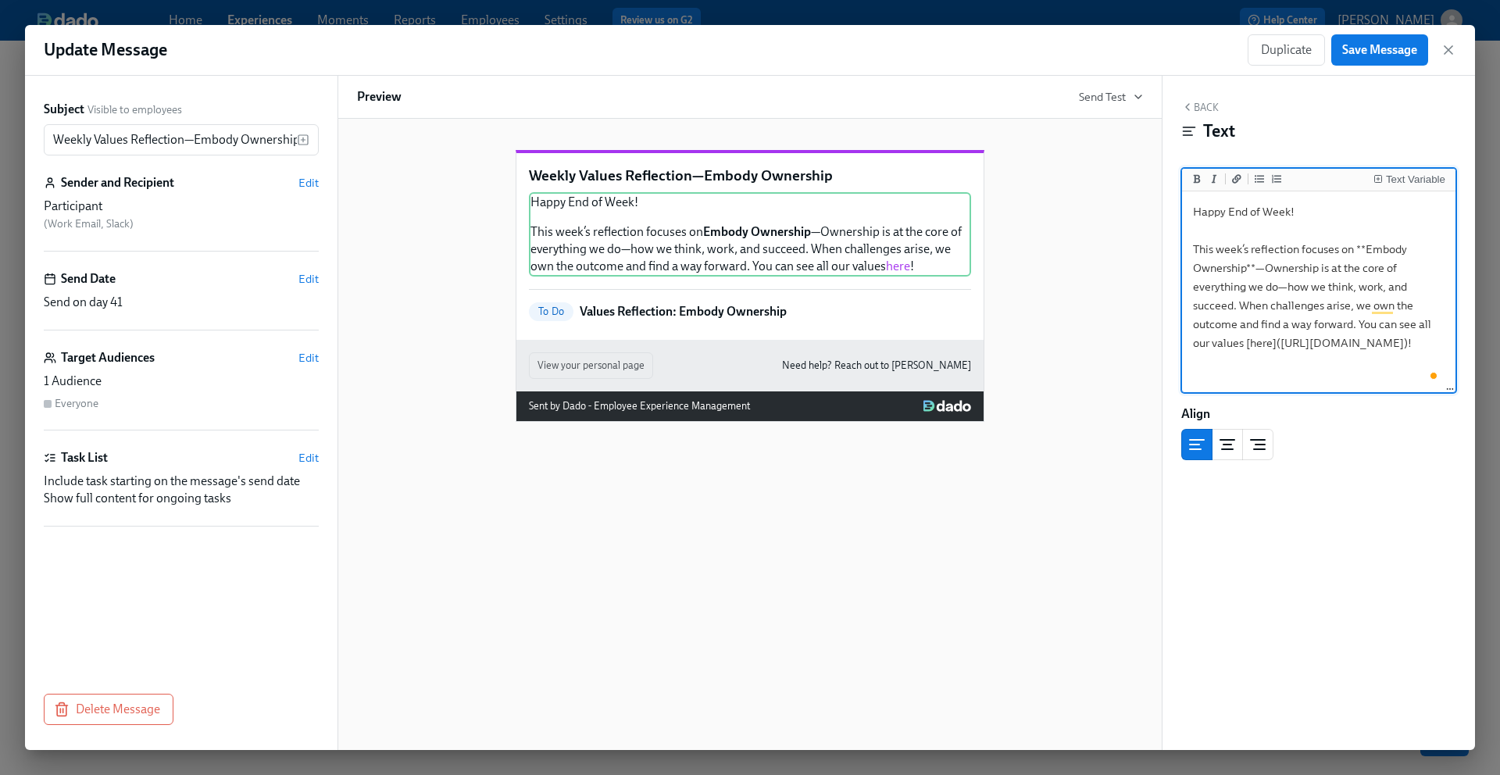
scroll to position [7, 0]
click at [1198, 360] on textarea "Happy End of Week! This week’s reflection focuses on **Embody Ownership**—Owner…" at bounding box center [1318, 285] width 267 height 196
type textarea "Happy End of Week! This week’s reflection focuses on **Embody Ownership**—Owner…"
click at [1371, 53] on span "Save Message" at bounding box center [1379, 50] width 75 height 16
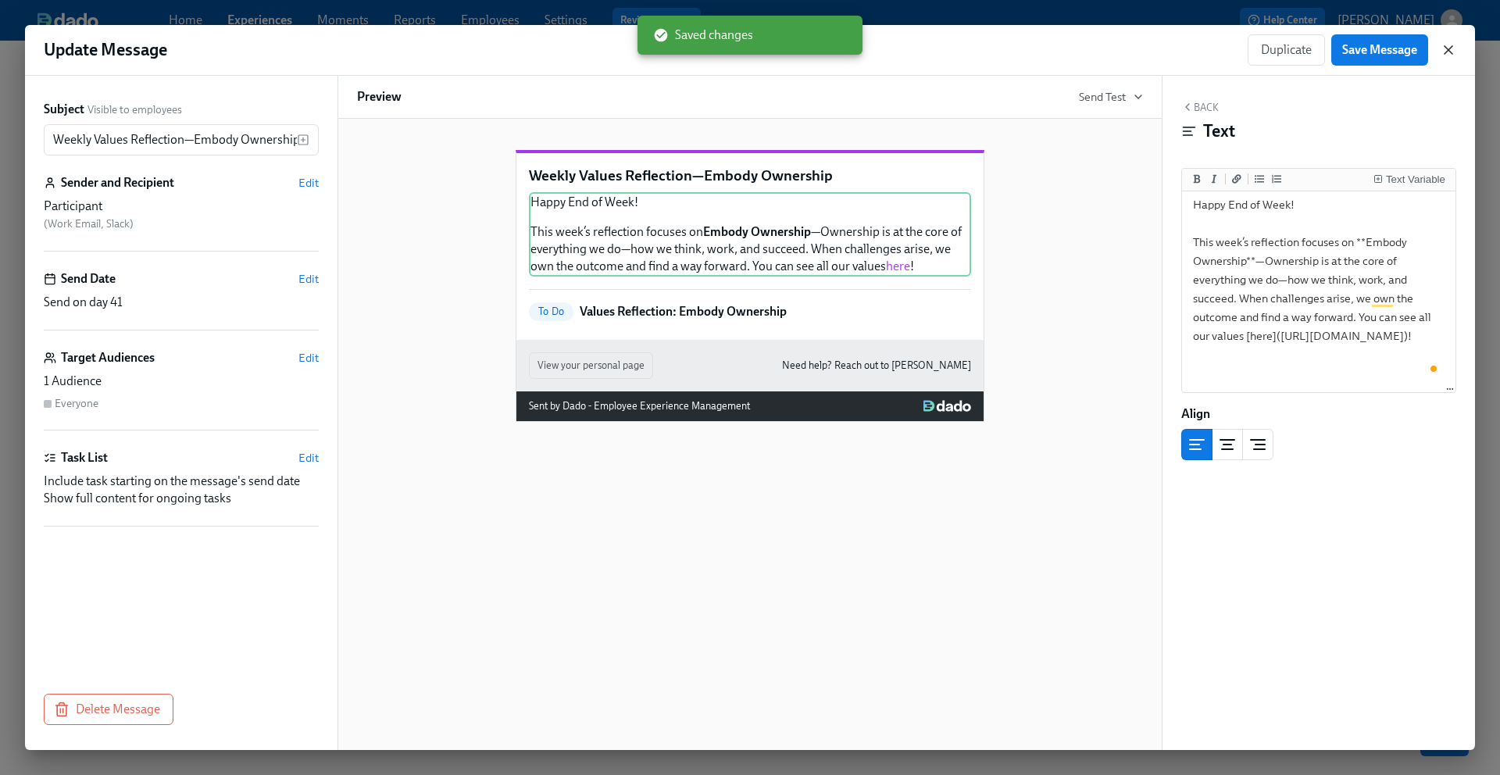
click at [1454, 48] on icon "button" at bounding box center [1448, 50] width 16 height 16
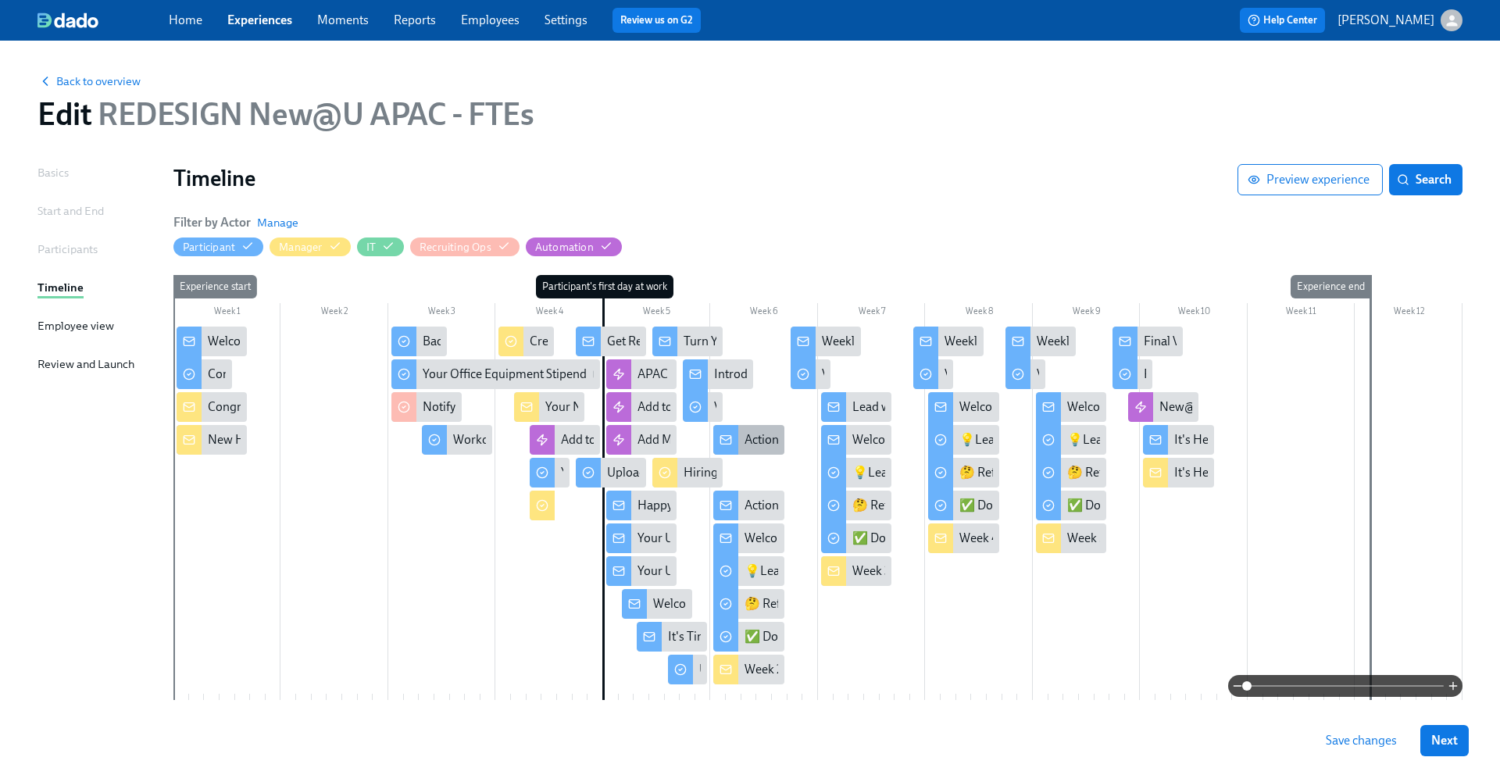
click at [757, 437] on div "Action Required Re: Your Benefits" at bounding box center [833, 439] width 179 height 17
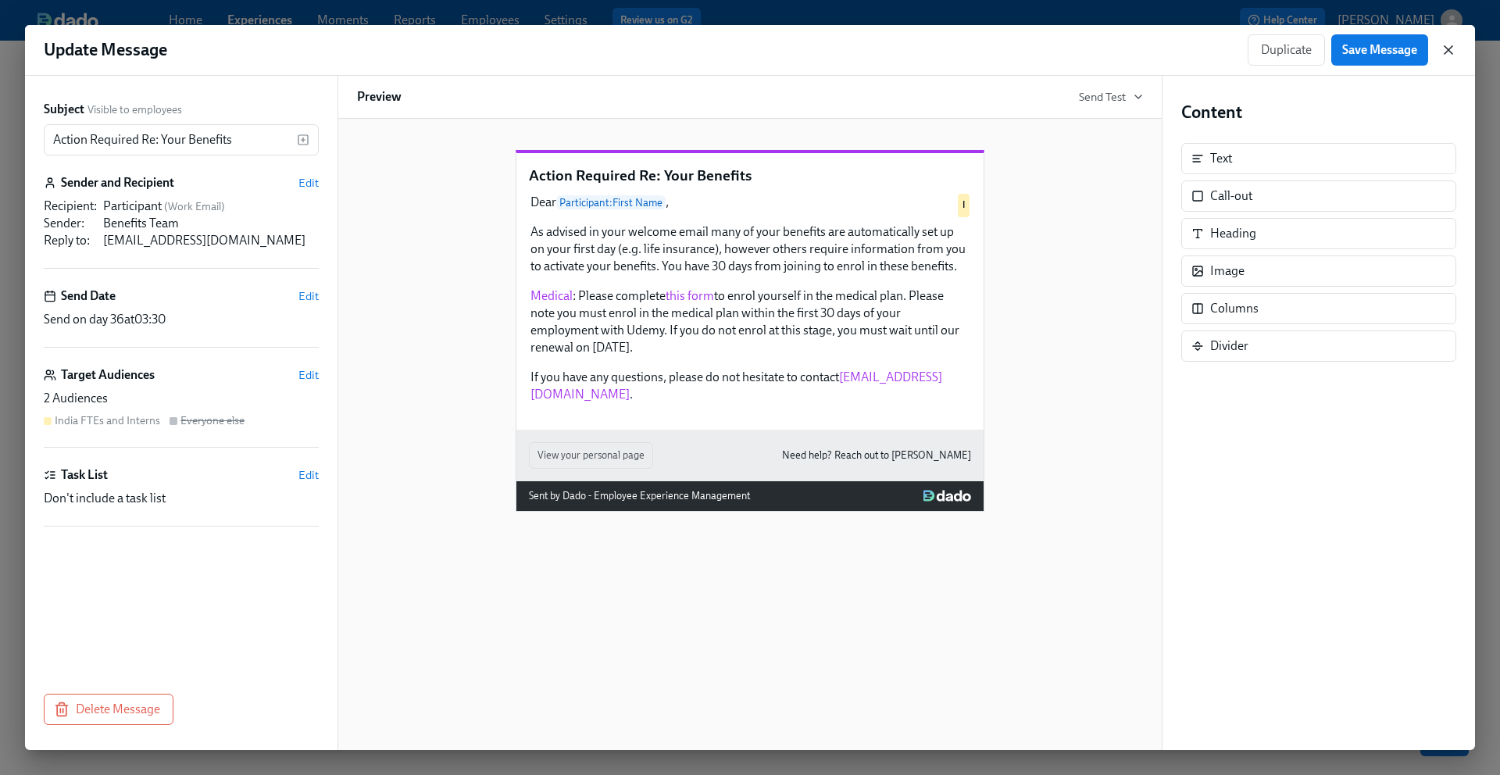
click at [1450, 51] on icon "button" at bounding box center [1448, 50] width 16 height 16
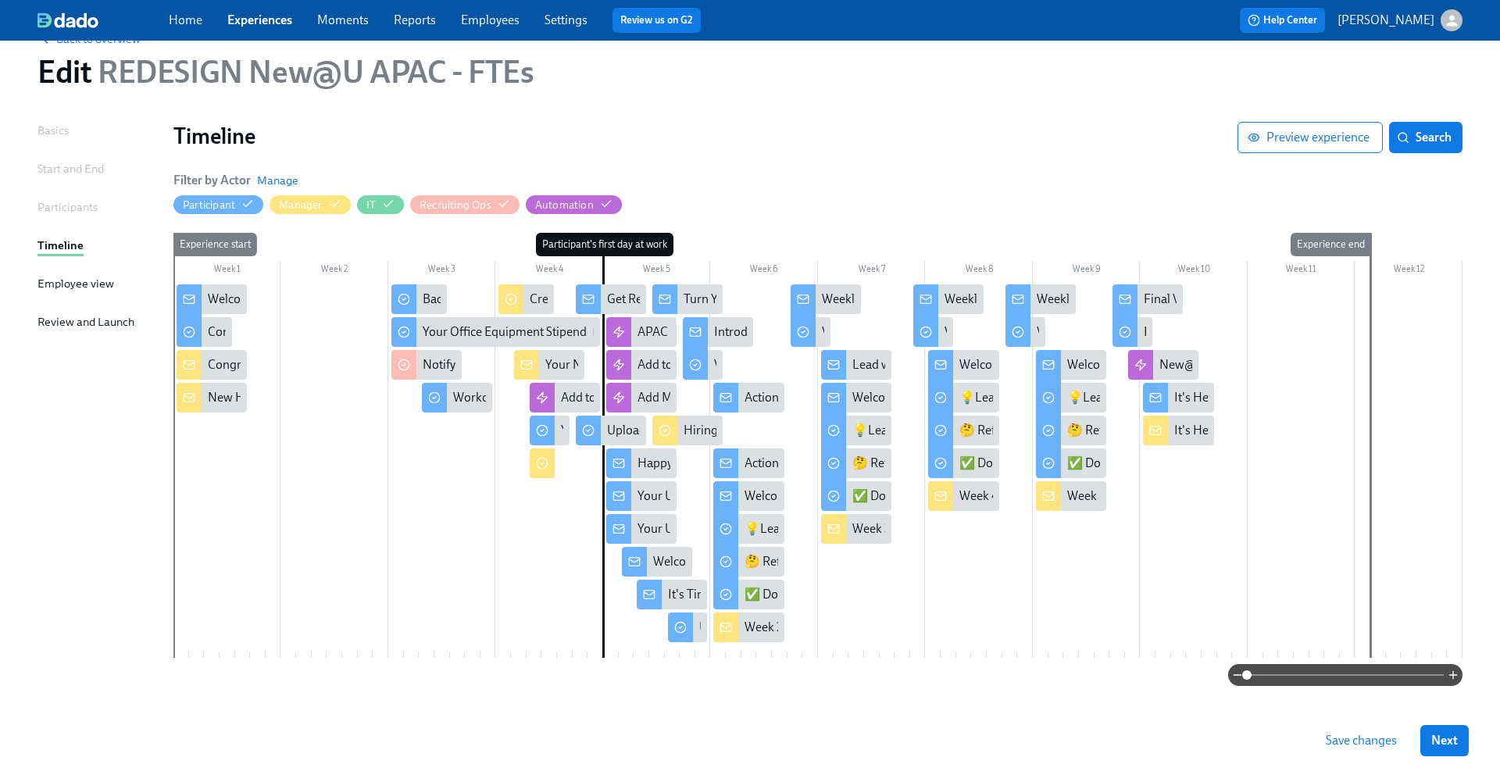
scroll to position [41, 0]
click at [819, 297] on div "Weekly Values Reflection—Embody Ownership" at bounding box center [825, 300] width 70 height 30
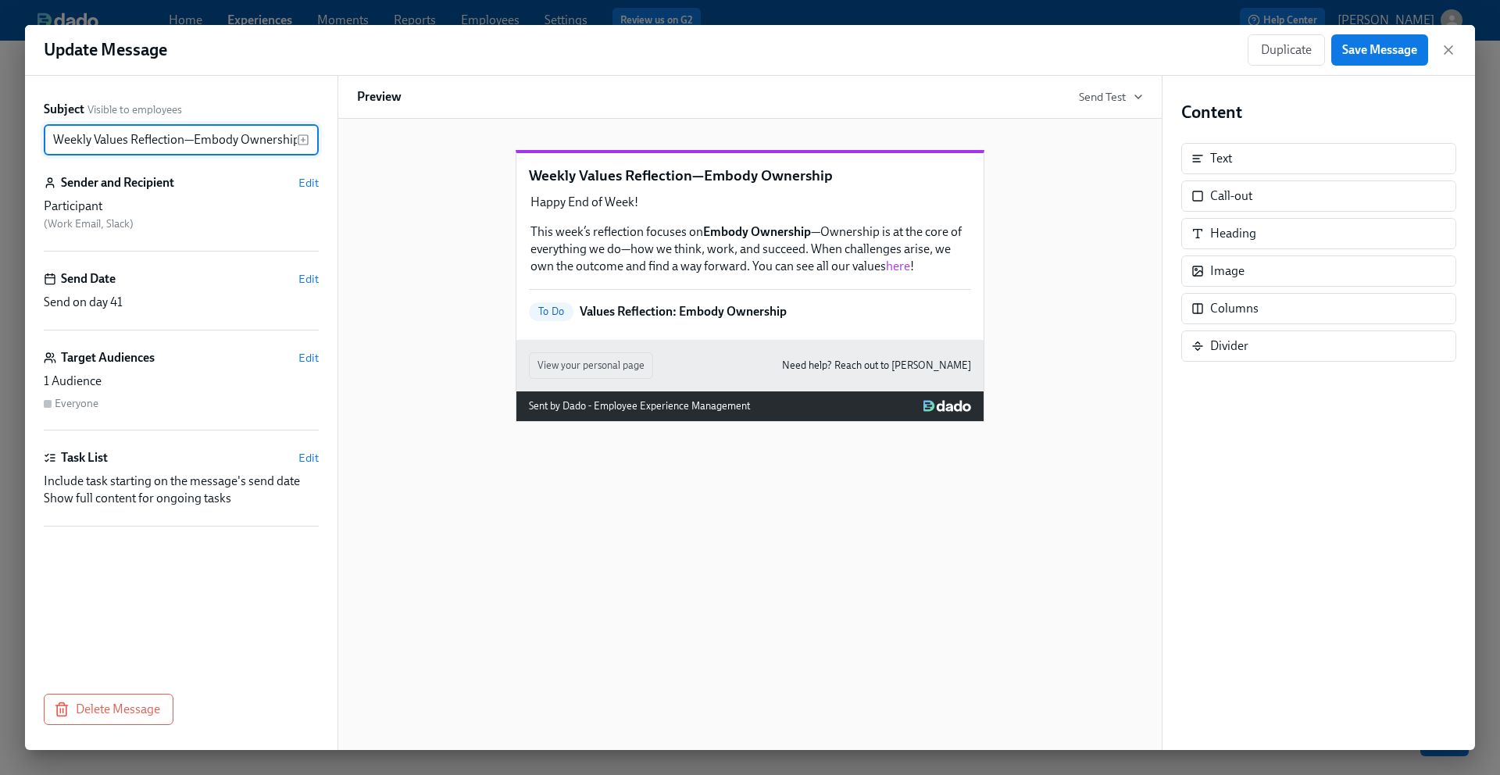
scroll to position [0, 2]
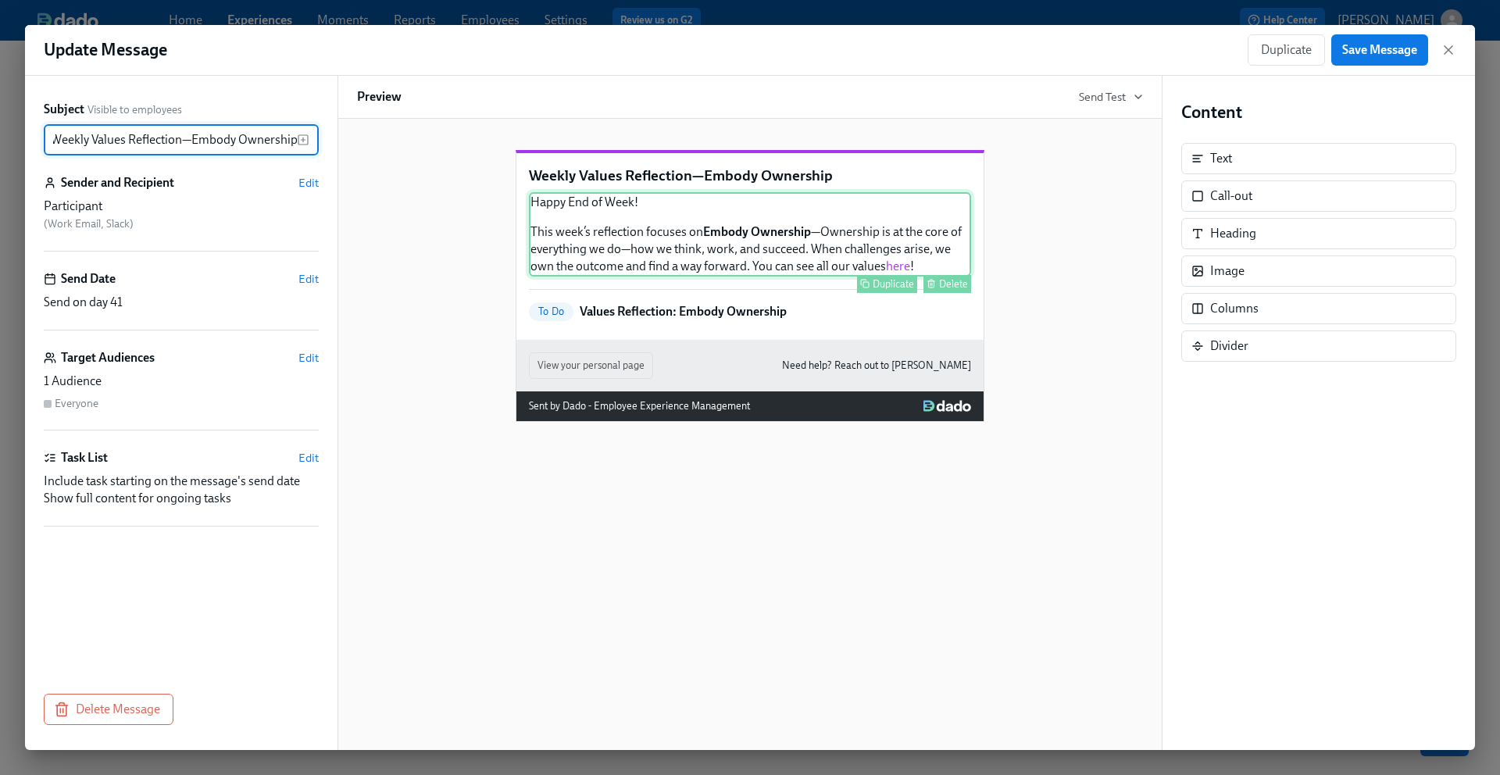
click at [809, 271] on div "Happy End of Week! This week’s reflection focuses on Embody Ownership —Ownershi…" at bounding box center [750, 234] width 442 height 84
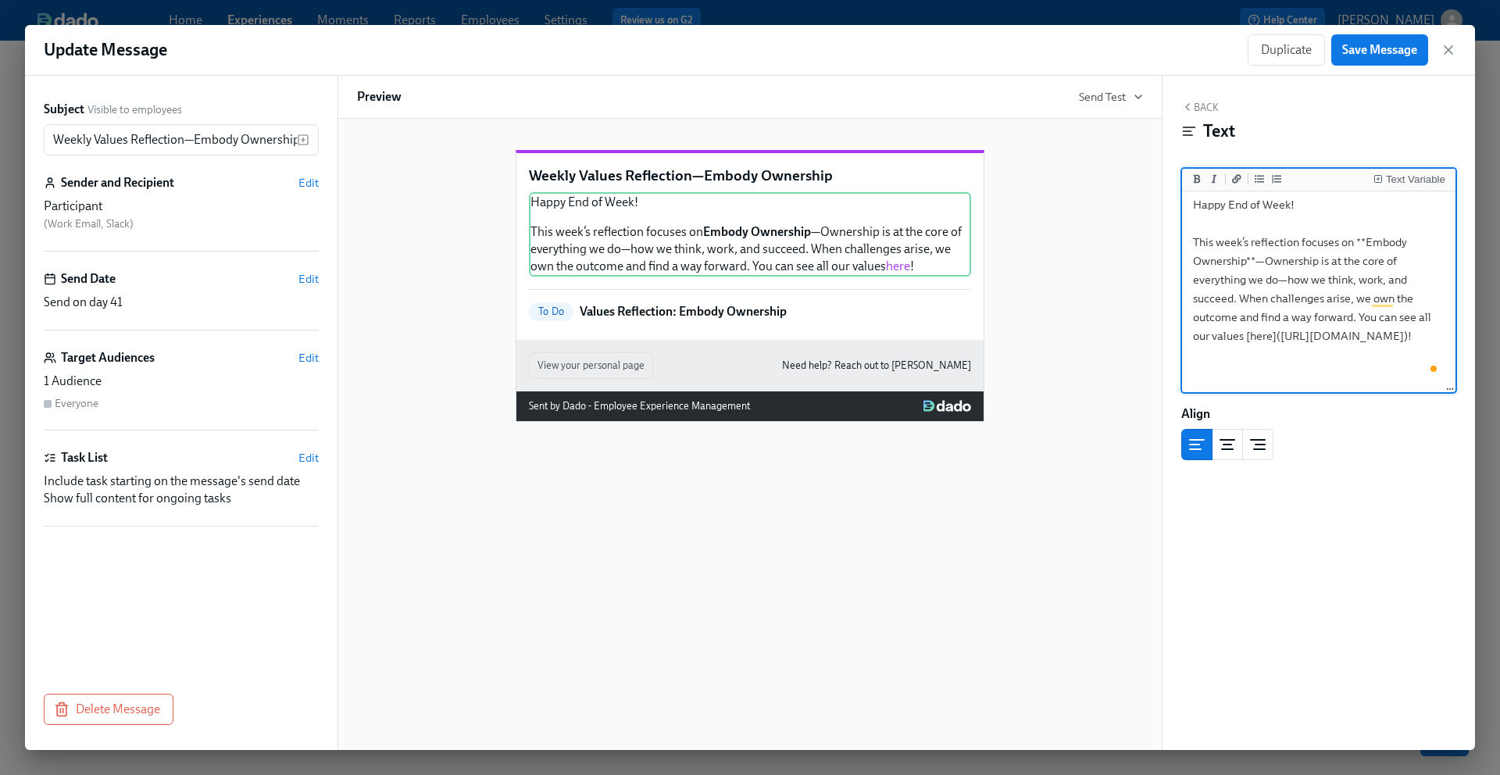
scroll to position [7, 0]
drag, startPoint x: 1371, startPoint y: 373, endPoint x: 1196, endPoint y: 360, distance: 176.2
click at [1196, 360] on textarea "Happy End of Week! This week’s reflection focuses on **Embody Ownership**—Owner…" at bounding box center [1318, 285] width 267 height 196
click at [1373, 57] on span "Save Message" at bounding box center [1379, 50] width 75 height 16
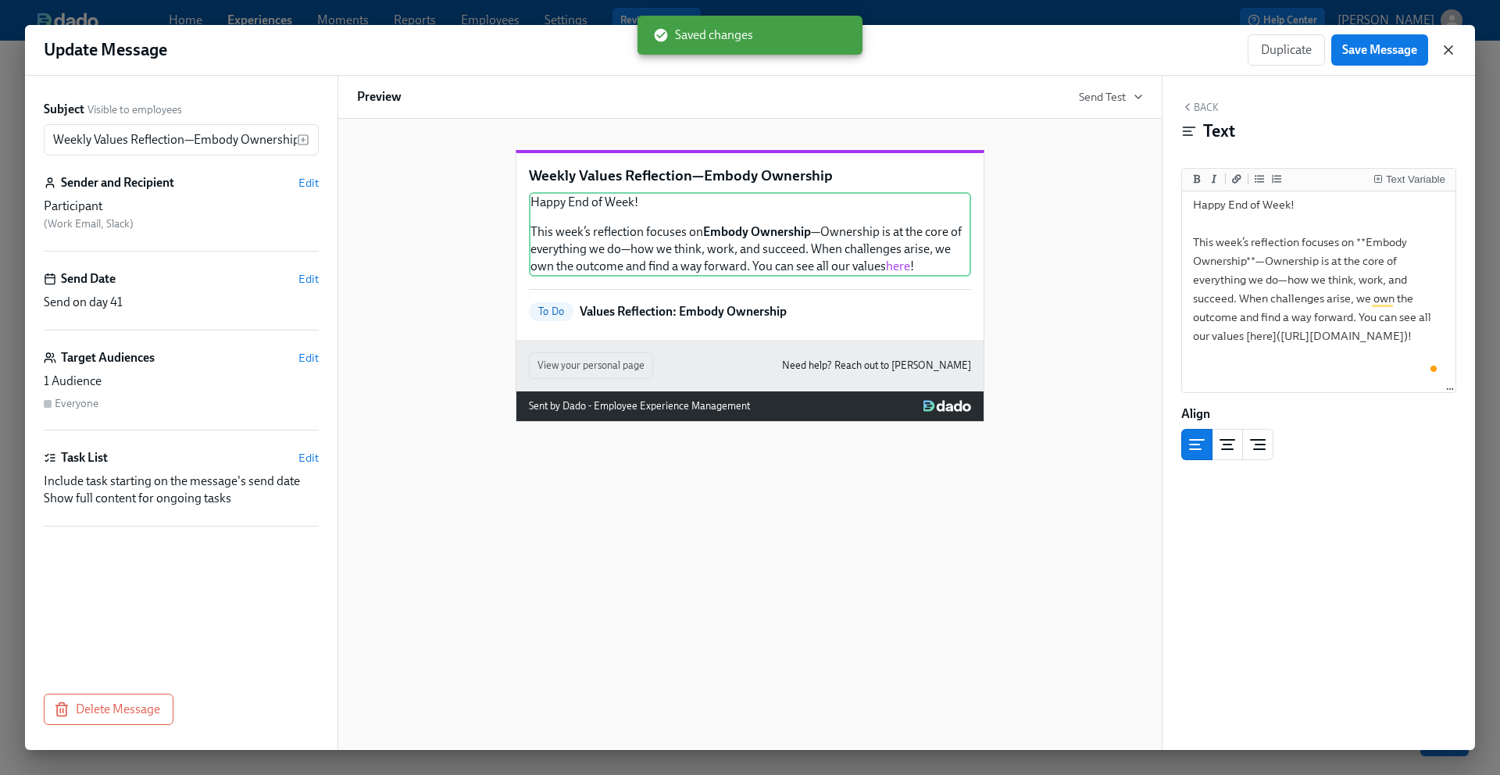
click at [1453, 54] on icon "button" at bounding box center [1448, 50] width 16 height 16
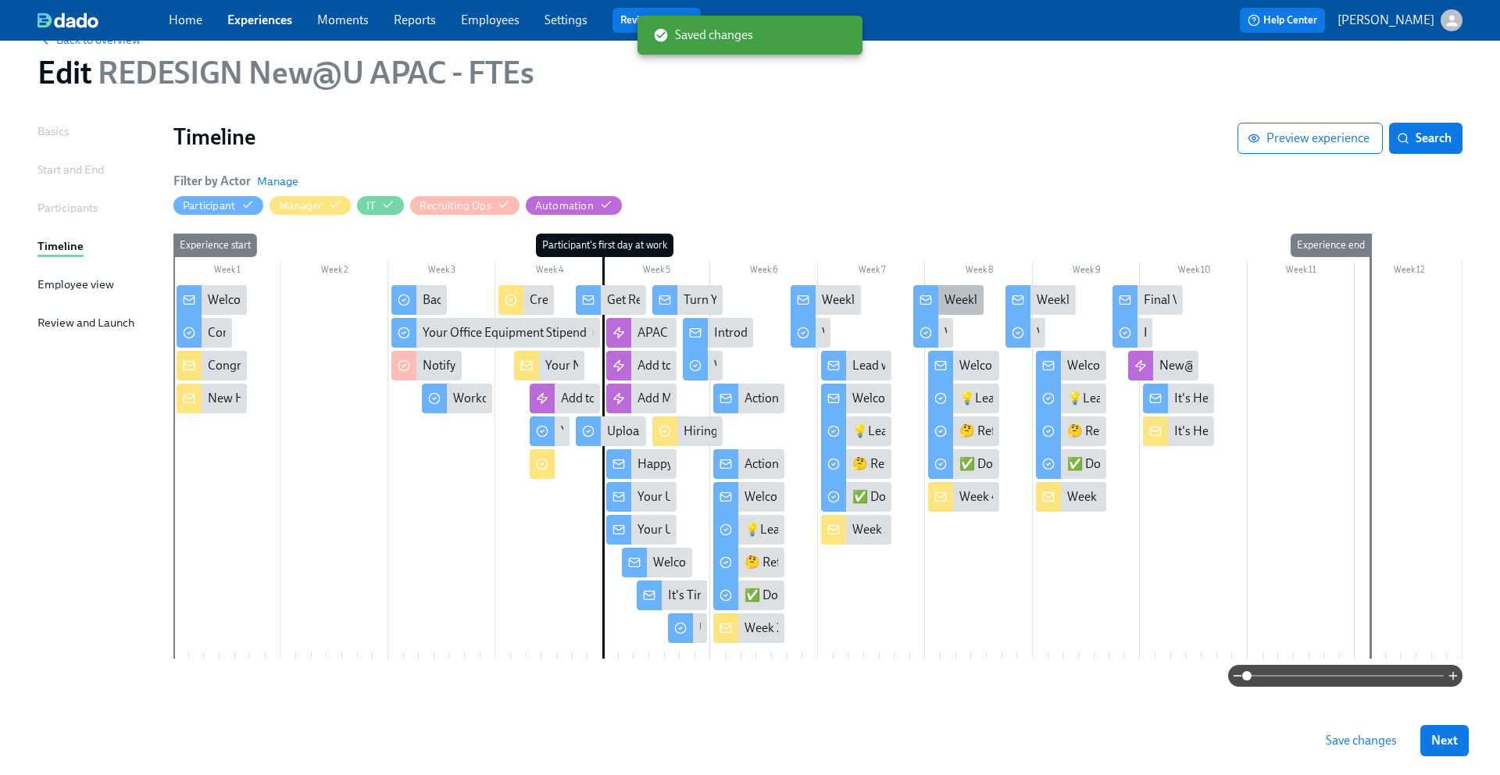
click at [945, 301] on div "Weekly Values Reflection - Act As One Team" at bounding box center [1059, 299] width 230 height 17
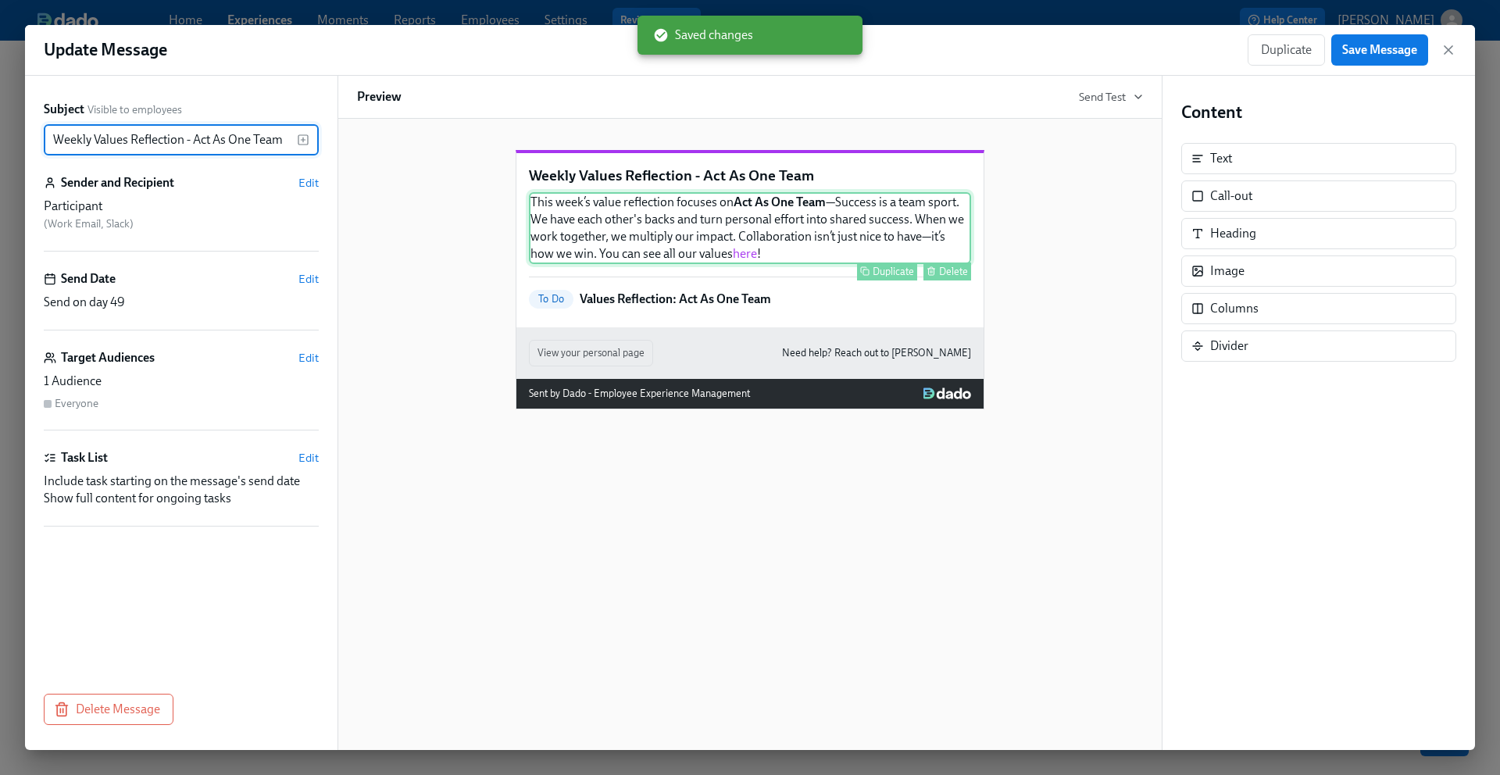
click at [833, 259] on div "This week’s value reflection focuses on Act As One Team —Success is a team spor…" at bounding box center [750, 228] width 442 height 72
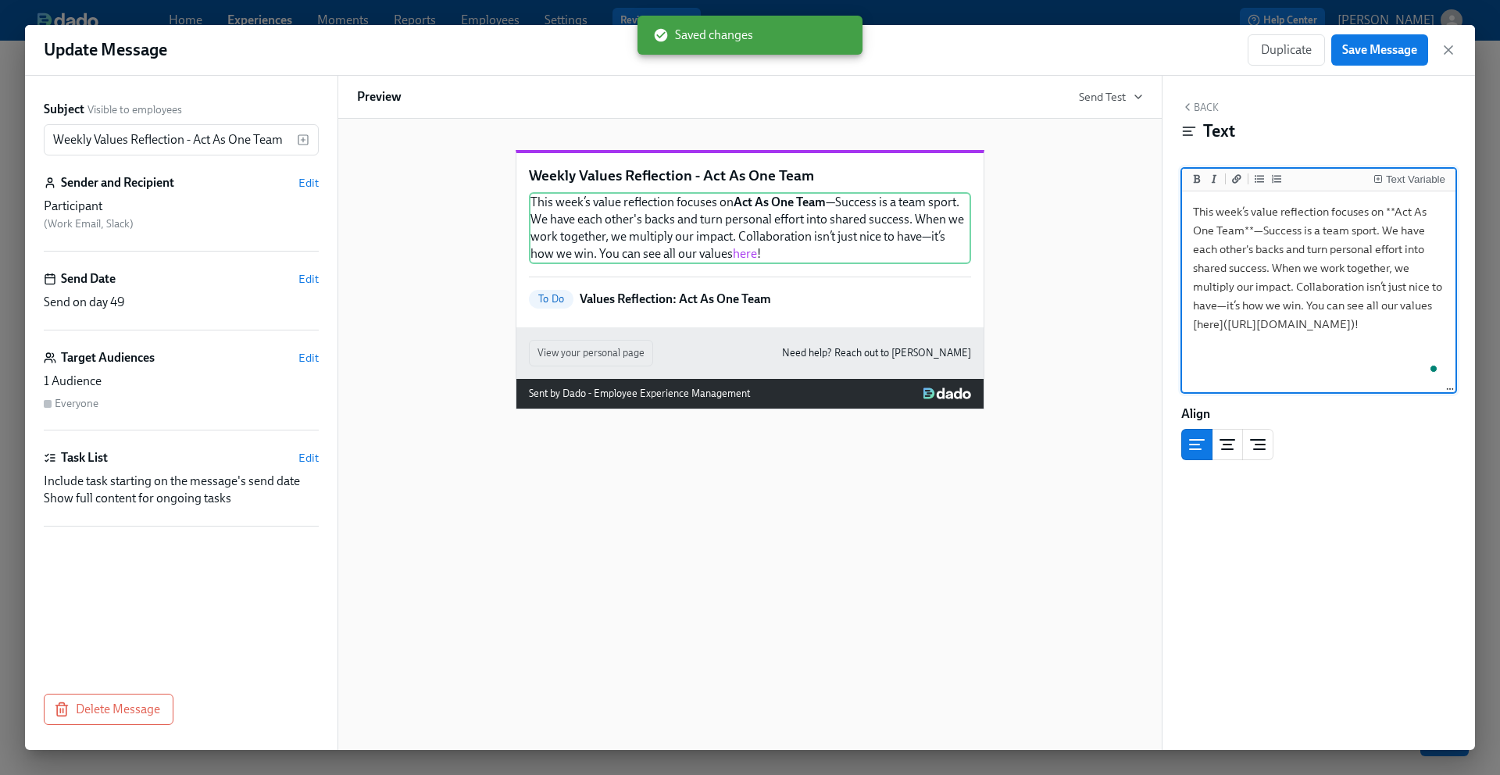
scroll to position [59, 0]
drag, startPoint x: 1414, startPoint y: 361, endPoint x: 1199, endPoint y: 349, distance: 215.1
click at [1199, 349] on textarea "This week’s value reflection focuses on **Act As One Team**—Success is a team s…" at bounding box center [1318, 292] width 267 height 196
type textarea "This week’s value reflection focuses on **Act As One Team**—Success is a team s…"
click at [1377, 56] on span "Save Message" at bounding box center [1379, 50] width 75 height 16
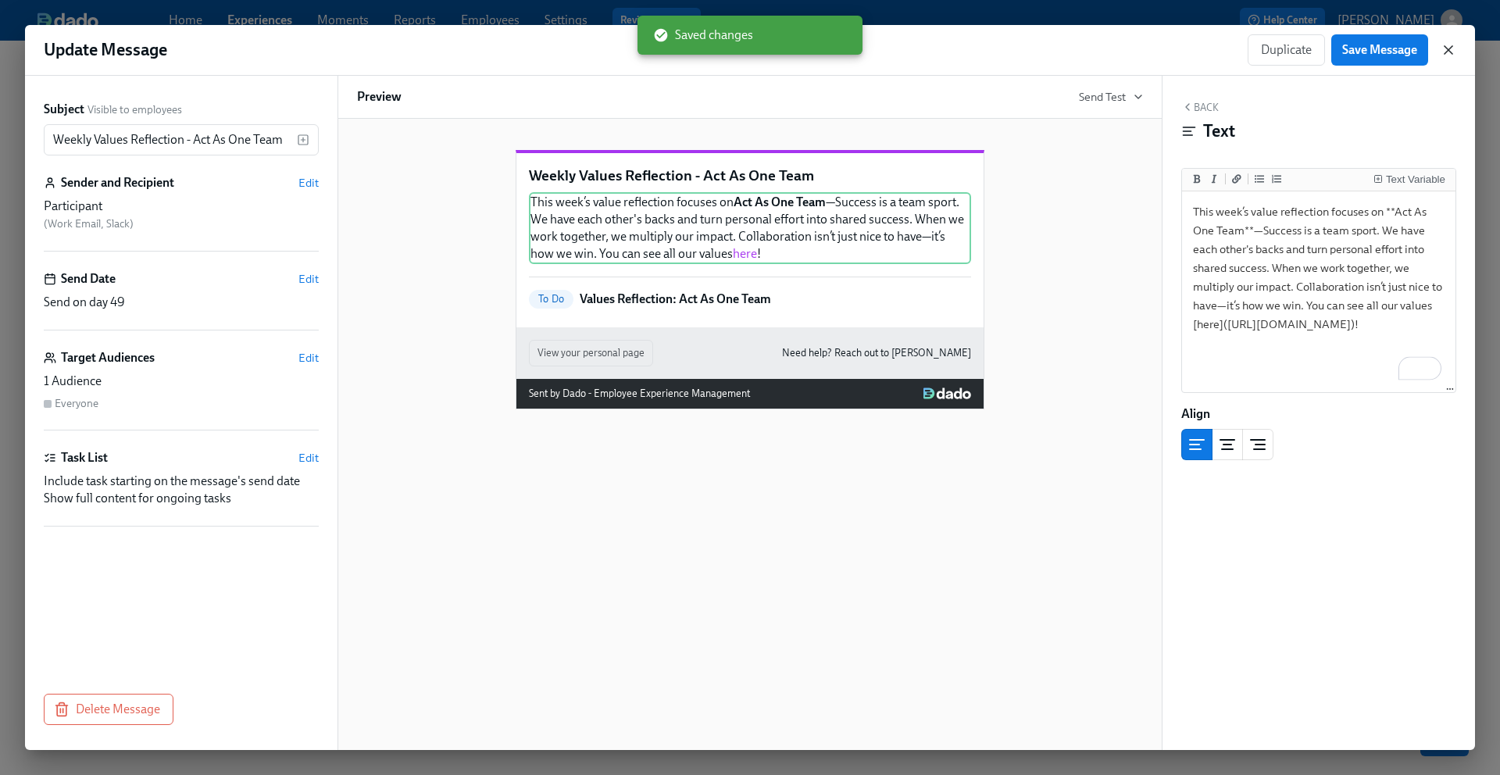
click at [1449, 52] on icon "button" at bounding box center [1448, 50] width 8 height 8
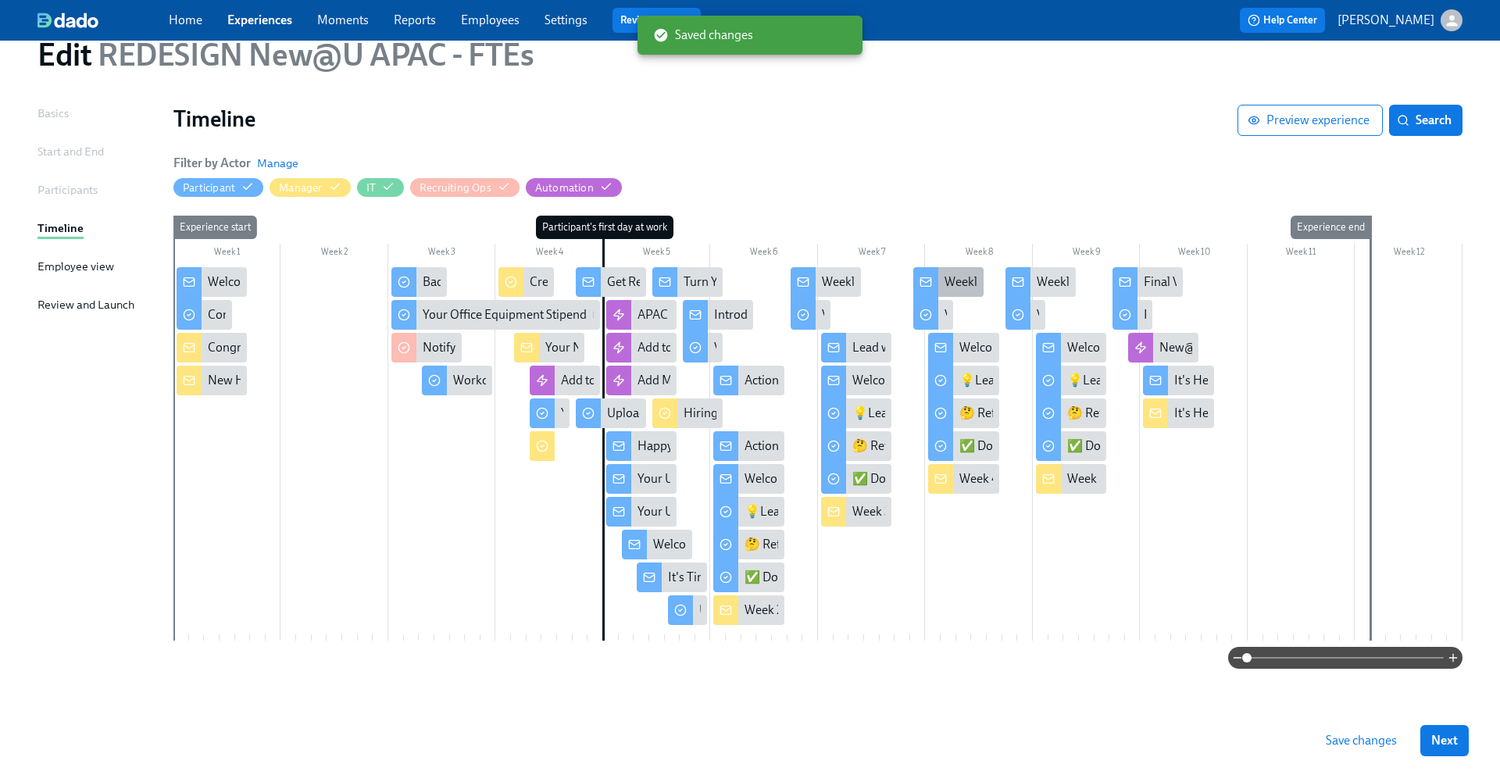
click at [961, 281] on div "Weekly Values Reflection - Act As One Team" at bounding box center [1059, 281] width 230 height 17
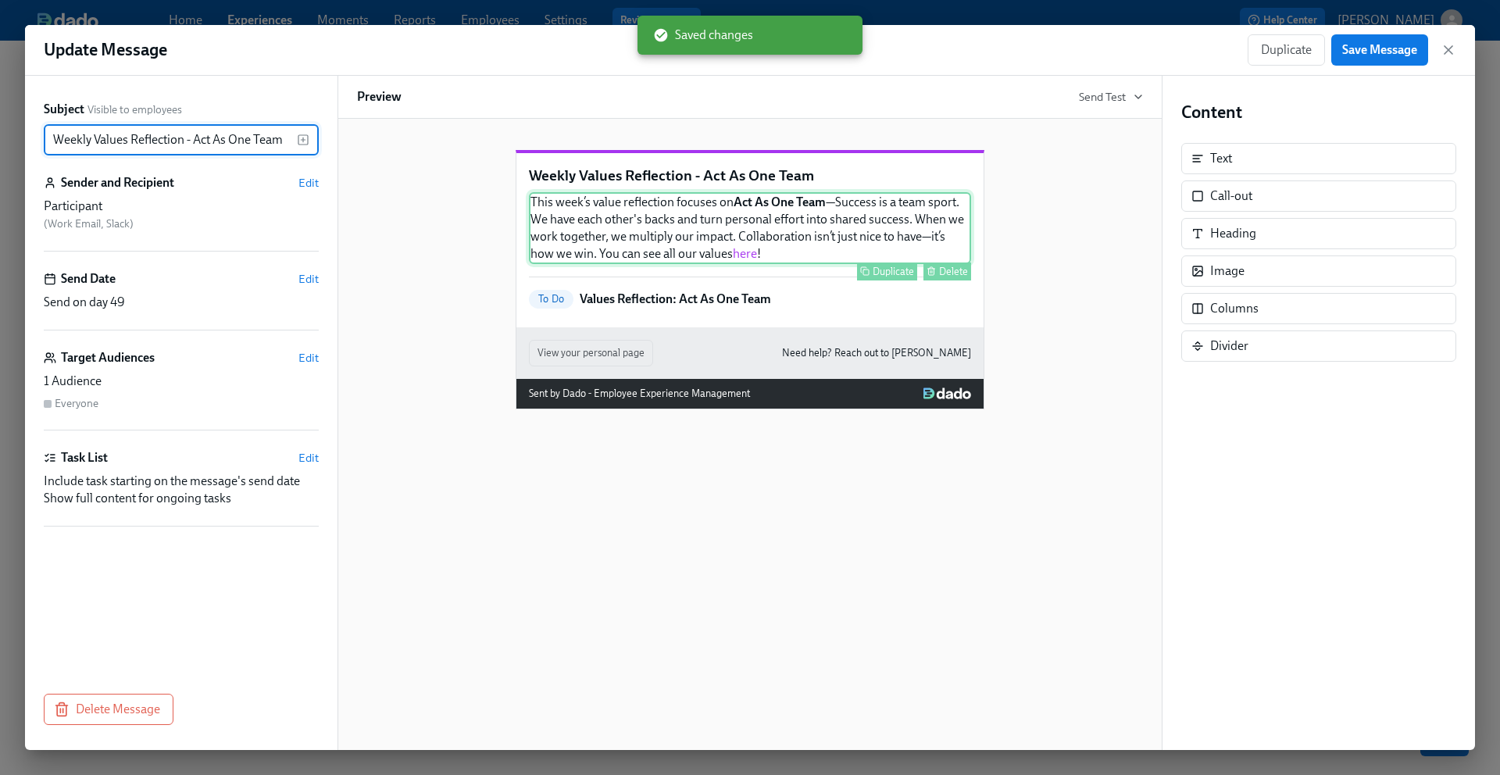
click at [804, 251] on div "This week’s value reflection focuses on Act As One Team —Success is a team spor…" at bounding box center [750, 228] width 442 height 72
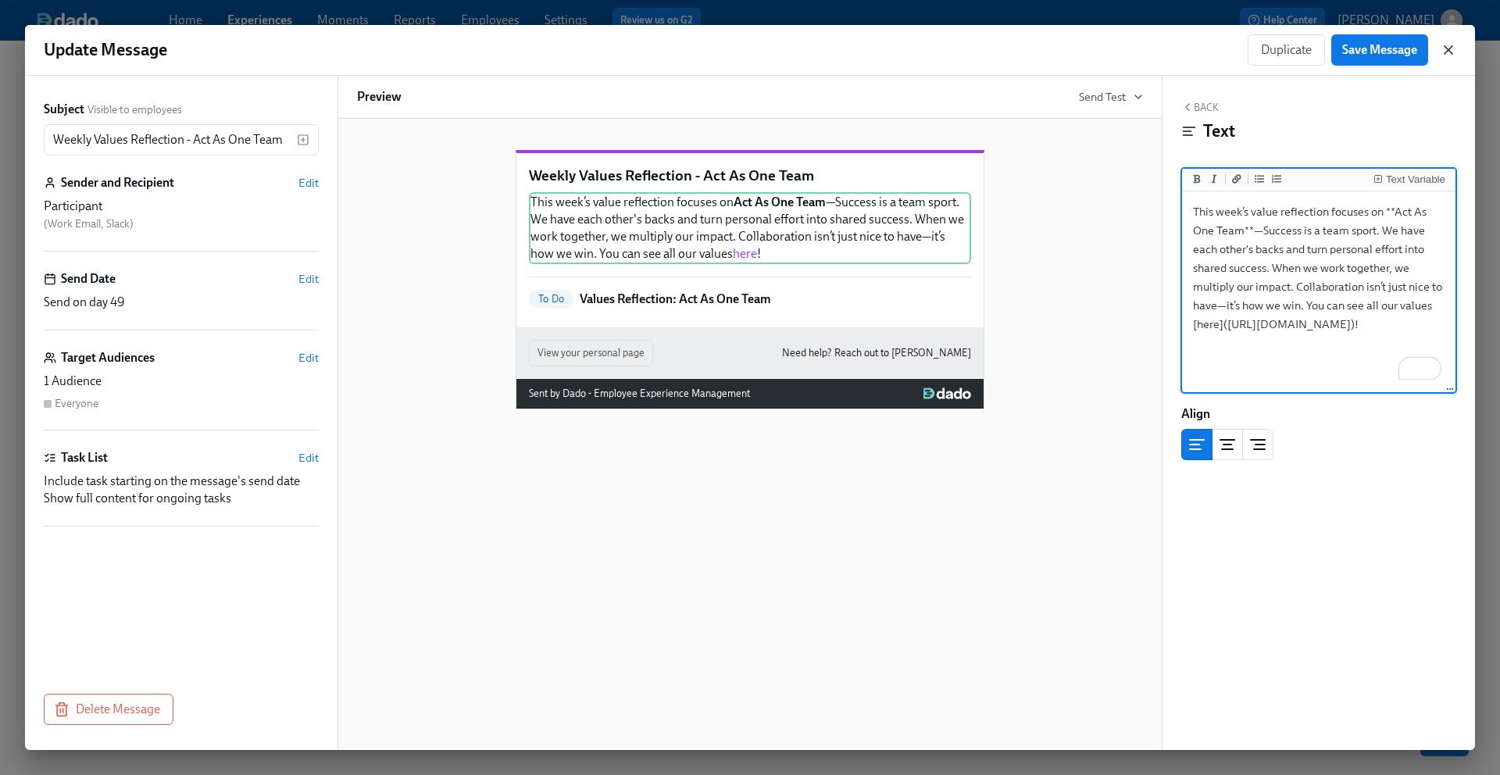
click at [1453, 51] on icon "button" at bounding box center [1448, 50] width 16 height 16
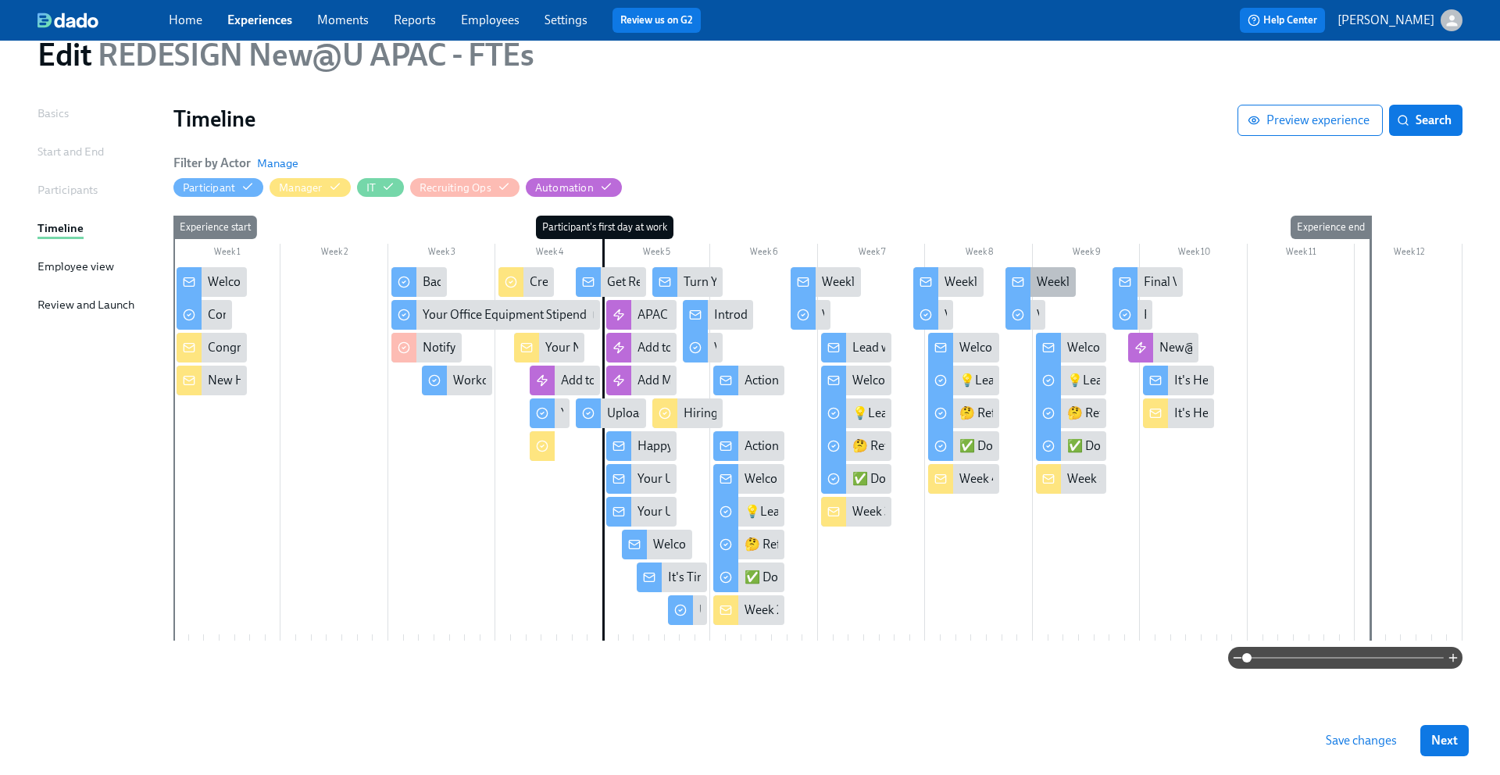
click at [1036, 284] on div "Weekly Values Reflection -- Relentless Focus" at bounding box center [1152, 281] width 233 height 17
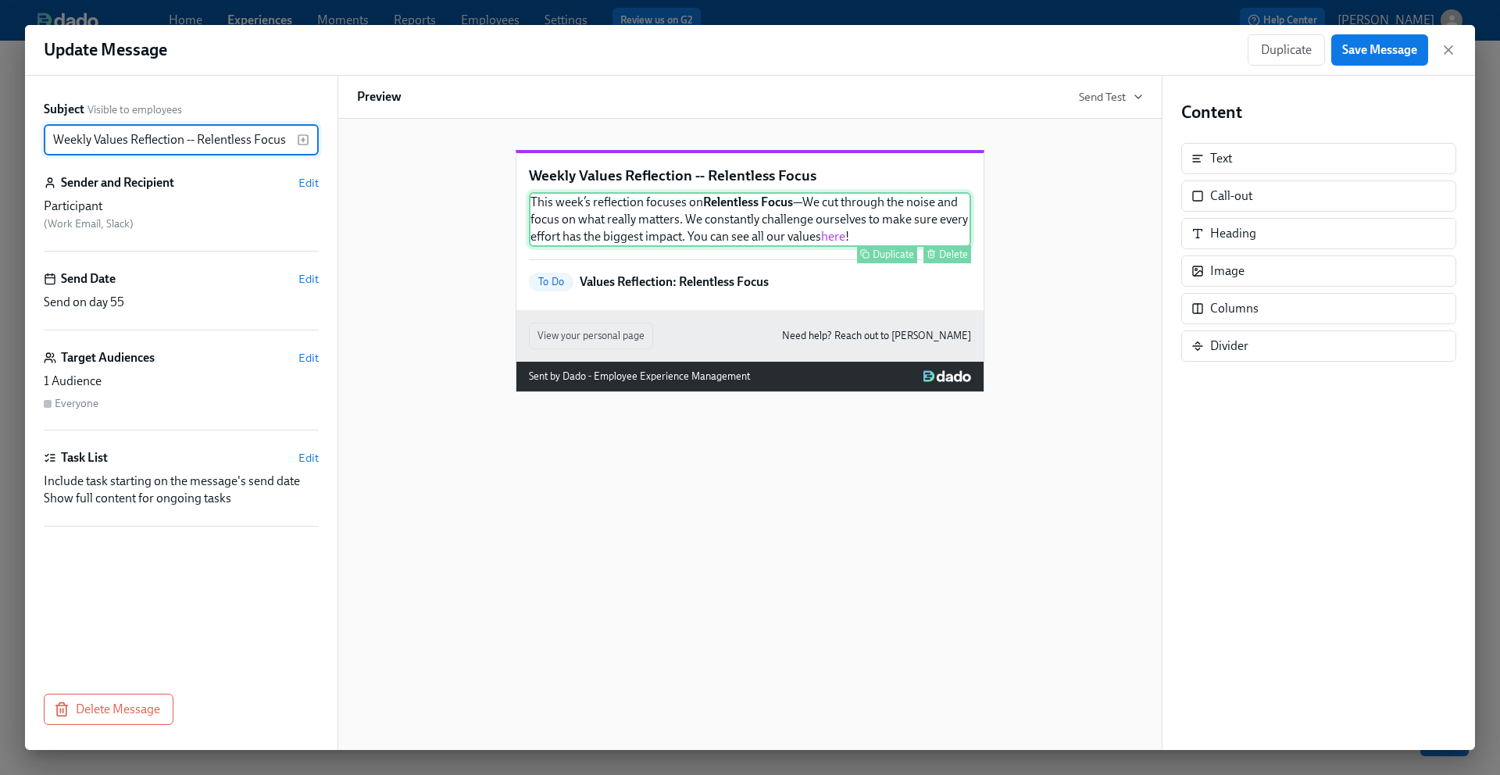
click at [782, 243] on div "This week’s reflection focuses on Relentless Focus —We cut through the noise an…" at bounding box center [750, 219] width 442 height 55
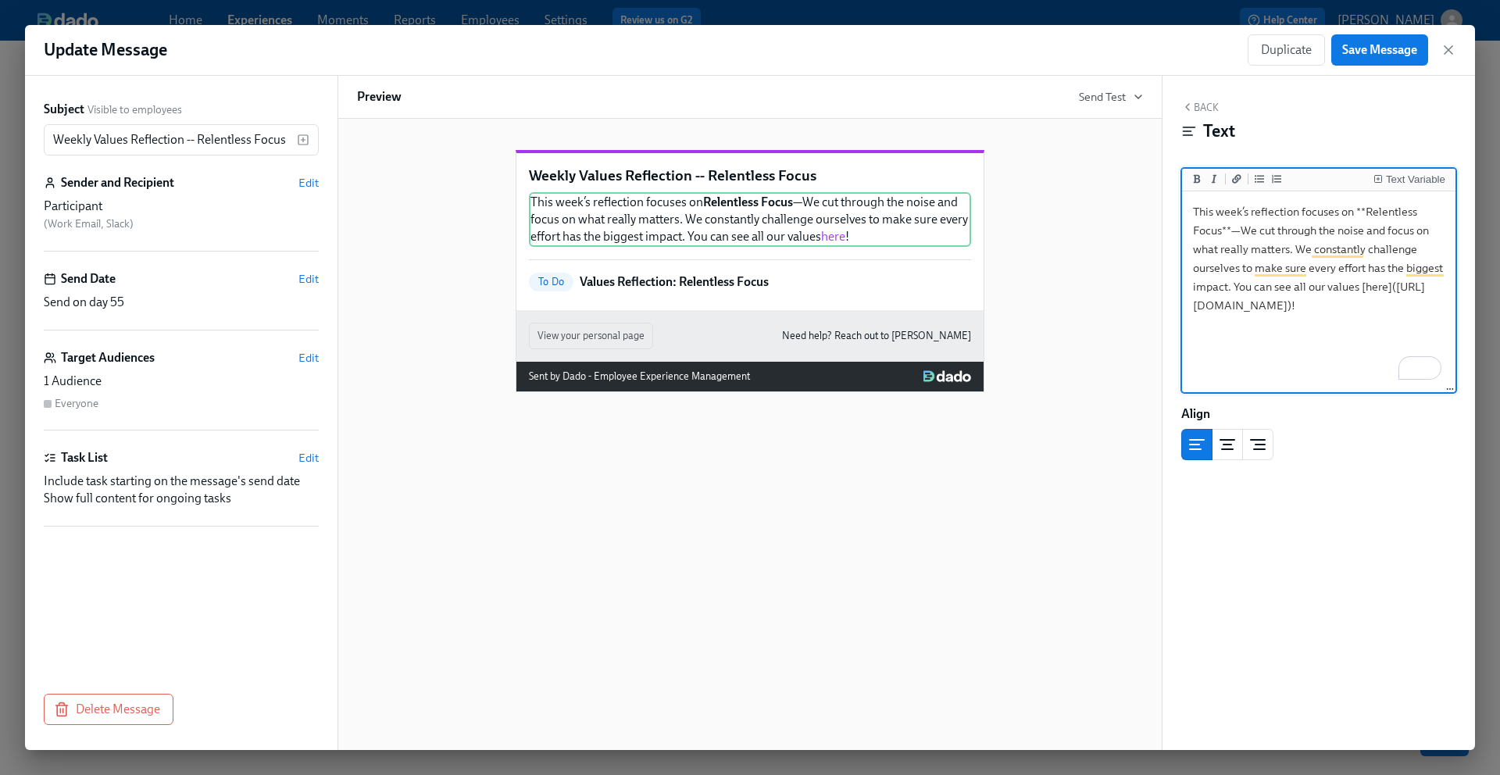
drag, startPoint x: 1413, startPoint y: 324, endPoint x: 1197, endPoint y: 312, distance: 215.9
click at [1197, 312] on textarea "This week’s reflection focuses on **Relentless Focus**—We cut through the noise…" at bounding box center [1318, 292] width 267 height 196
type textarea "This week’s reflection focuses on **Relentless Focus**—We cut through the noise…"
click at [1366, 49] on span "Save Message" at bounding box center [1379, 50] width 75 height 16
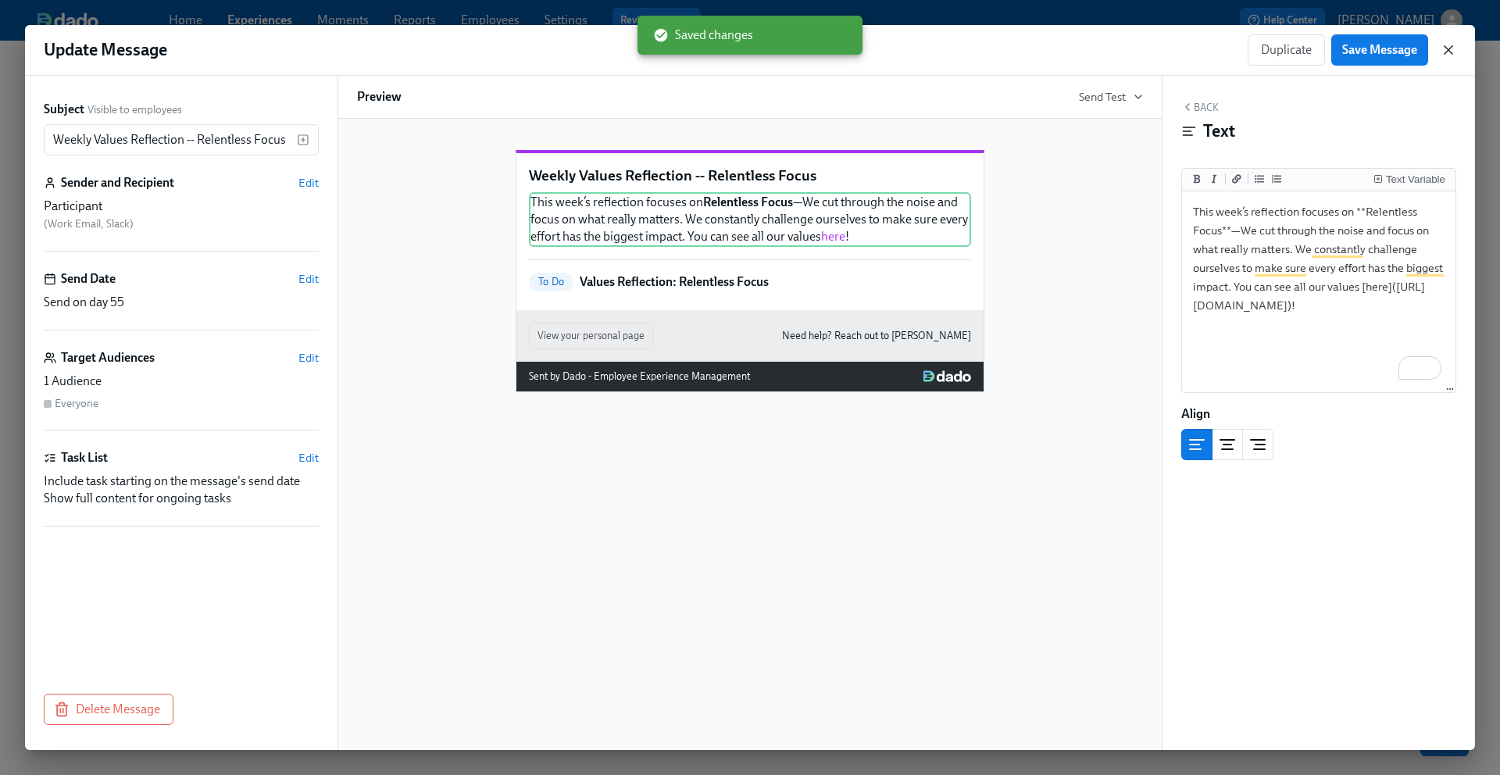
click at [1447, 52] on icon "button" at bounding box center [1448, 50] width 16 height 16
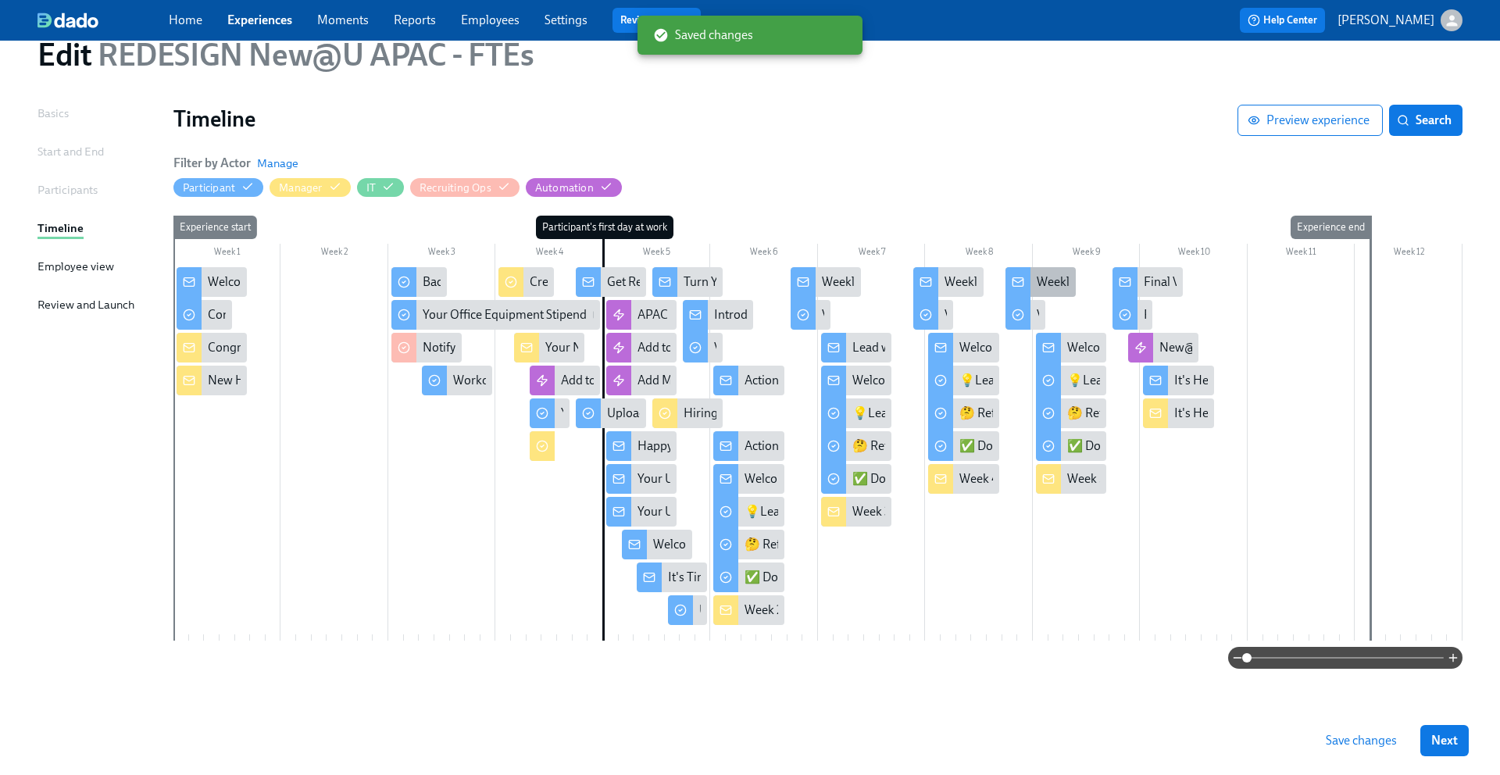
click at [1038, 277] on div "Weekly Values Reflection -- Relentless Focus" at bounding box center [1152, 281] width 233 height 17
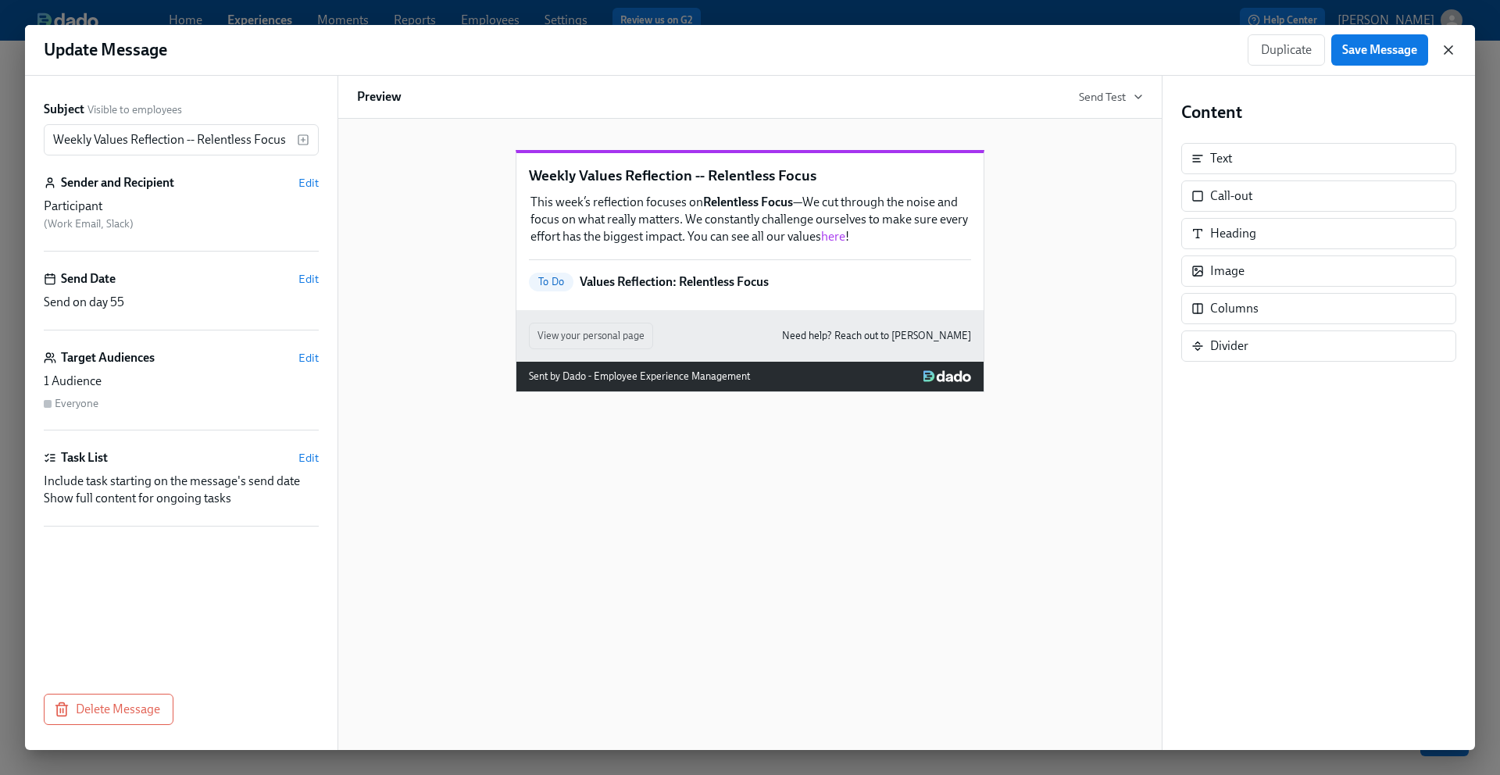
click at [1442, 55] on icon "button" at bounding box center [1448, 50] width 16 height 16
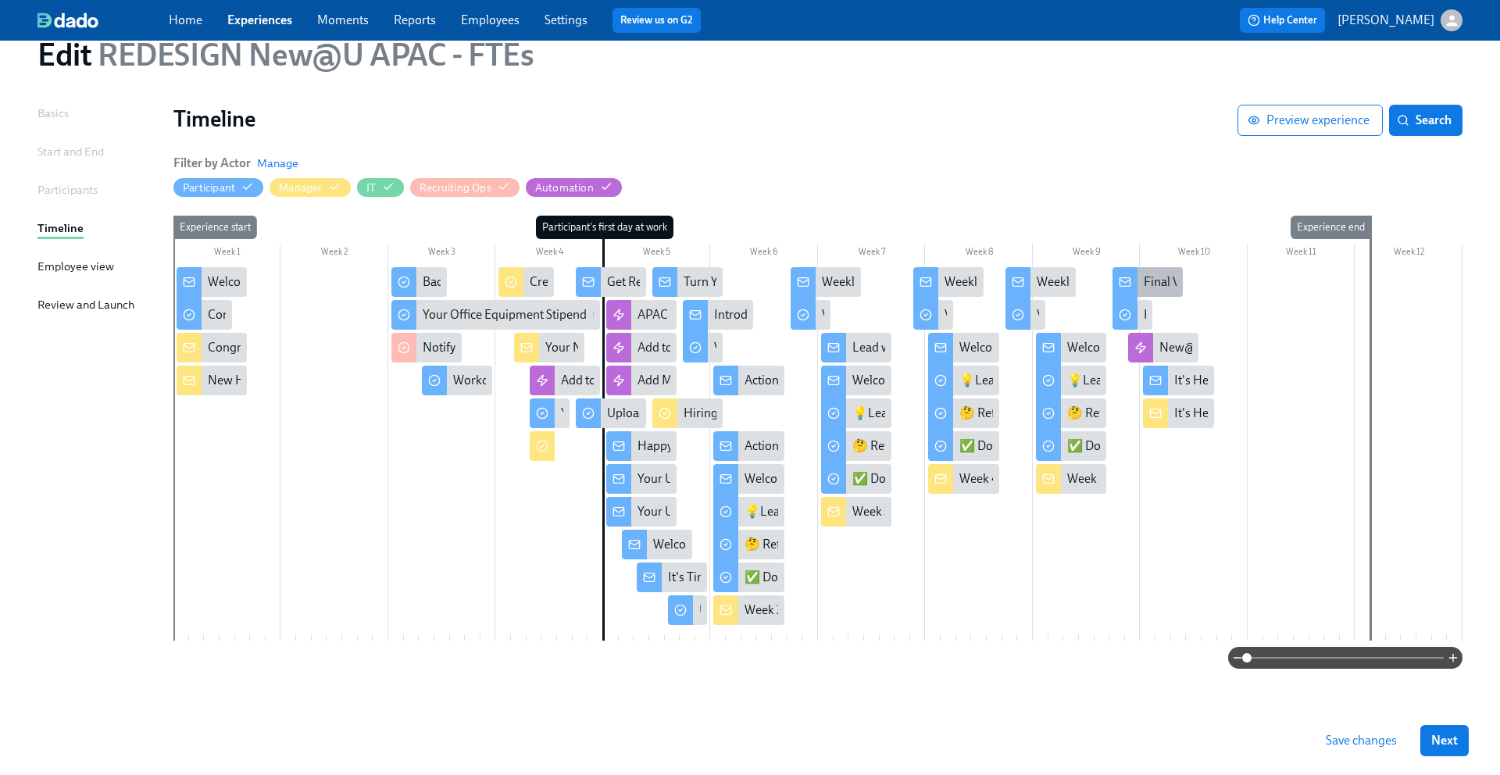
click at [1152, 284] on div "Final Values Reflection—Never Stop Learning" at bounding box center [1262, 281] width 238 height 17
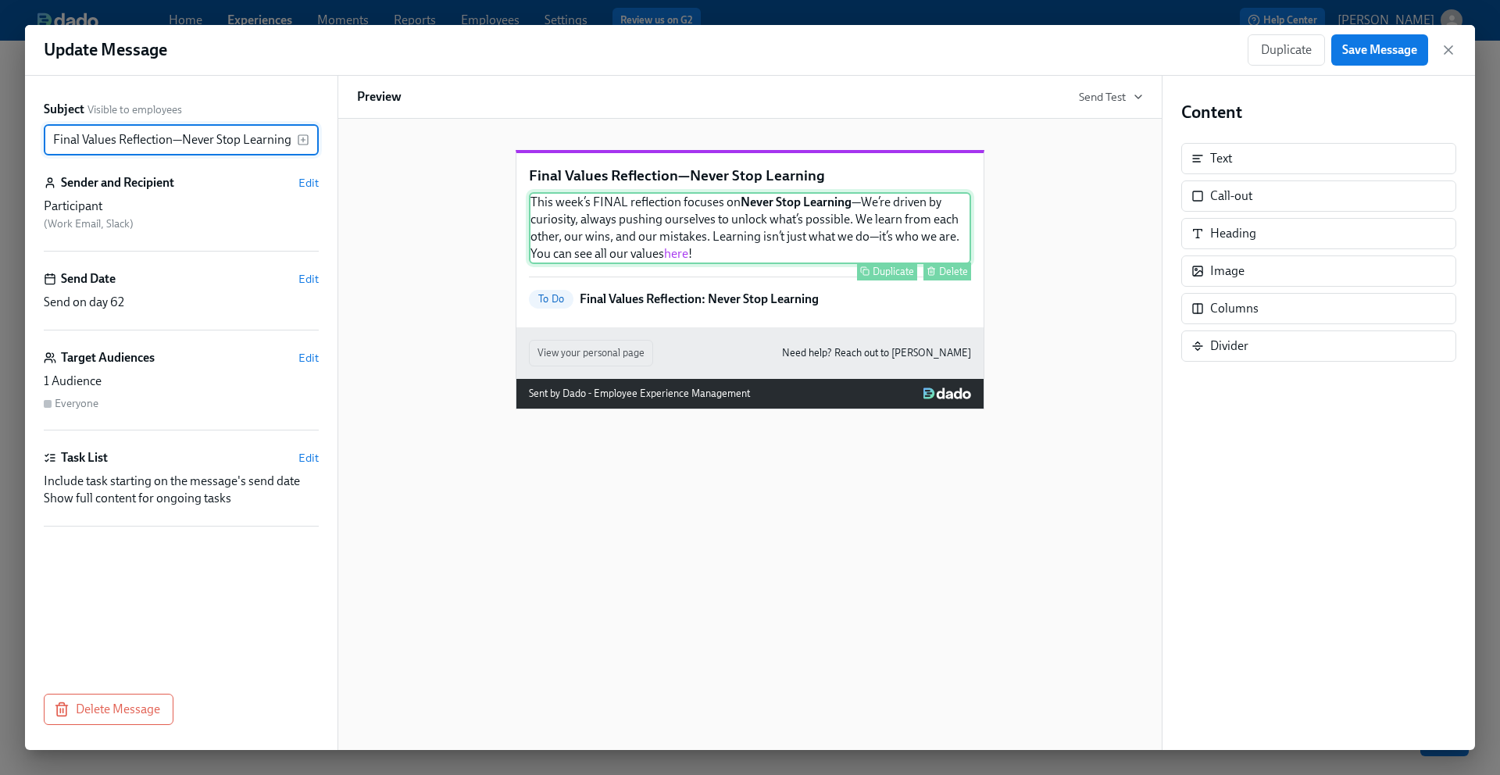
click at [868, 261] on div "This week’s FINAL reflection focuses on Never Stop Learning —We’re driven by cu…" at bounding box center [750, 228] width 442 height 72
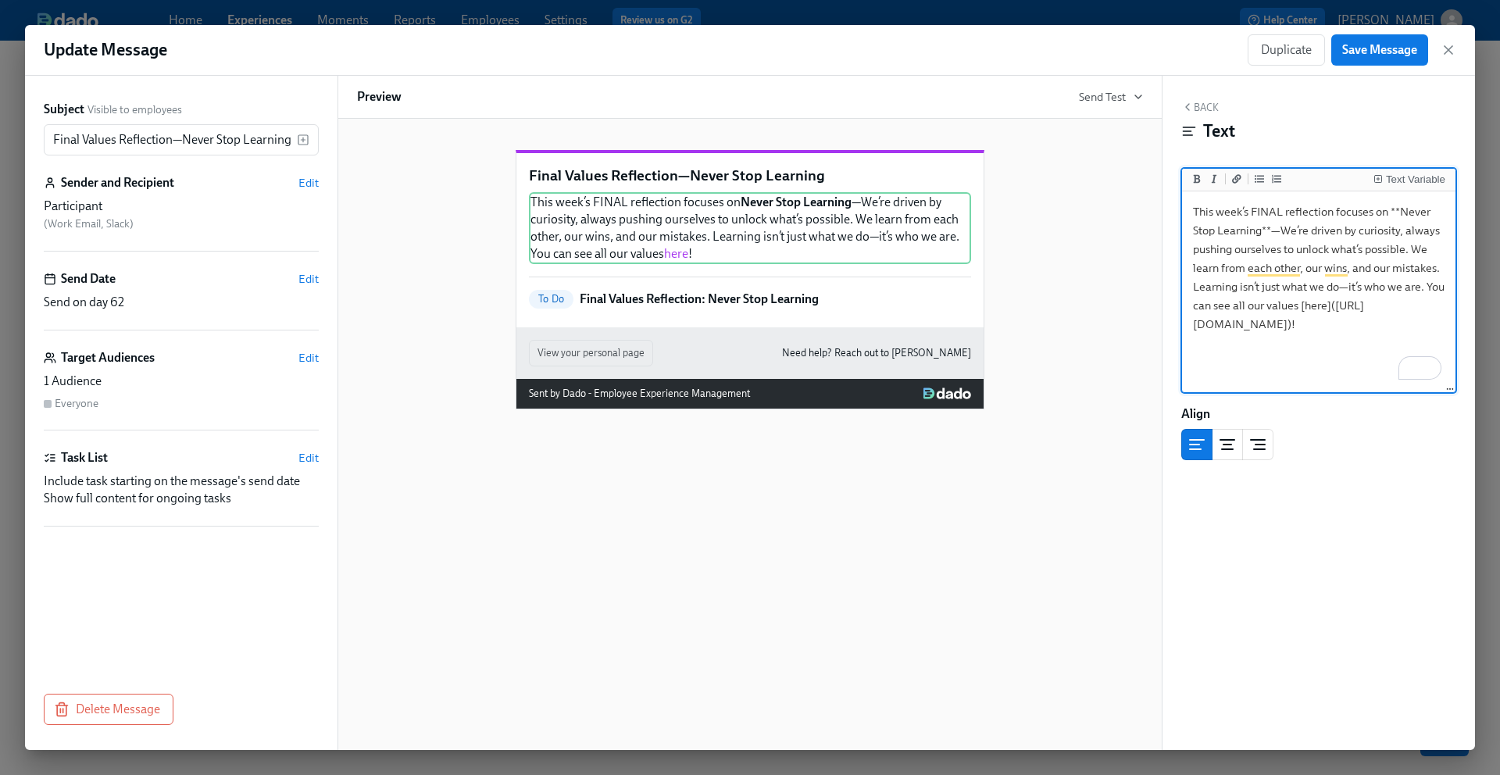
drag, startPoint x: 1413, startPoint y: 344, endPoint x: 1197, endPoint y: 332, distance: 215.9
click at [1197, 332] on textarea "This week’s FINAL reflection focuses on **Never Stop Learning**—We’re driven by…" at bounding box center [1318, 292] width 267 height 196
type textarea "This week’s FINAL reflection focuses on **Never Stop Learning**—We’re driven by…"
click at [1362, 52] on span "Save Message" at bounding box center [1379, 50] width 75 height 16
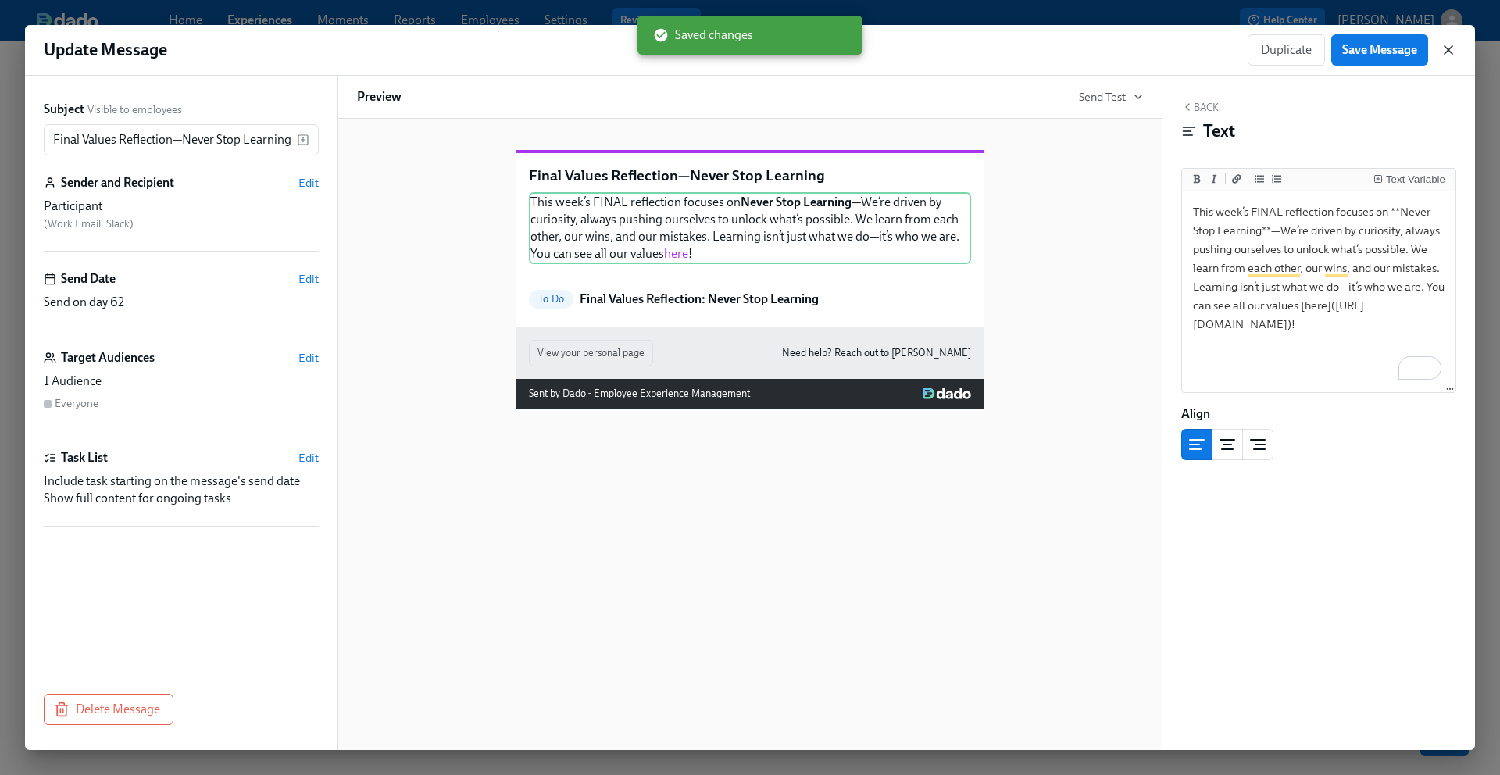
click at [1453, 50] on icon "button" at bounding box center [1448, 50] width 16 height 16
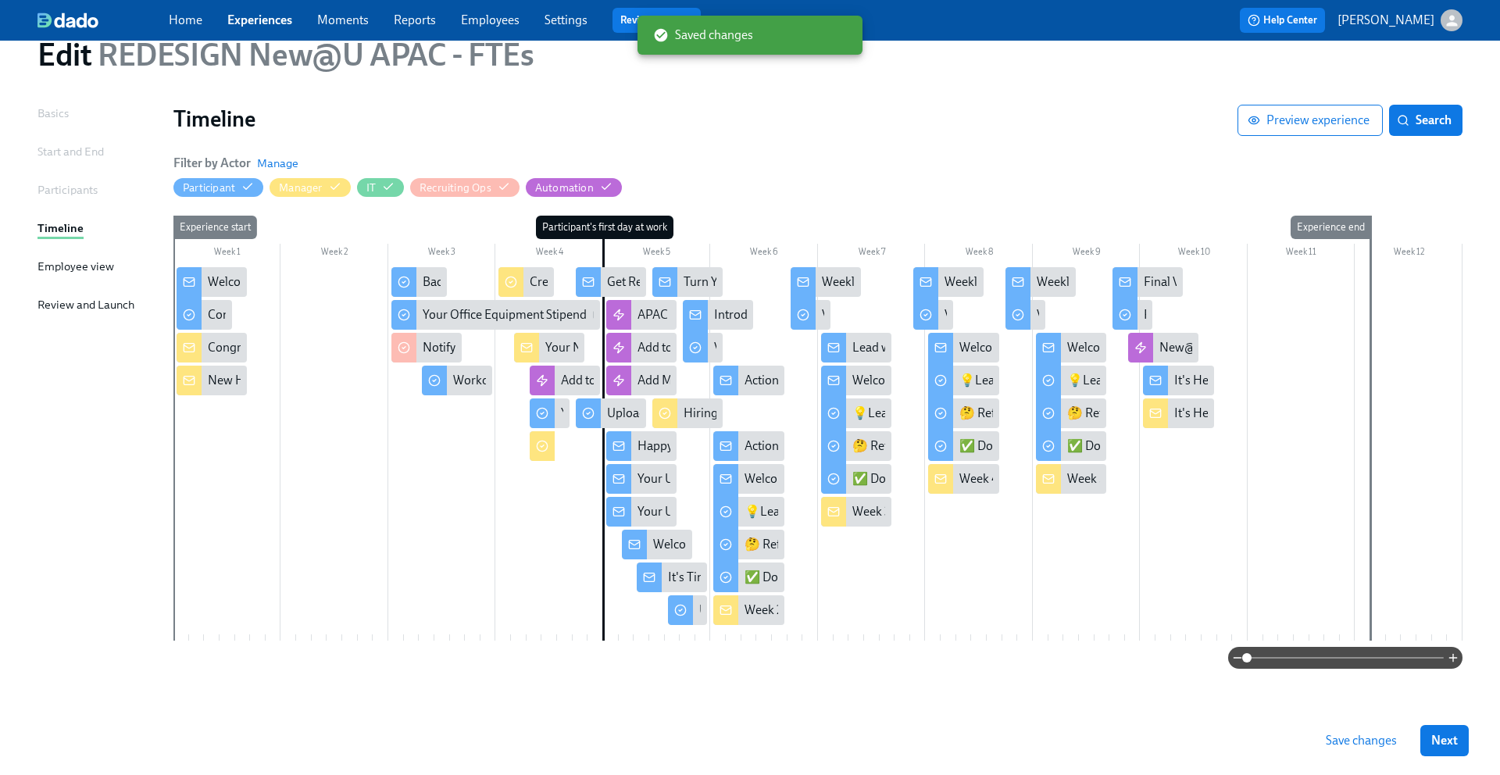
click at [1346, 740] on span "Save changes" at bounding box center [1360, 741] width 71 height 16
click at [187, 20] on link "Home" at bounding box center [186, 19] width 34 height 15
